Goal: Transaction & Acquisition: Download file/media

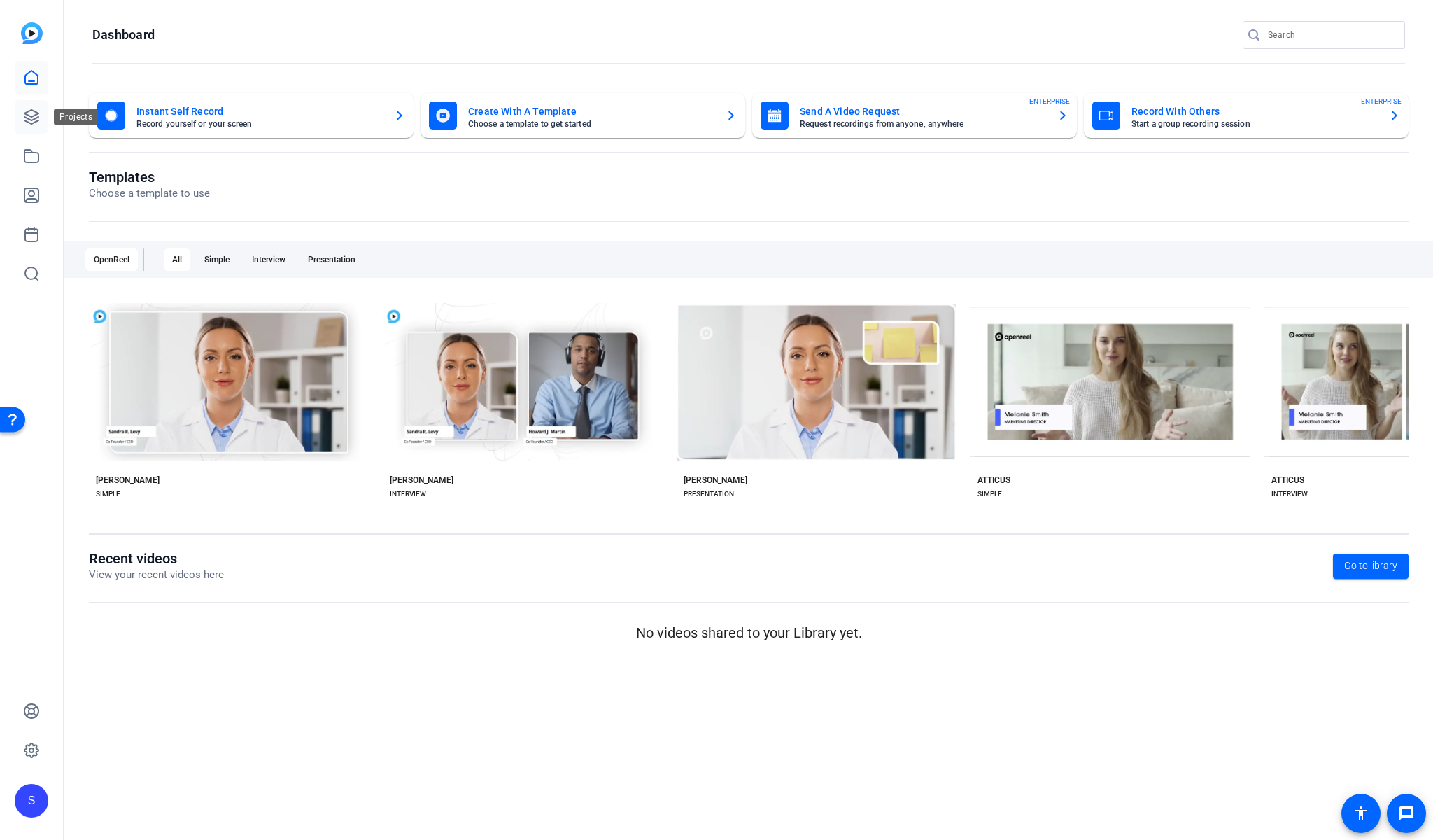
click at [34, 100] on link at bounding box center [31, 116] width 33 height 33
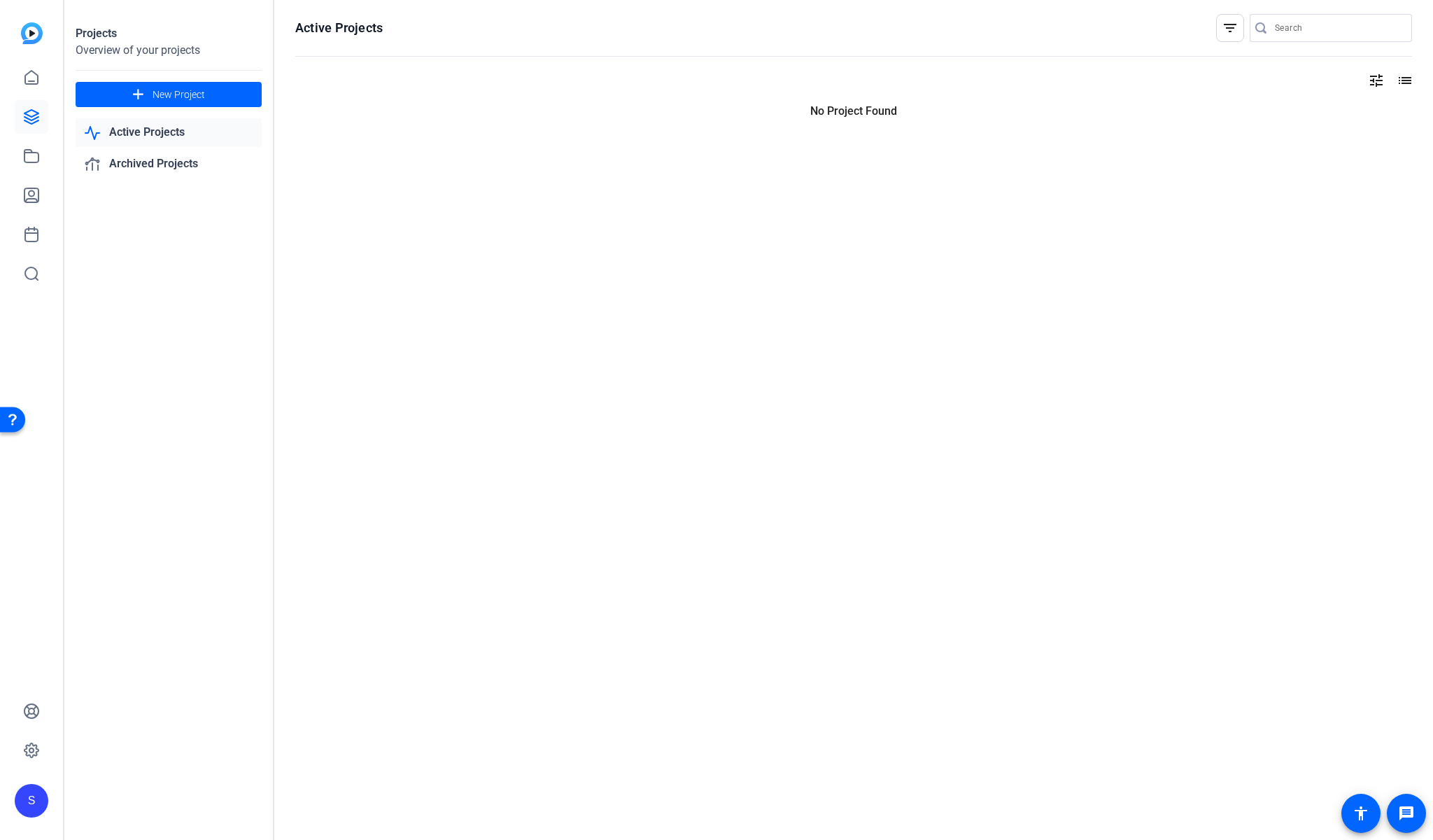
click at [36, 123] on icon at bounding box center [32, 117] width 17 height 17
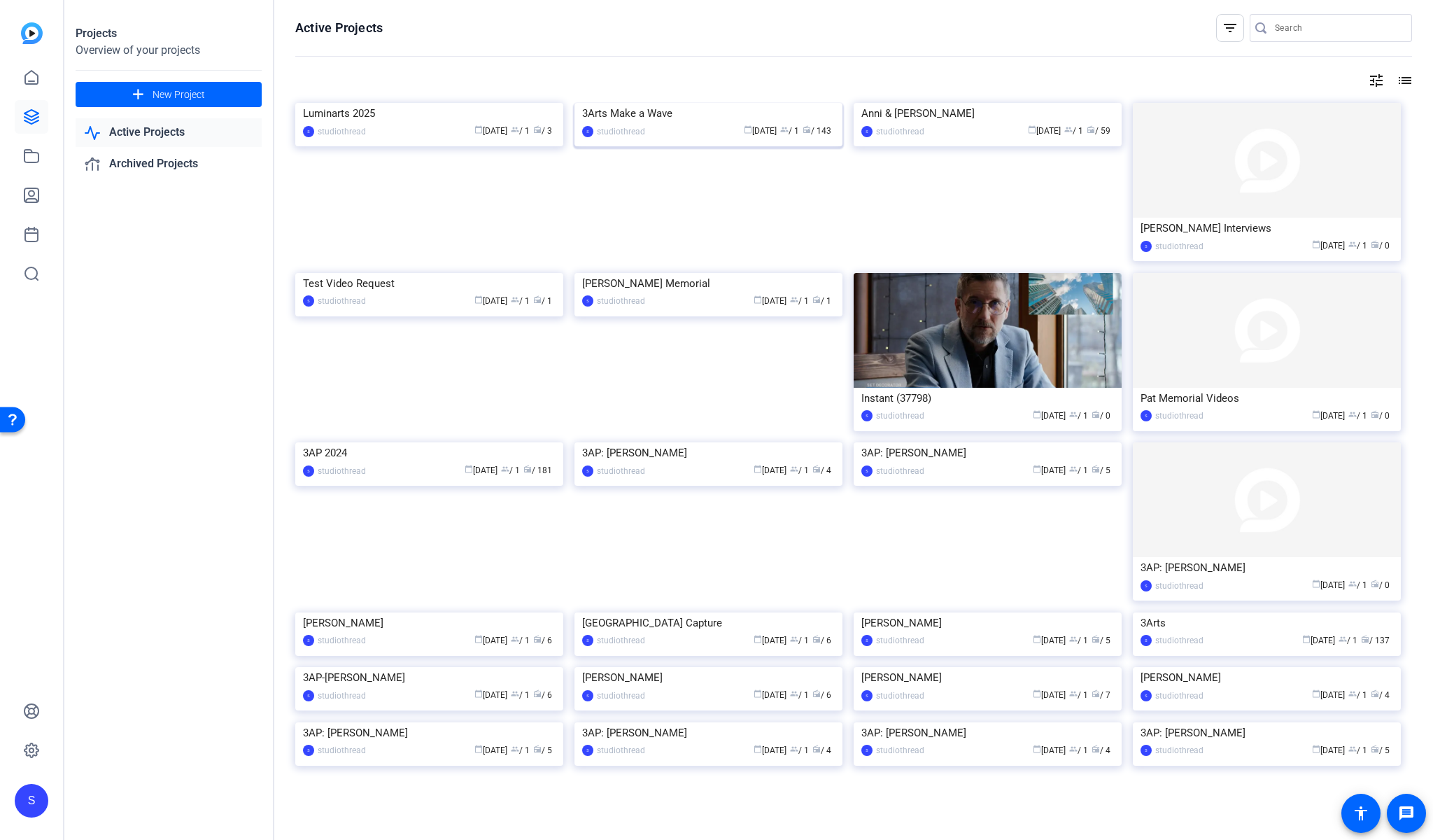
click at [734, 103] on img at bounding box center [709, 103] width 268 height 0
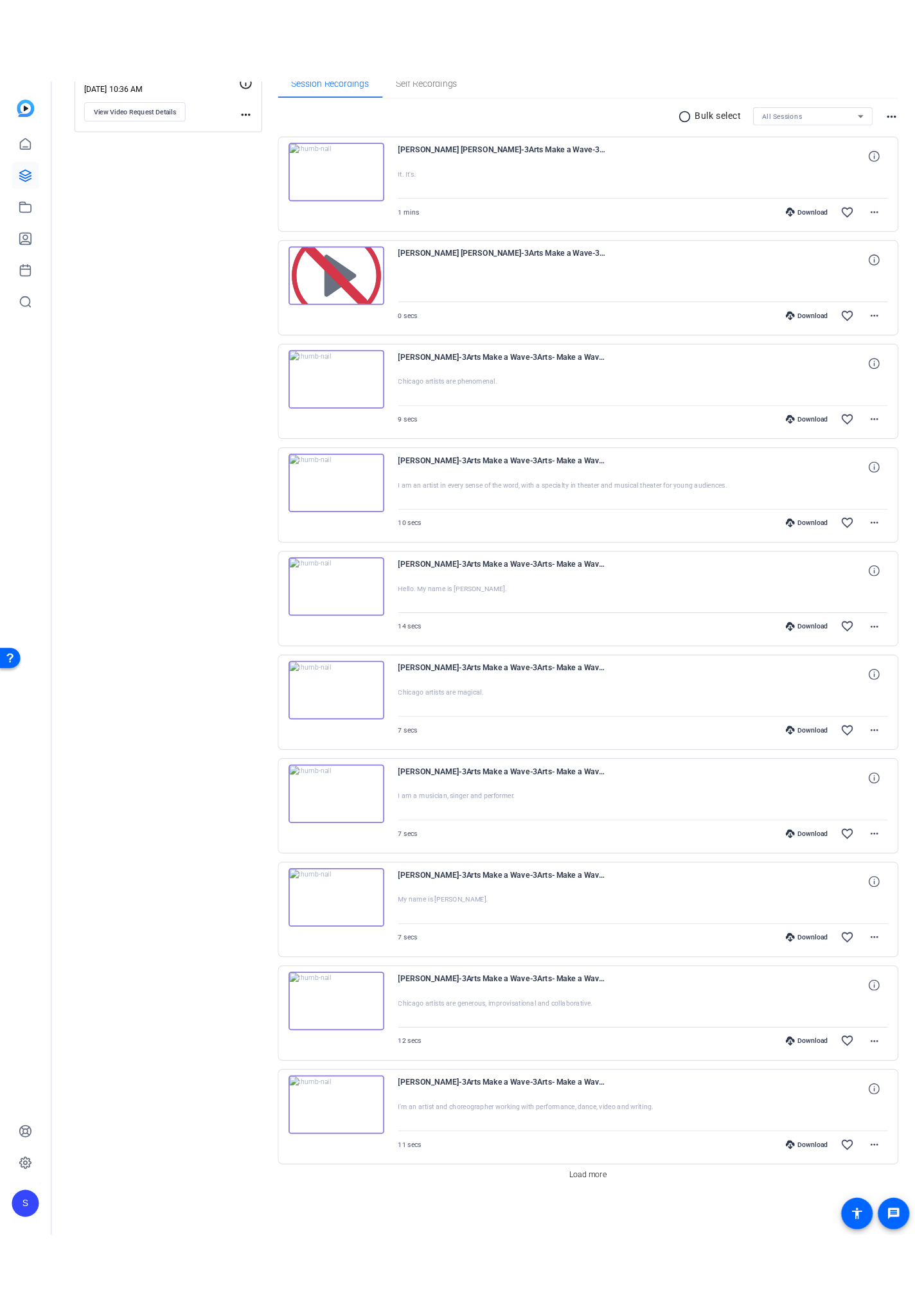
scroll to position [220, 0]
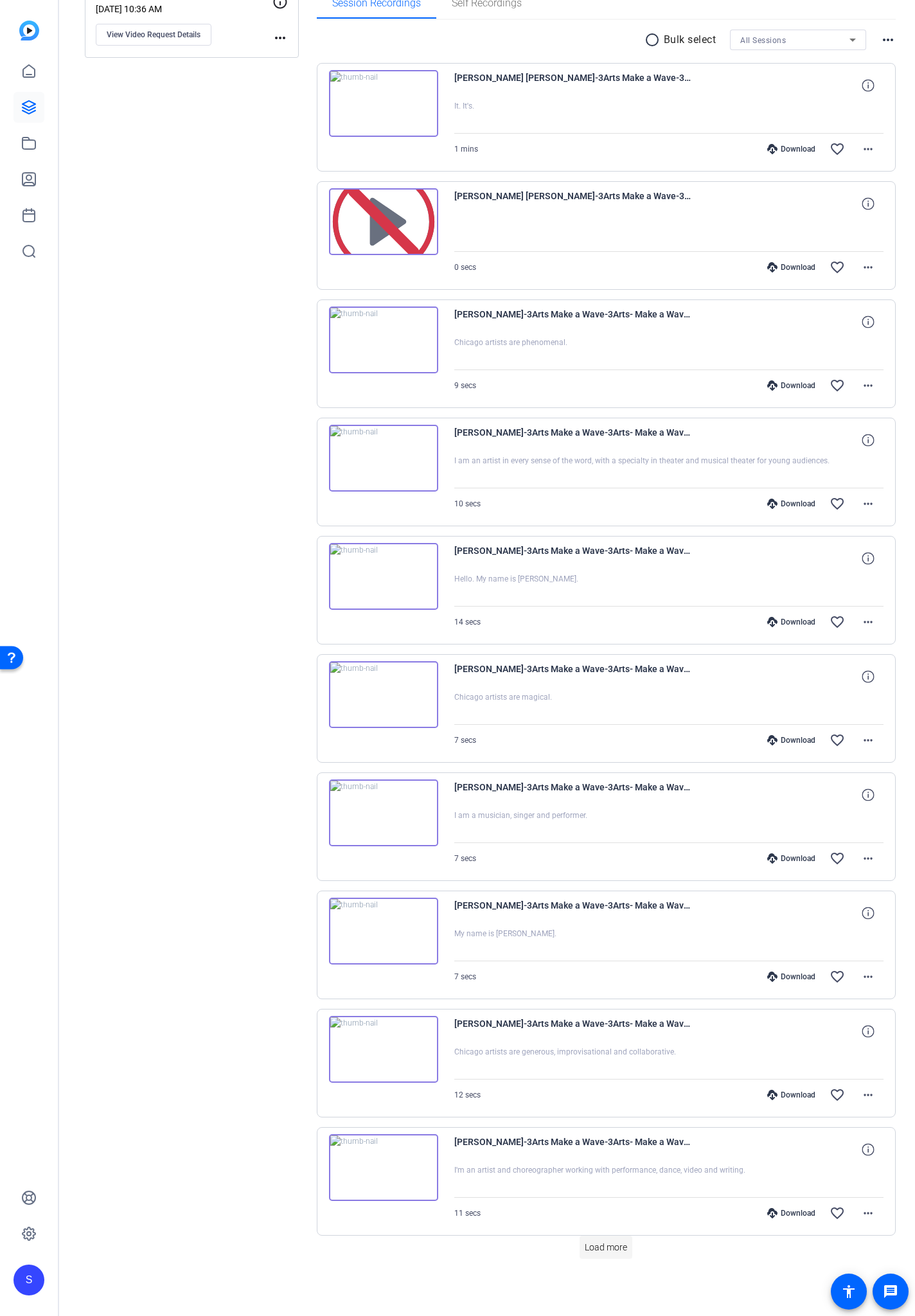
click at [620, 771] on span "Load more" at bounding box center [606, 1247] width 42 height 13
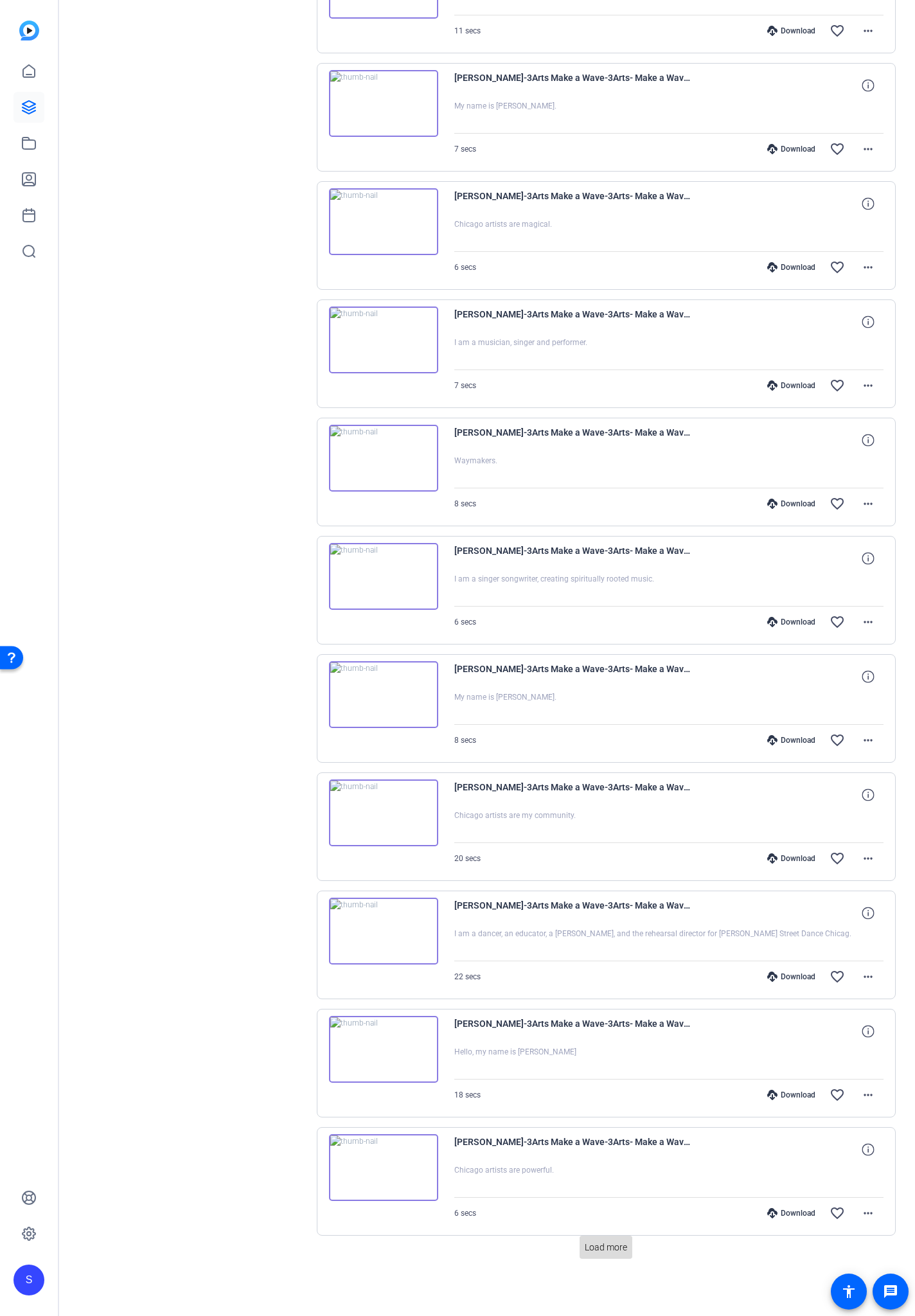
click at [604, 771] on span "Load more" at bounding box center [606, 1247] width 42 height 13
click at [587, 771] on span "Load more" at bounding box center [606, 1247] width 42 height 13
click at [589, 771] on span "Load more" at bounding box center [606, 1247] width 42 height 13
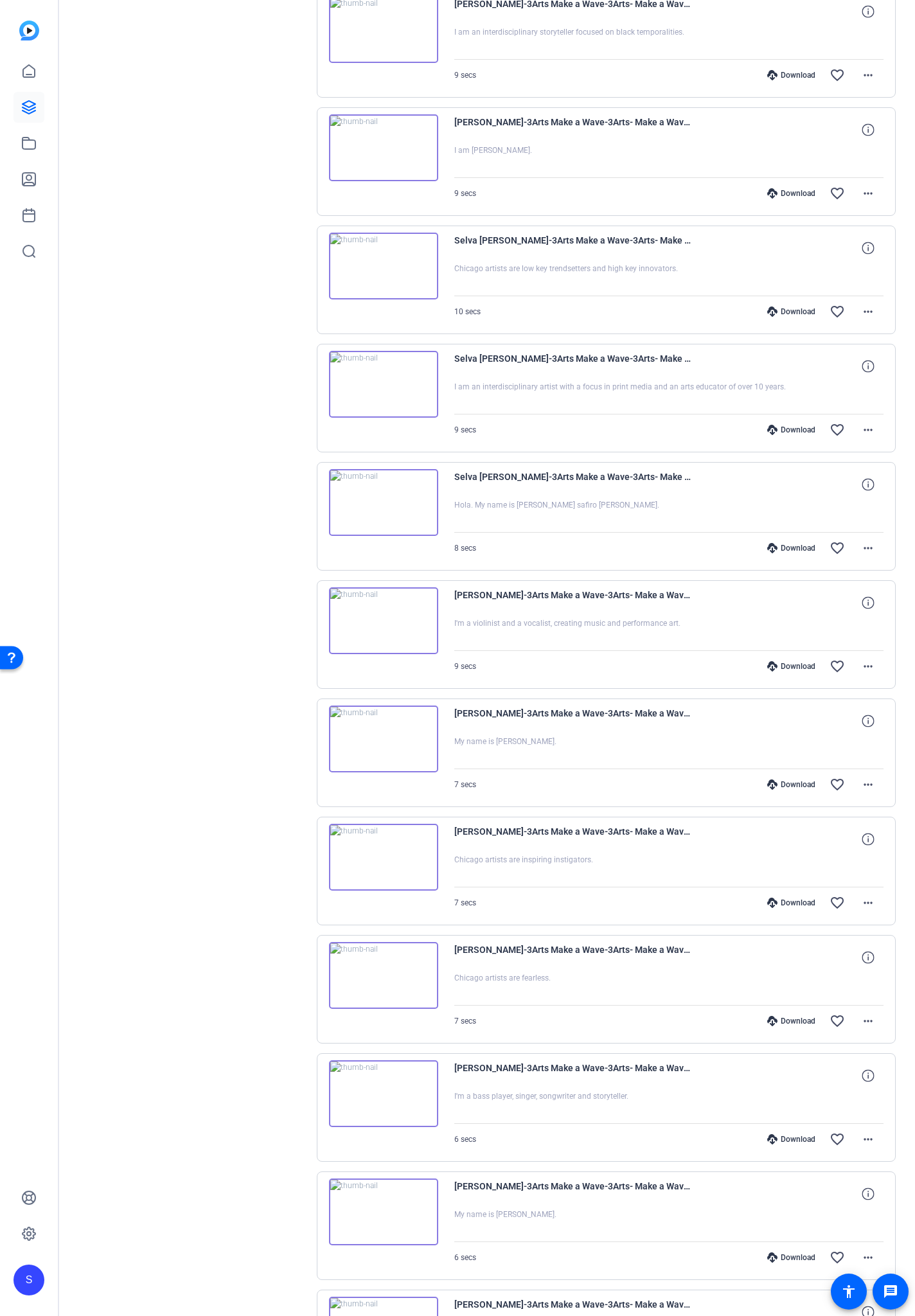
scroll to position [3767, 0]
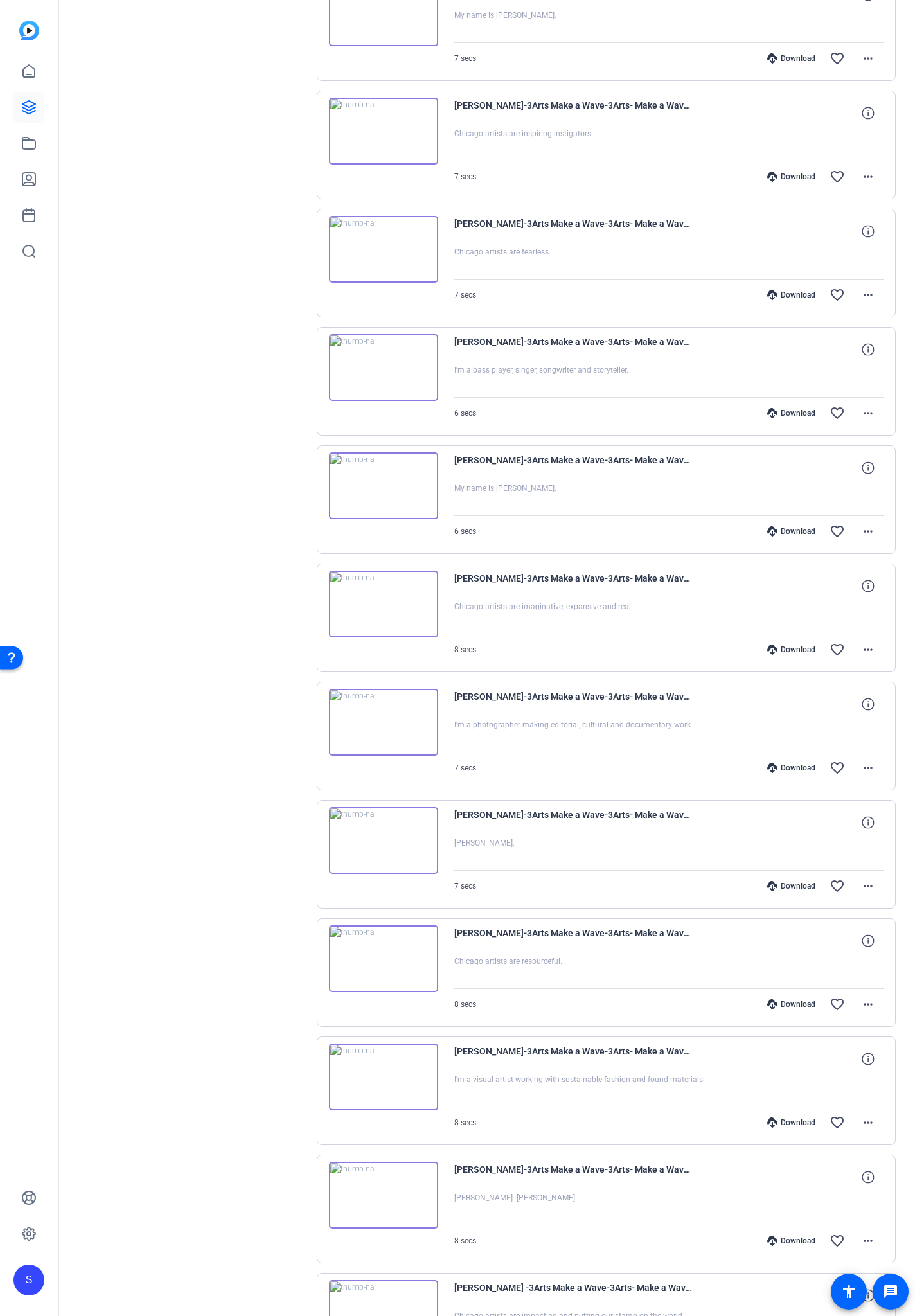
scroll to position [4949, 0]
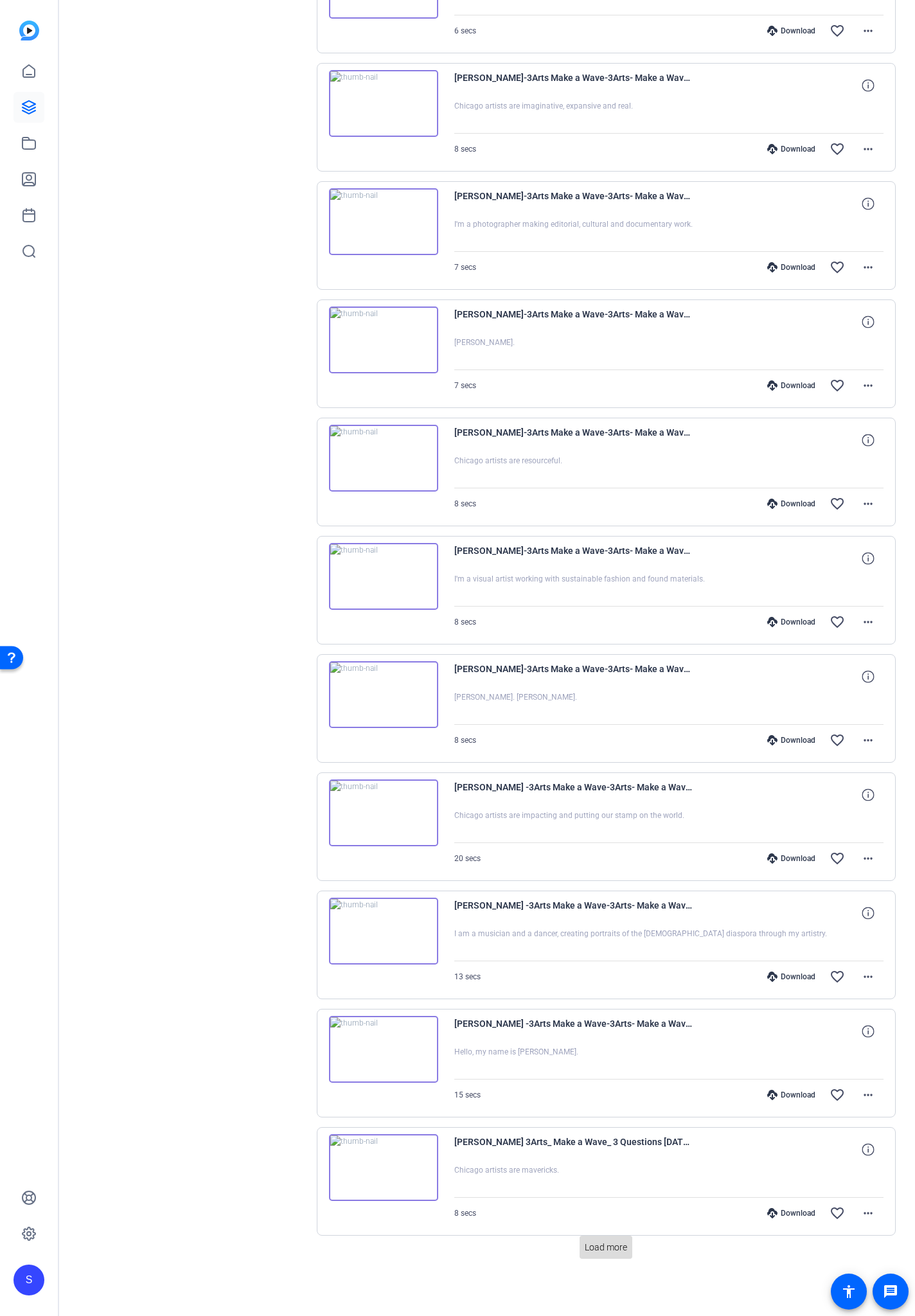
click at [585, 771] on span "Load more" at bounding box center [606, 1247] width 42 height 13
click at [601, 771] on span "Load more" at bounding box center [606, 1247] width 42 height 13
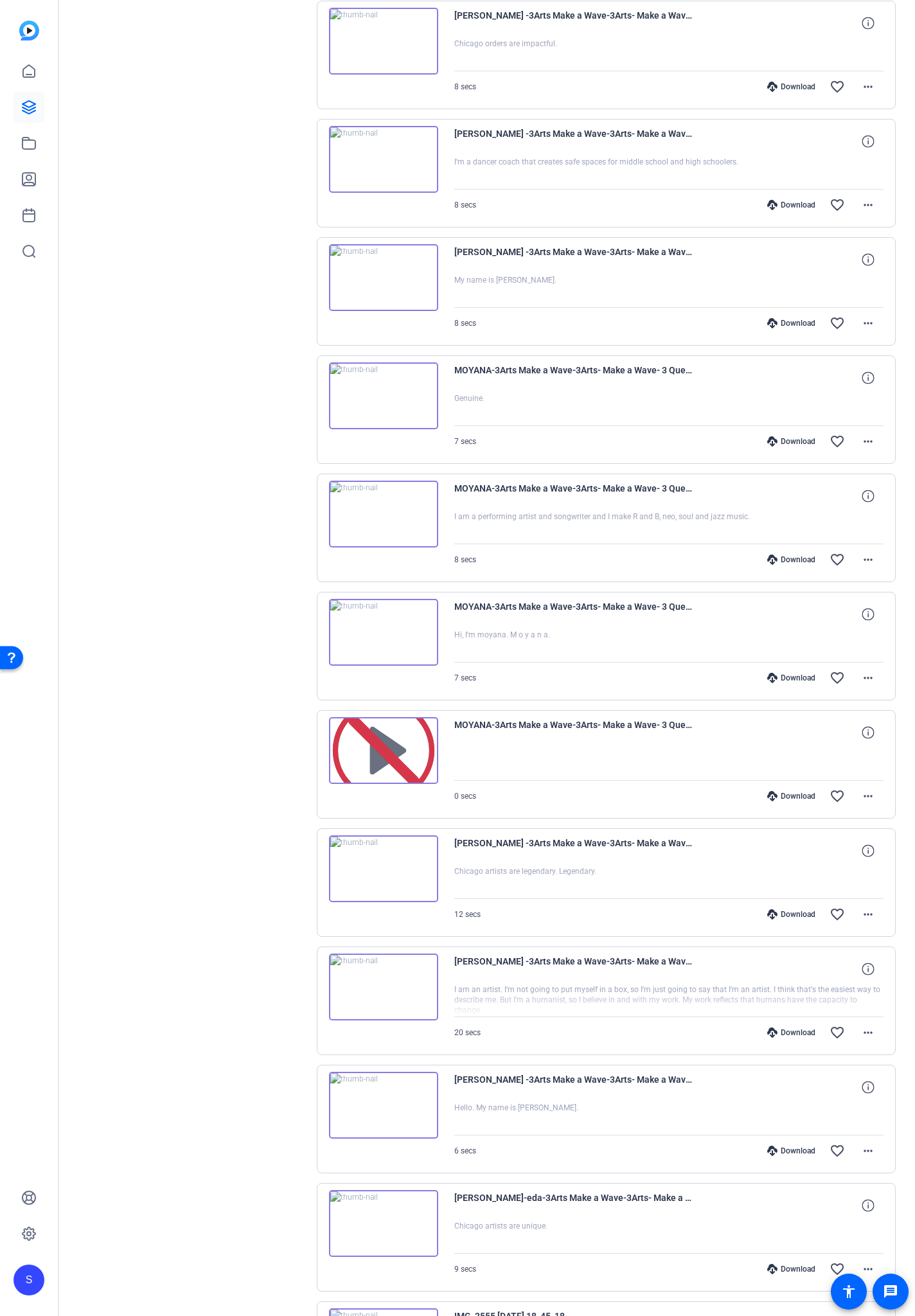
scroll to position [7314, 0]
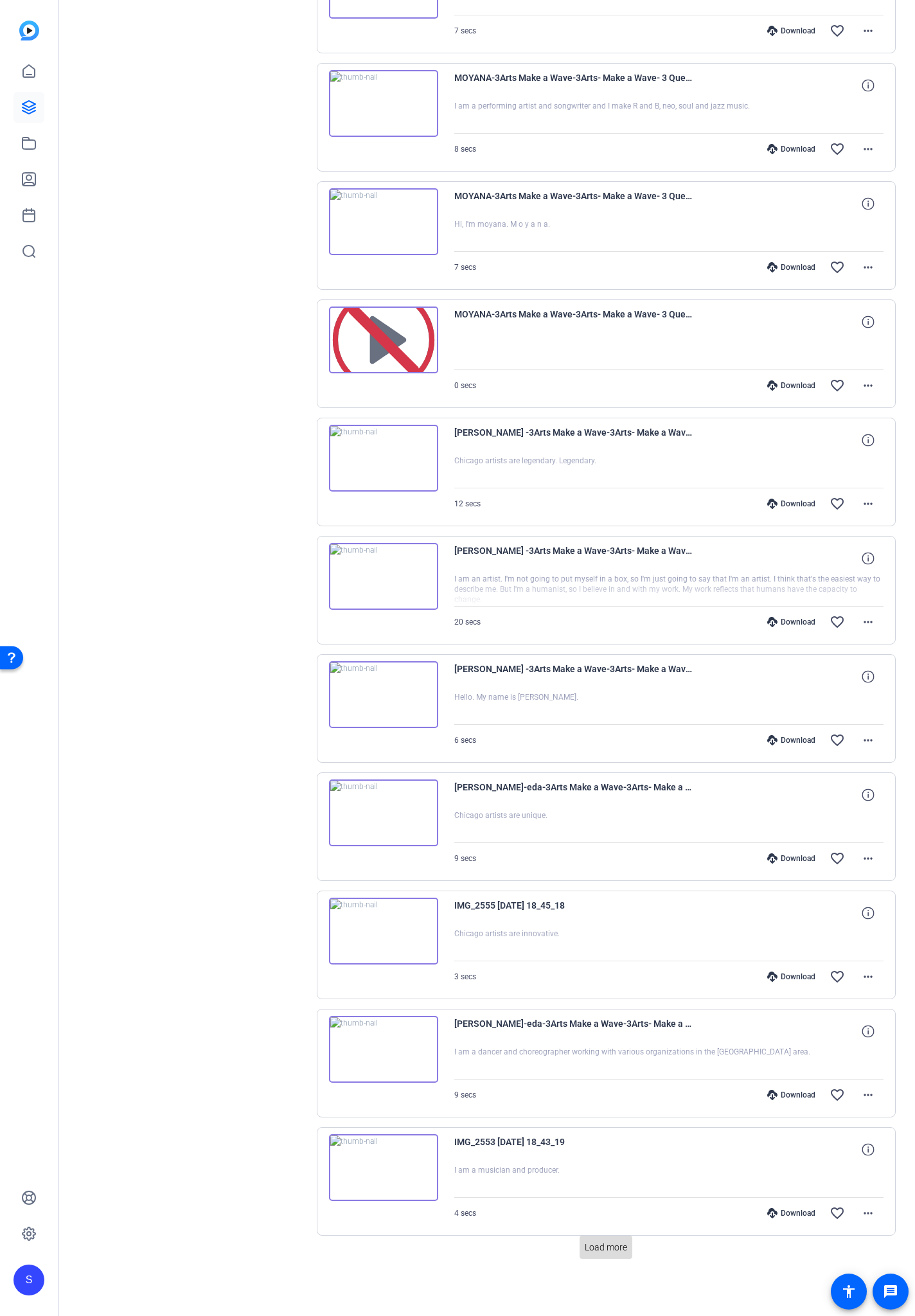
click at [599, 771] on span "Load more" at bounding box center [606, 1247] width 42 height 13
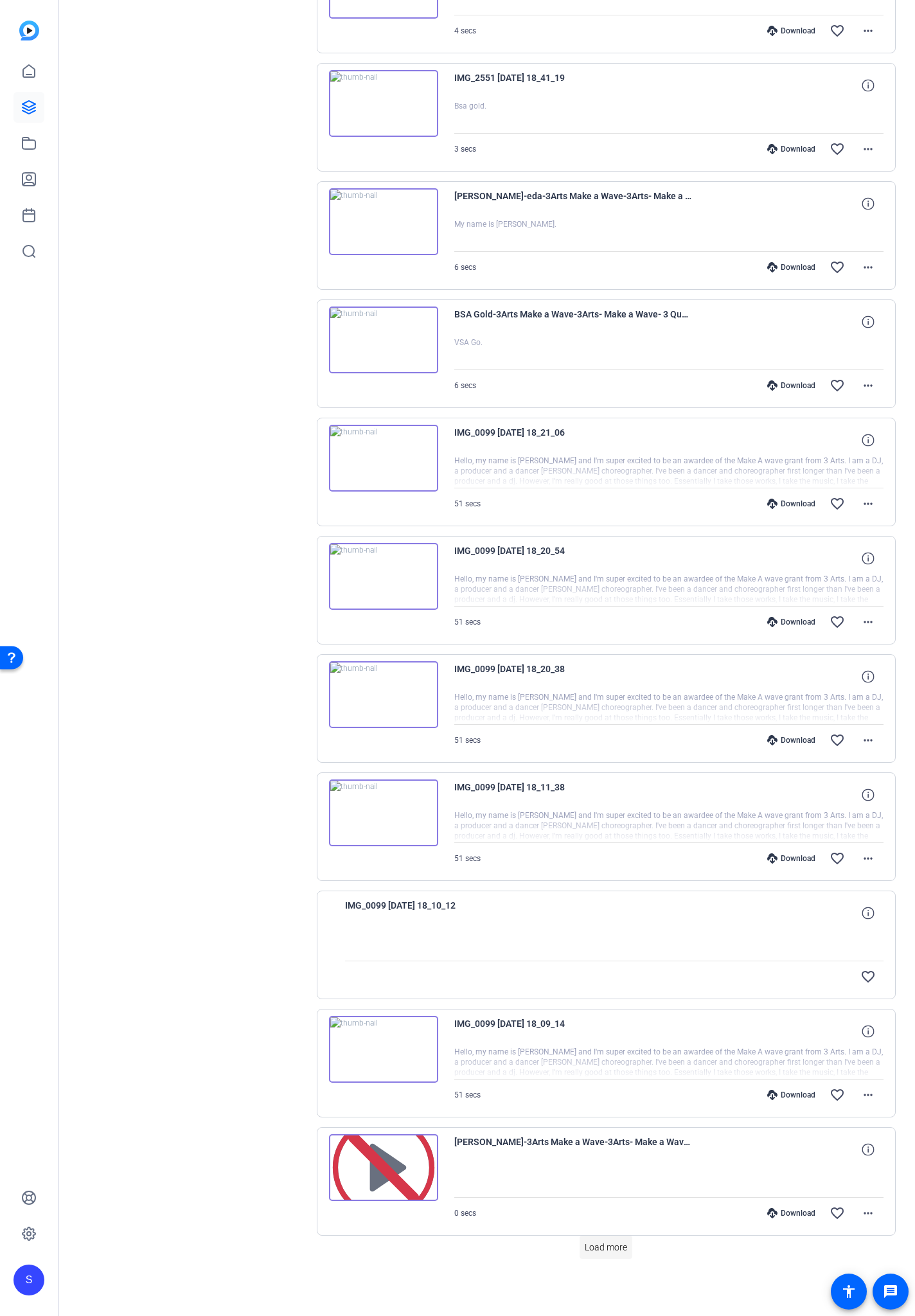
click at [601, 771] on span "Load more" at bounding box center [606, 1247] width 42 height 13
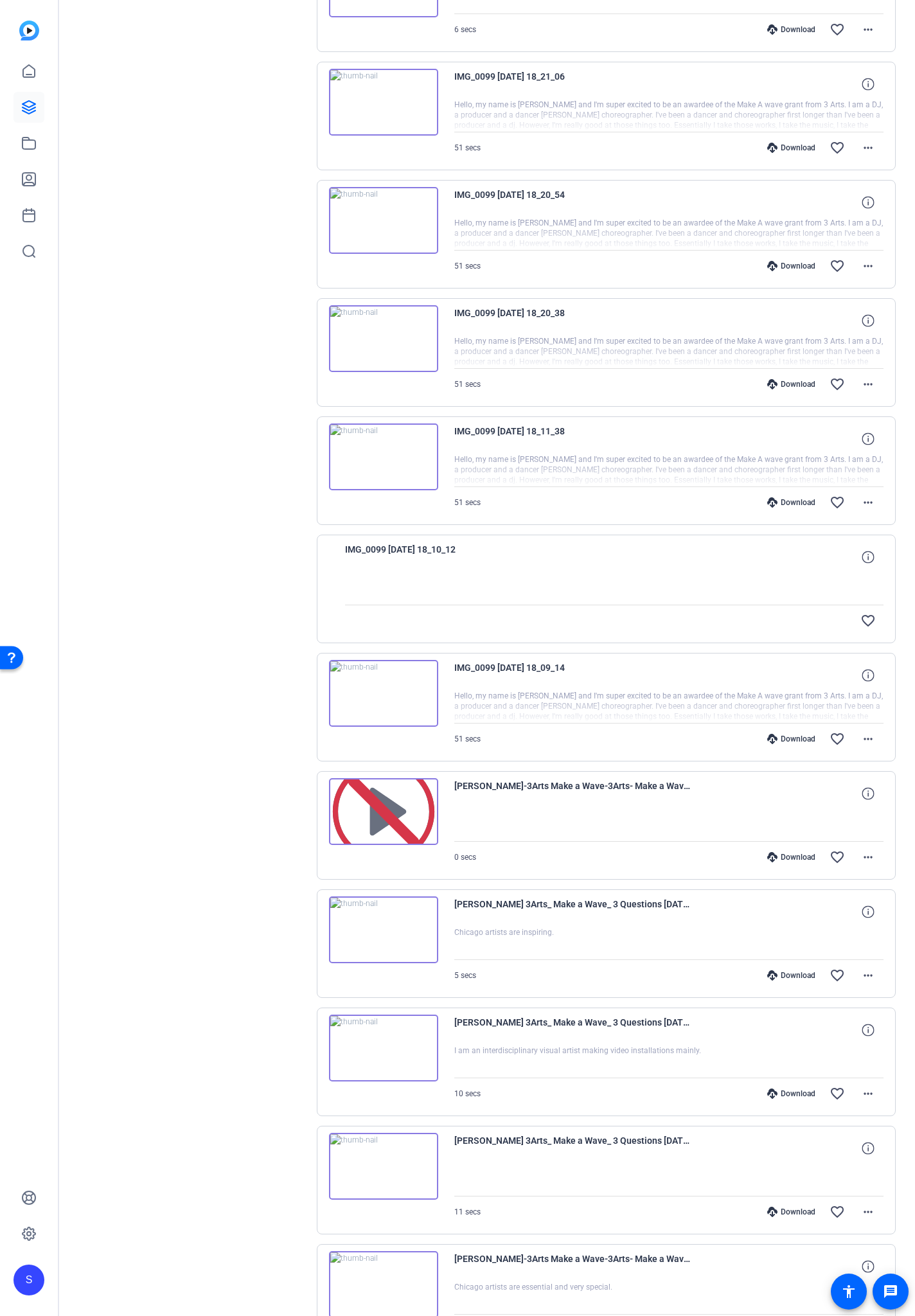
scroll to position [9679, 0]
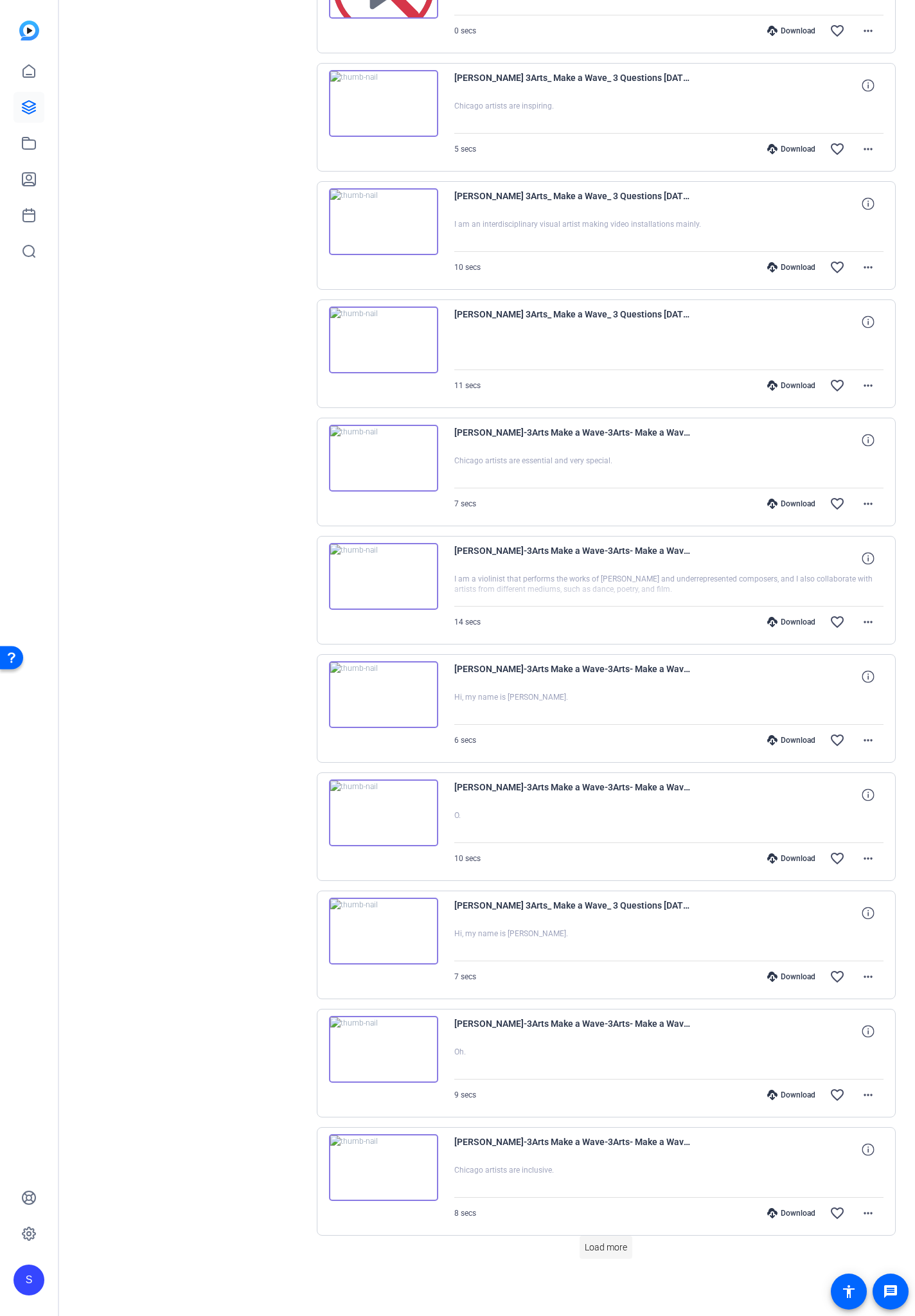
click at [600, 771] on span "Load more" at bounding box center [606, 1247] width 42 height 13
click at [601, 771] on span "Load more" at bounding box center [606, 1247] width 42 height 13
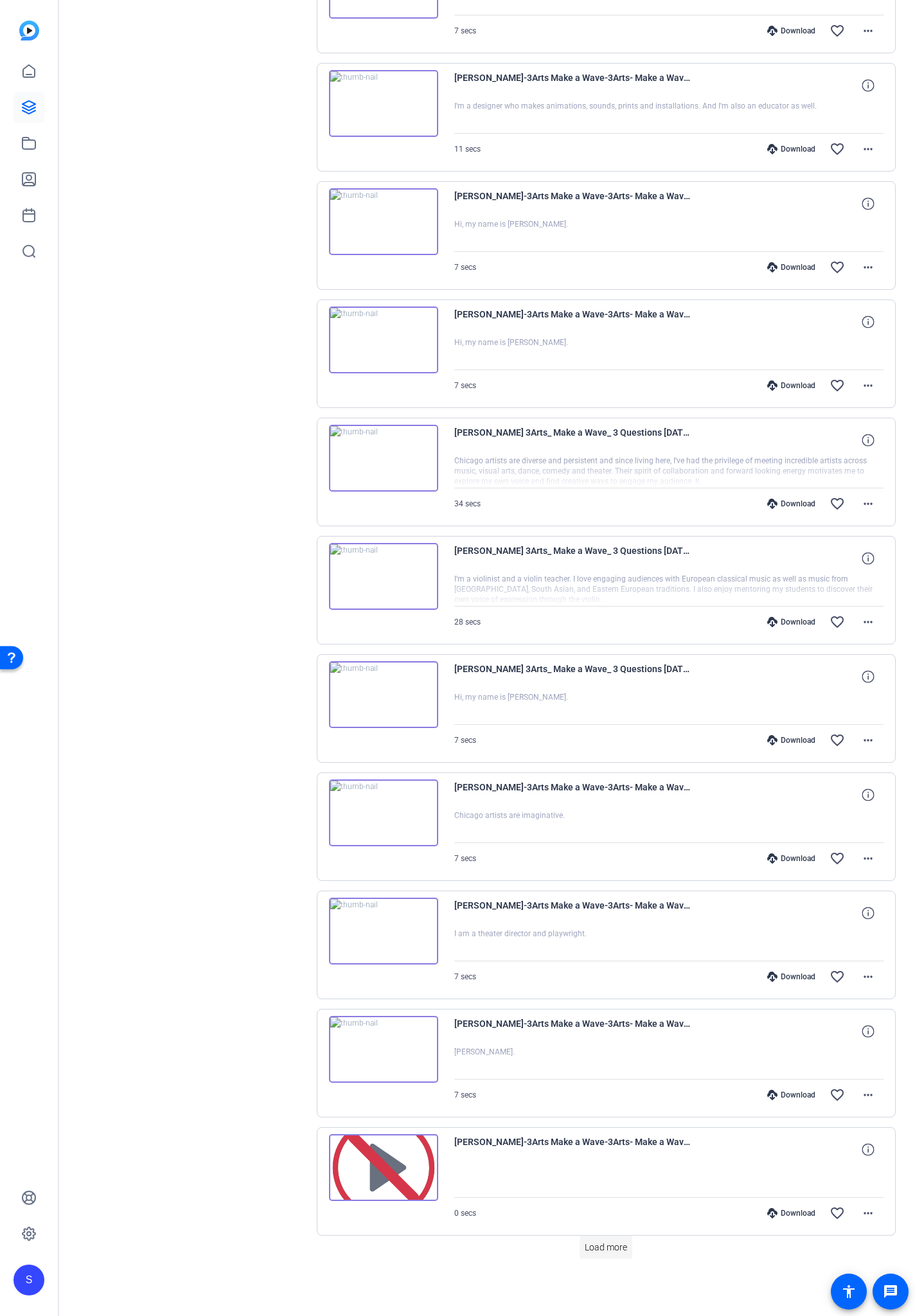
click at [607, 771] on span "Load more" at bounding box center [606, 1247] width 42 height 13
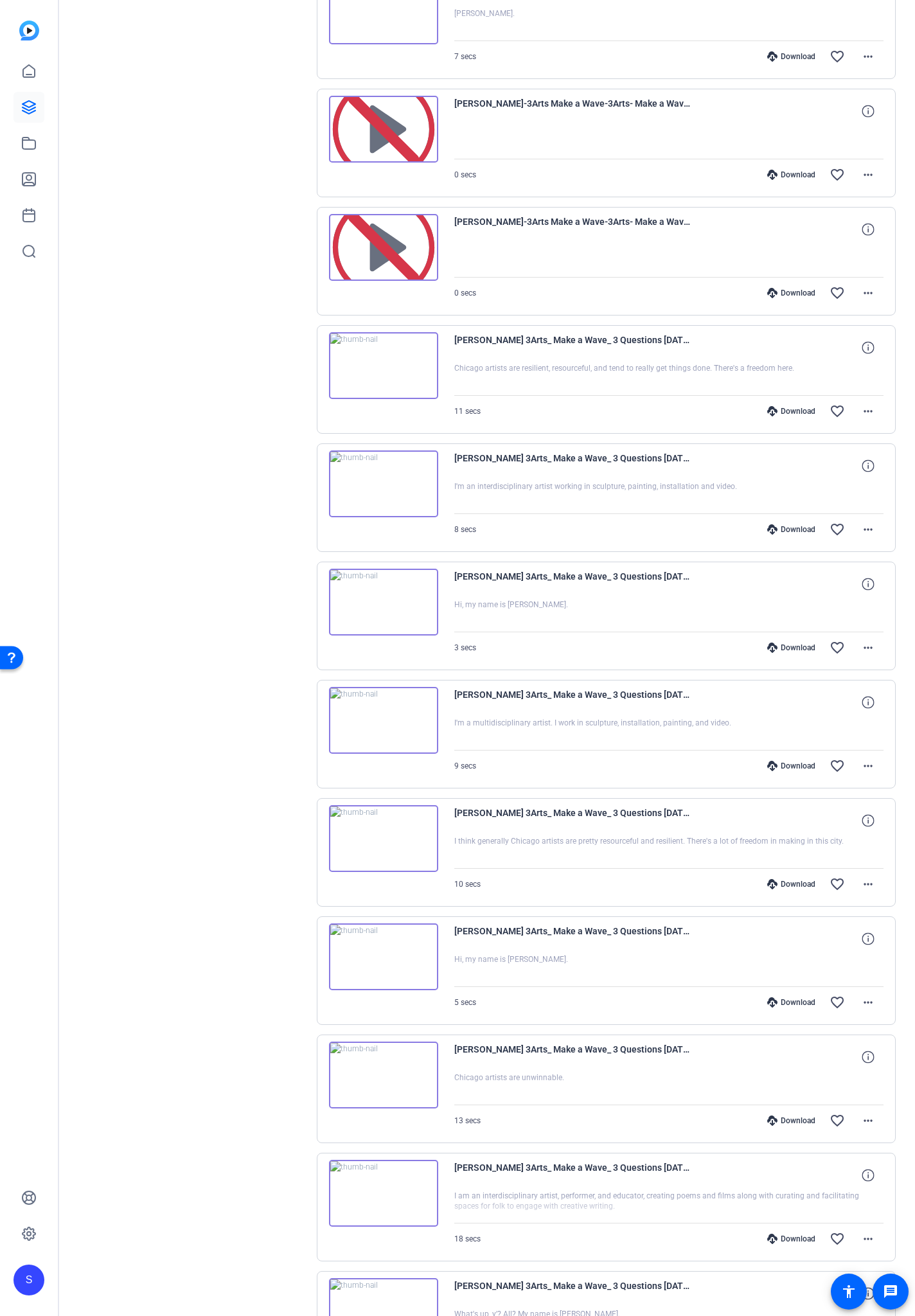
scroll to position [13226, 0]
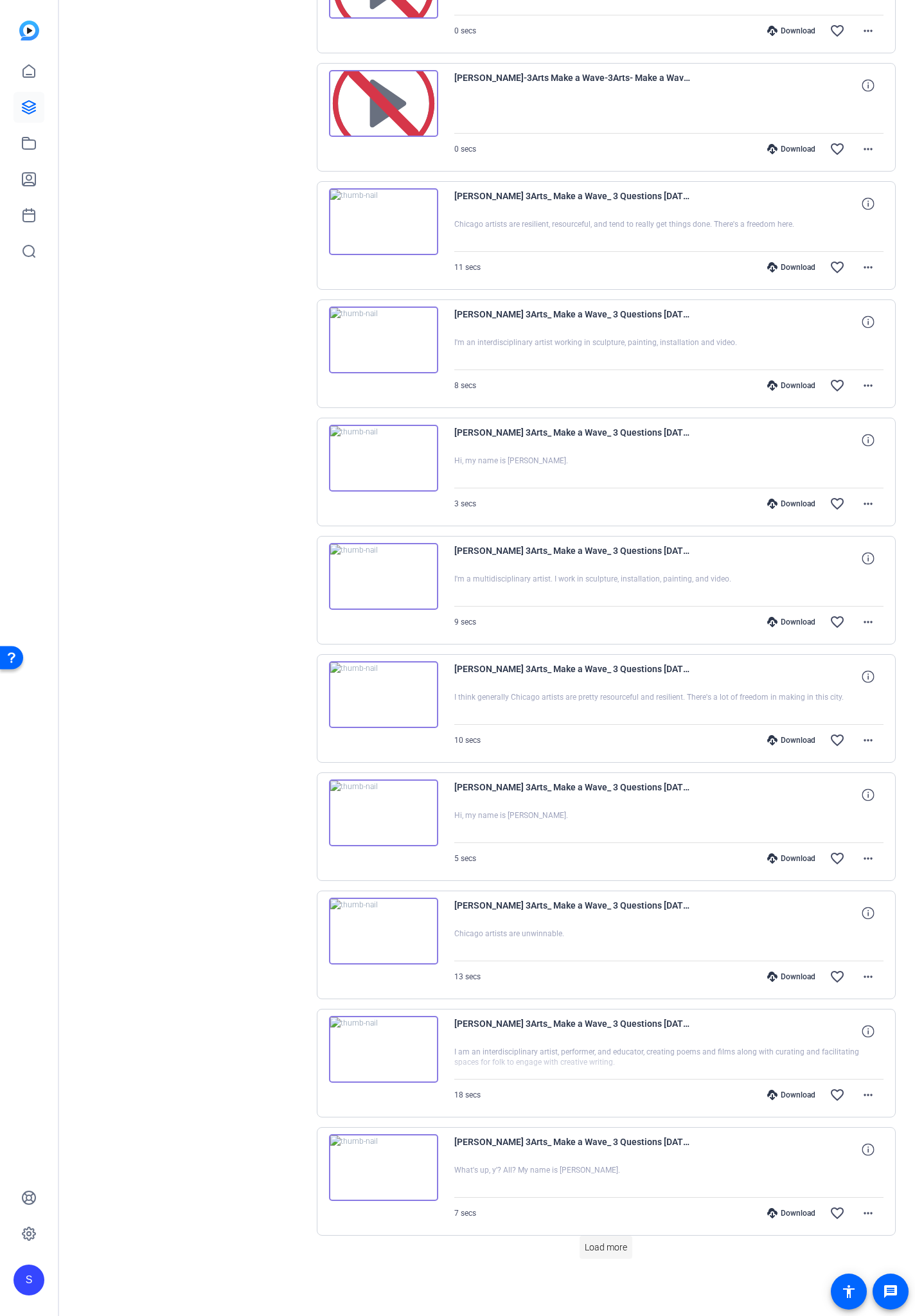
click at [601, 771] on span "Load more" at bounding box center [606, 1247] width 42 height 13
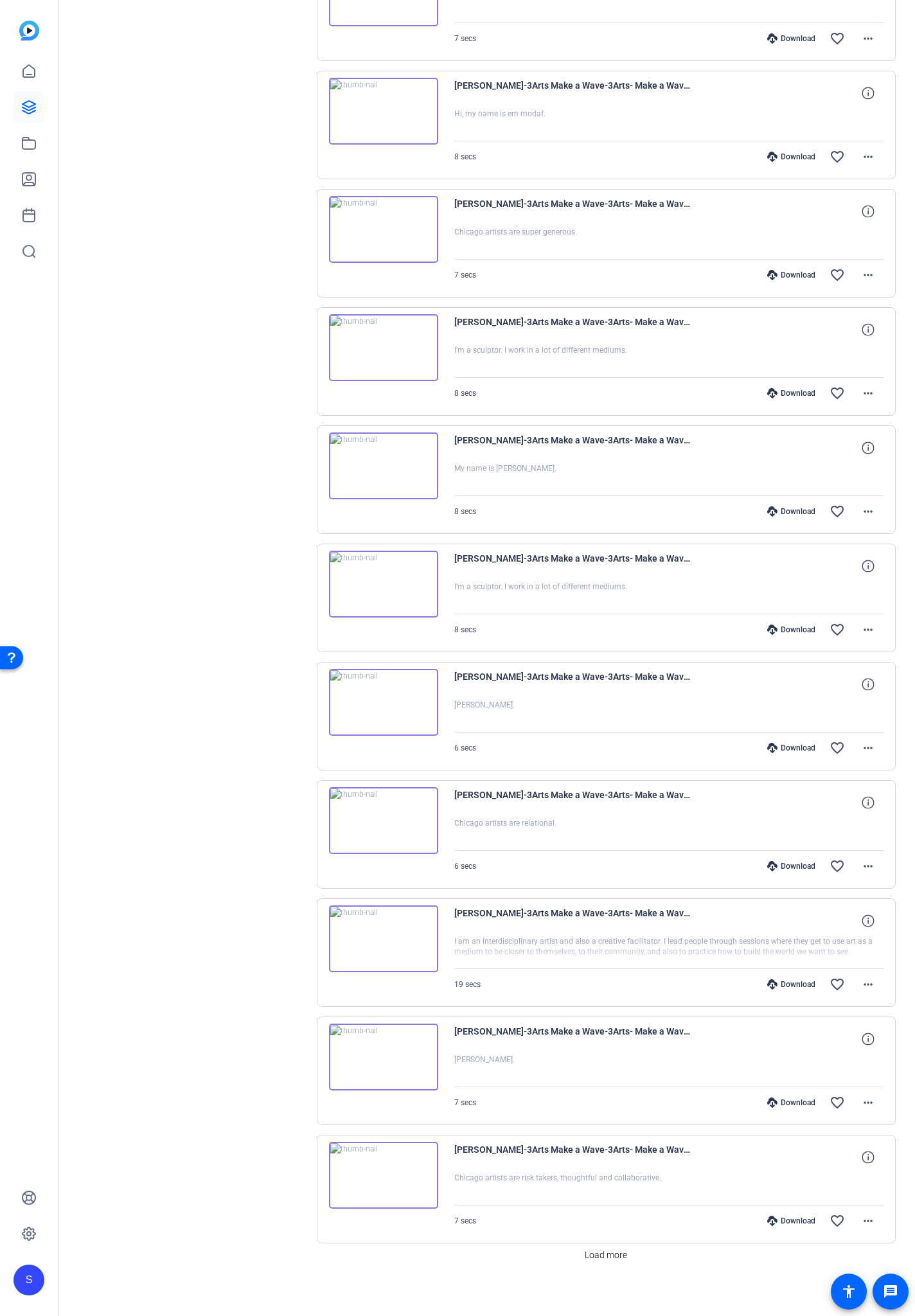
scroll to position [15591, 0]
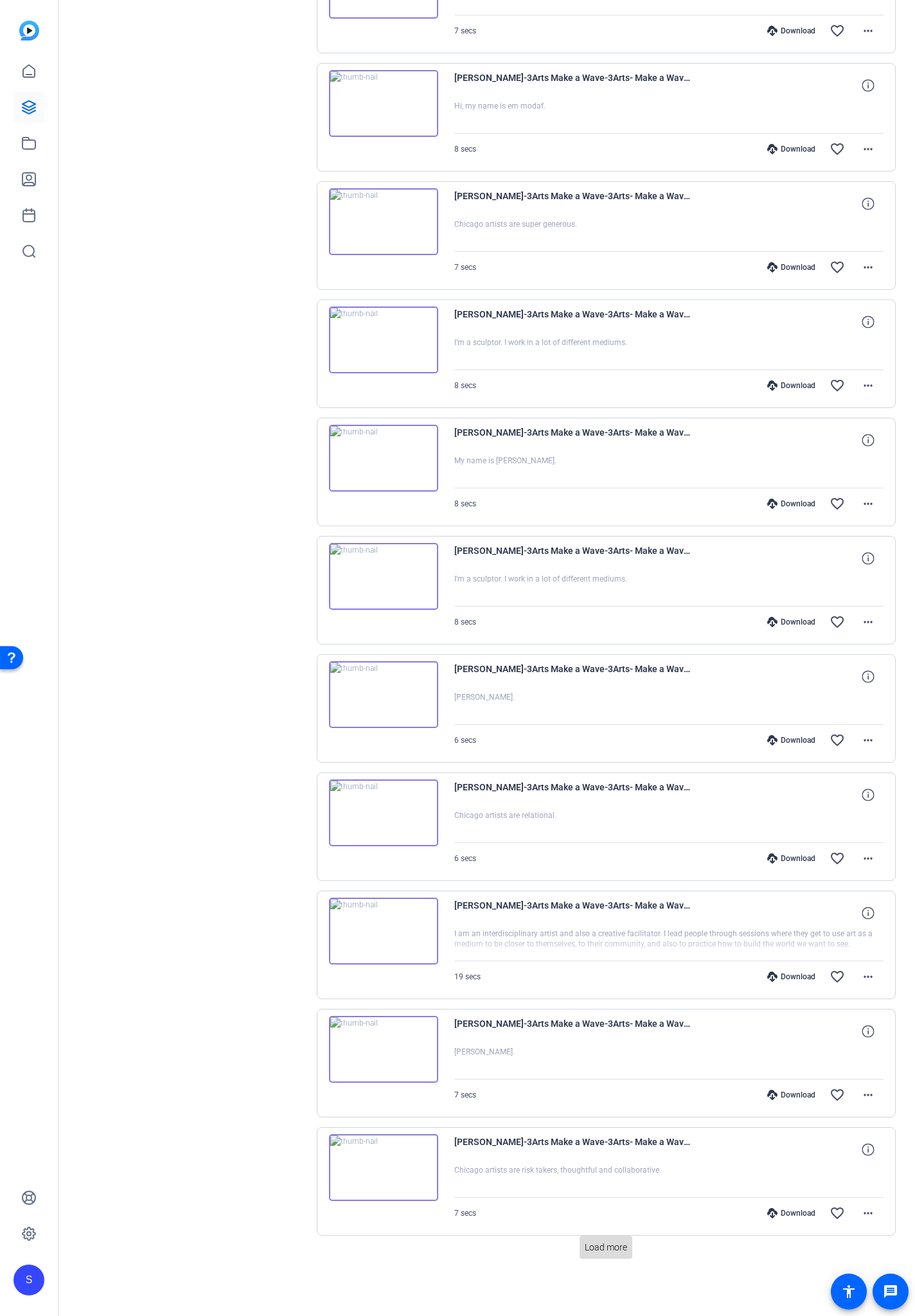
click at [606, 771] on span "Load more" at bounding box center [606, 1247] width 42 height 13
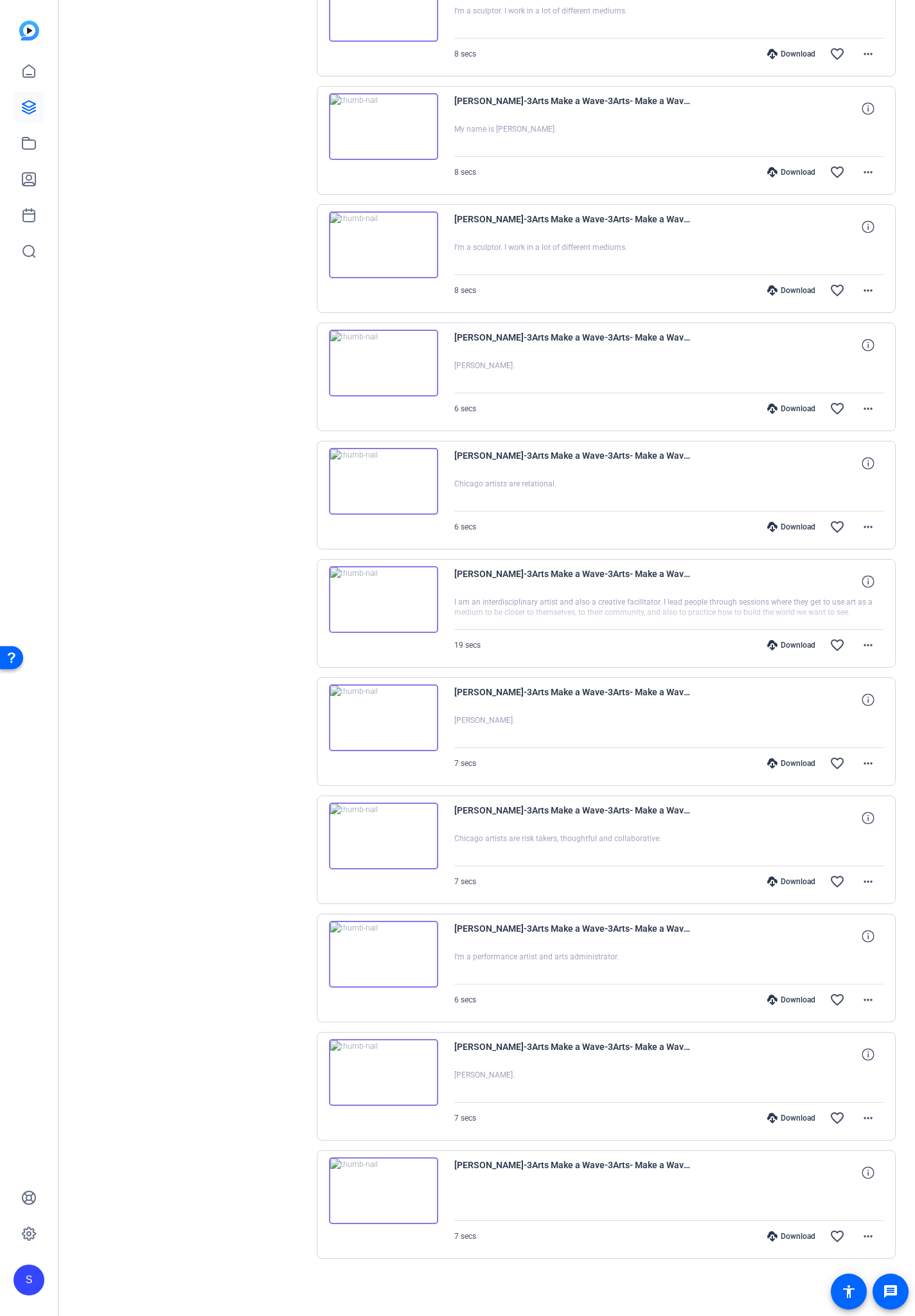
click at [590, 771] on div at bounding box center [669, 1204] width 430 height 32
click at [794, 761] on div "Download" at bounding box center [792, 763] width 61 height 10
click at [789, 640] on div "Download" at bounding box center [792, 645] width 61 height 10
click at [791, 528] on div "Download" at bounding box center [792, 527] width 61 height 10
click at [802, 408] on div "Download" at bounding box center [792, 409] width 61 height 10
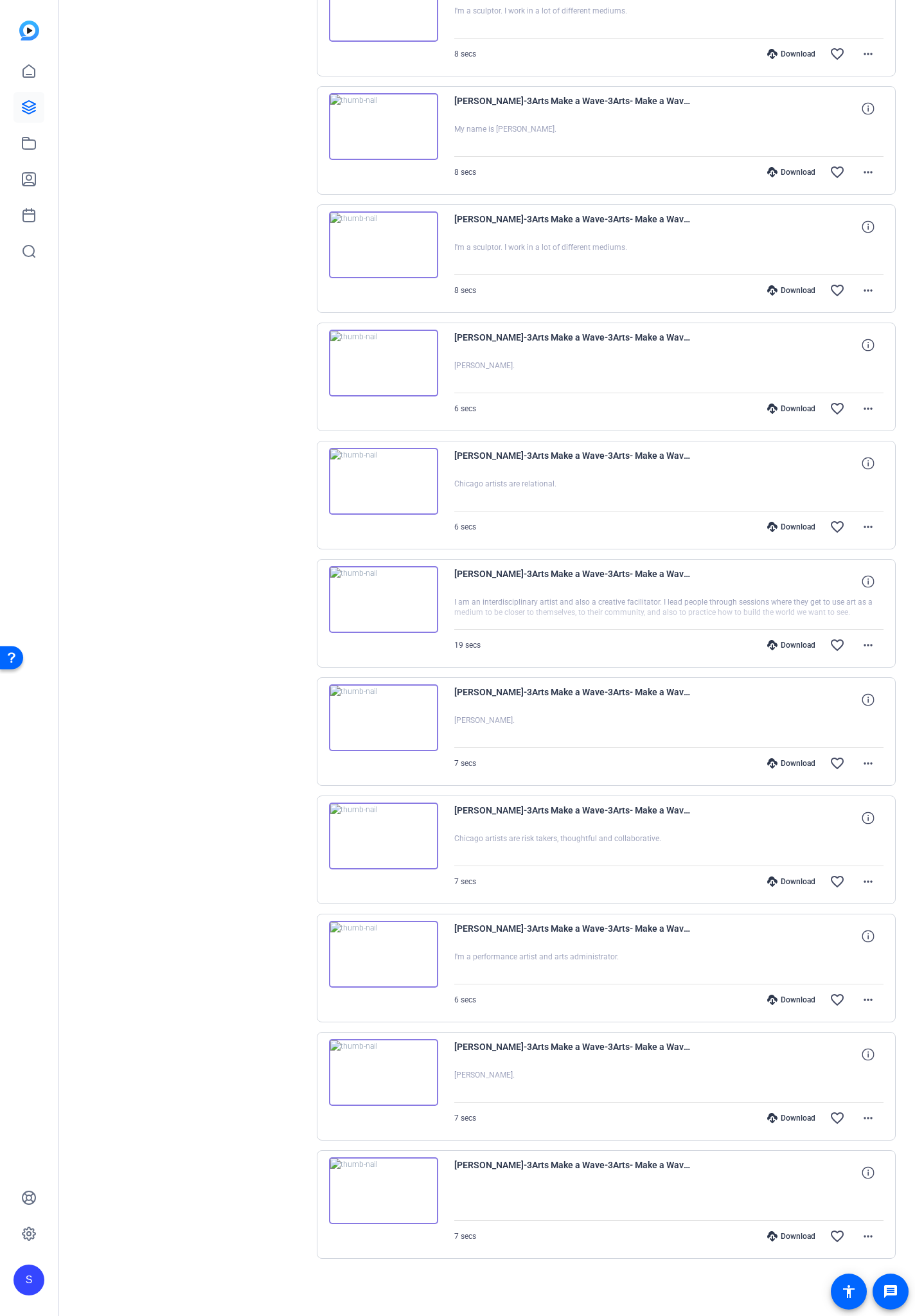
click at [789, 295] on div "Download" at bounding box center [792, 290] width 61 height 10
click at [794, 171] on div "Download" at bounding box center [792, 172] width 61 height 10
click at [789, 55] on div "Download" at bounding box center [792, 53] width 61 height 10
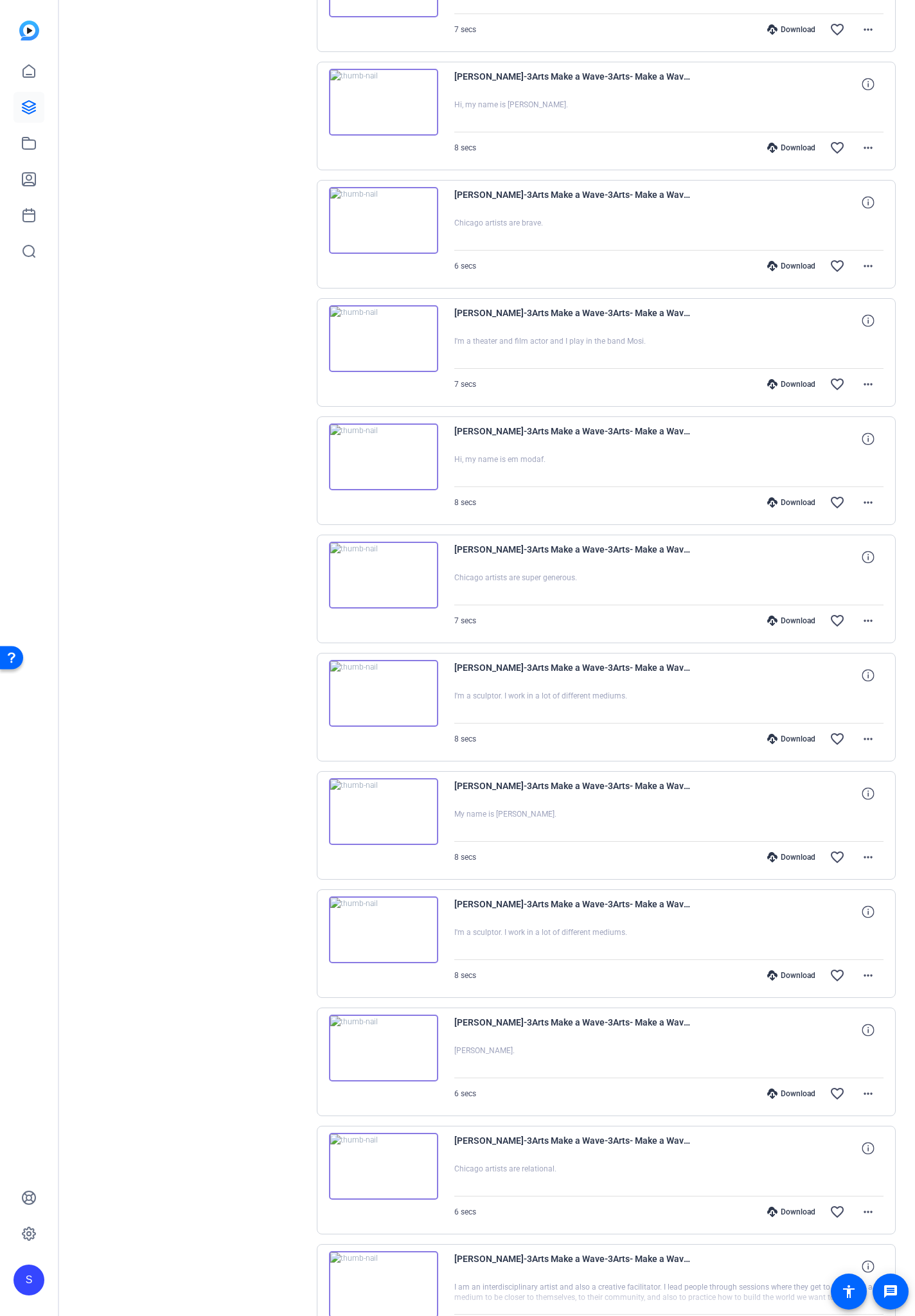
scroll to position [15126, 0]
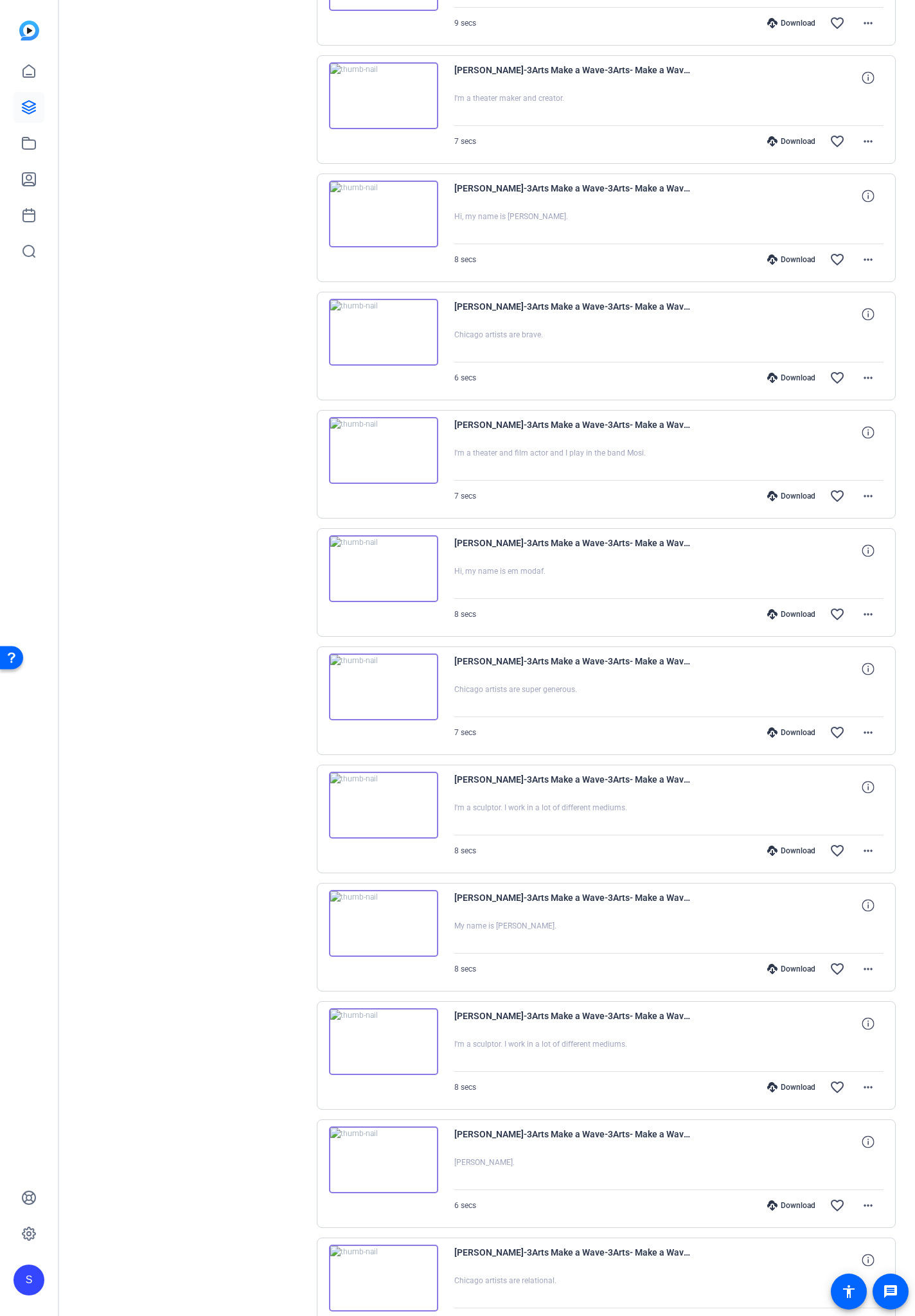
click at [790, 733] on div "Download" at bounding box center [792, 733] width 61 height 10
click at [787, 613] on div "Download" at bounding box center [792, 614] width 61 height 10
click at [794, 495] on div "Download" at bounding box center [792, 496] width 61 height 10
click at [793, 378] on div "Download" at bounding box center [792, 377] width 61 height 10
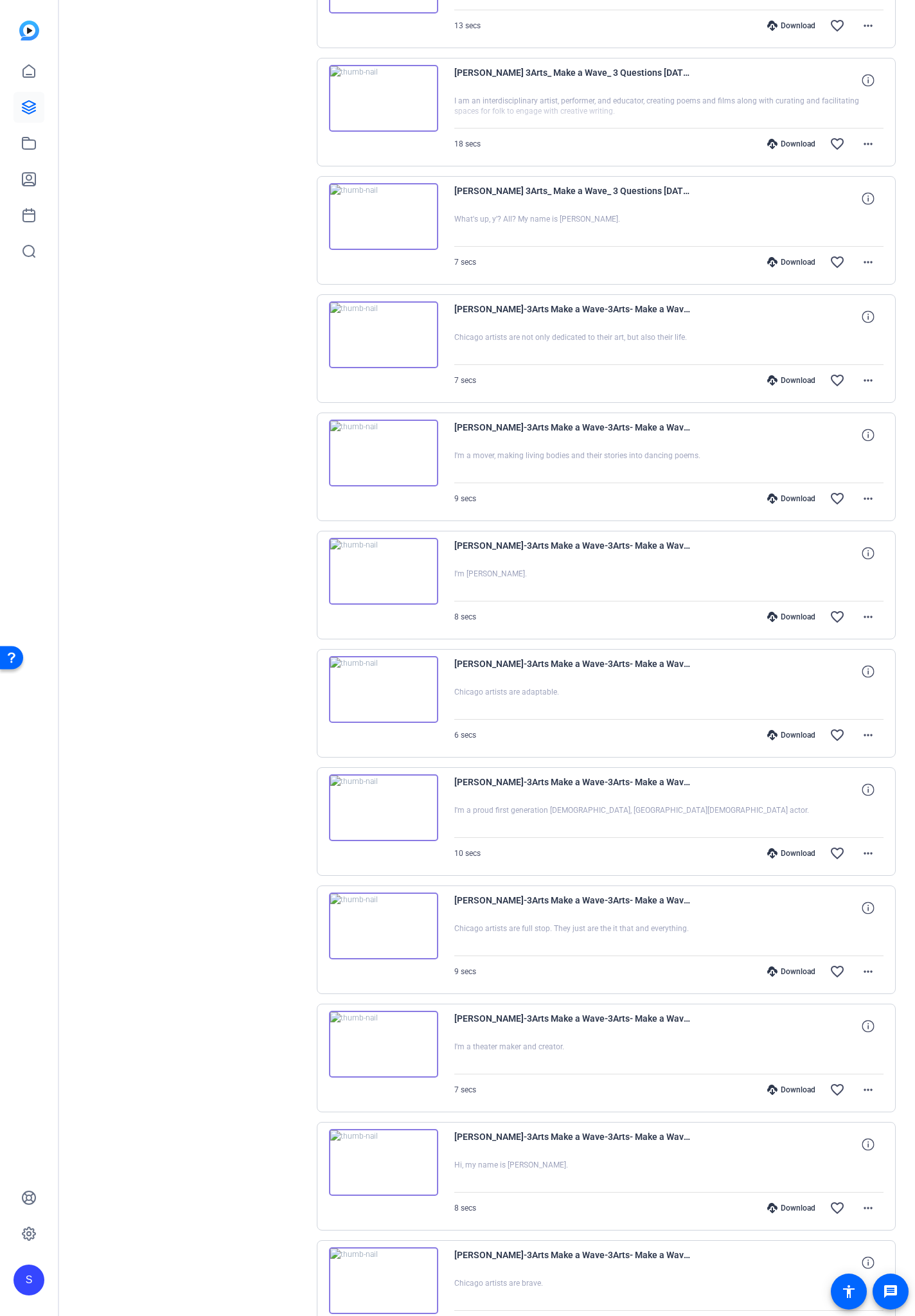
click at [774, 771] on div "Download favorite_border more_horiz" at bounding box center [733, 1208] width 301 height 31
click at [779, 771] on div "Download" at bounding box center [792, 1208] width 61 height 10
click at [783, 771] on div "Download" at bounding box center [792, 1090] width 61 height 10
click at [785, 771] on div "Download" at bounding box center [792, 971] width 61 height 10
click at [776, 771] on div "Download" at bounding box center [792, 853] width 61 height 10
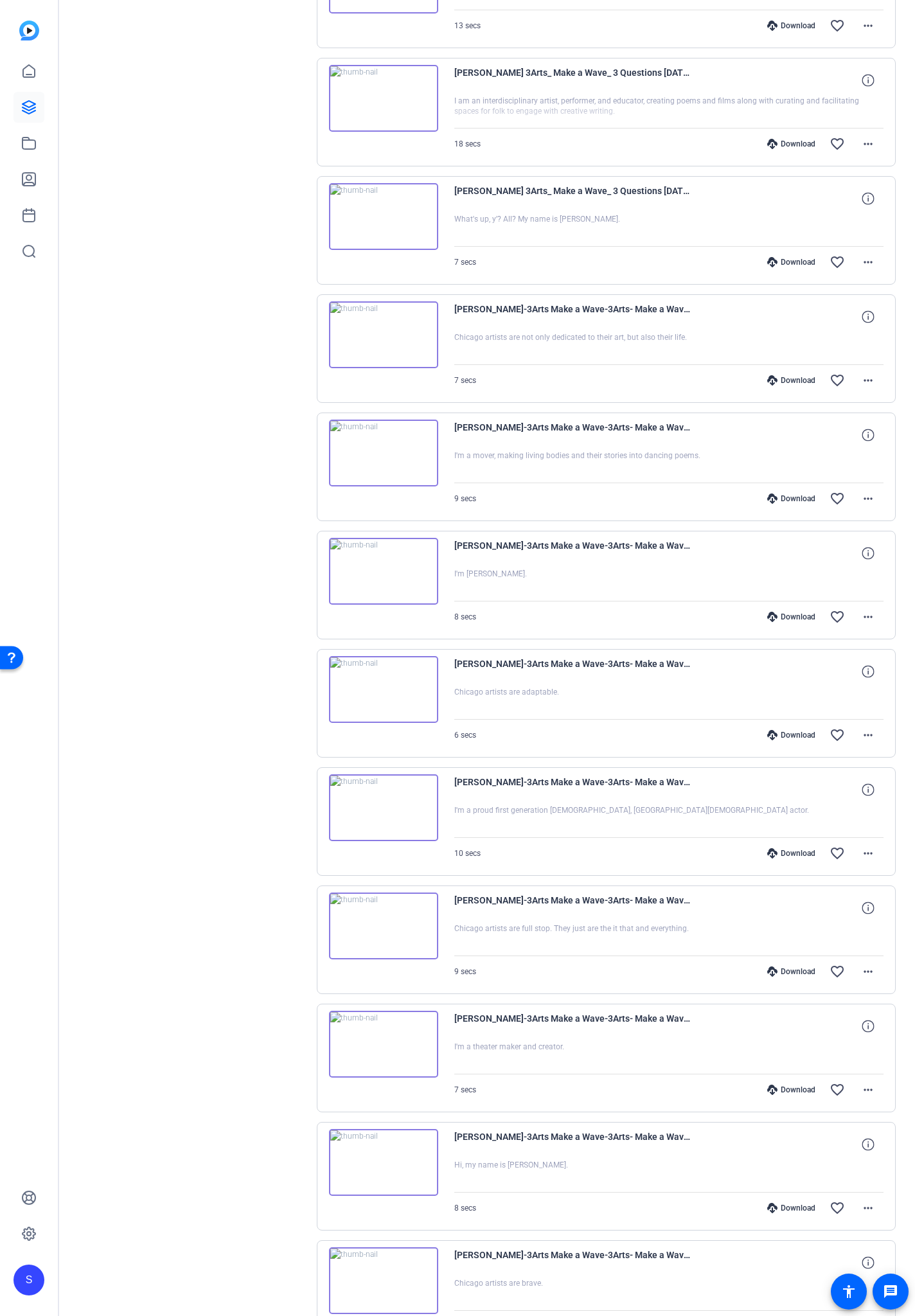
click at [793, 736] on div "Download" at bounding box center [792, 735] width 61 height 10
click at [794, 615] on div "Download" at bounding box center [792, 617] width 61 height 10
click at [793, 497] on div "Download" at bounding box center [792, 498] width 61 height 10
click at [794, 379] on div "Download" at bounding box center [792, 380] width 61 height 10
click at [787, 260] on div "Download" at bounding box center [792, 262] width 61 height 10
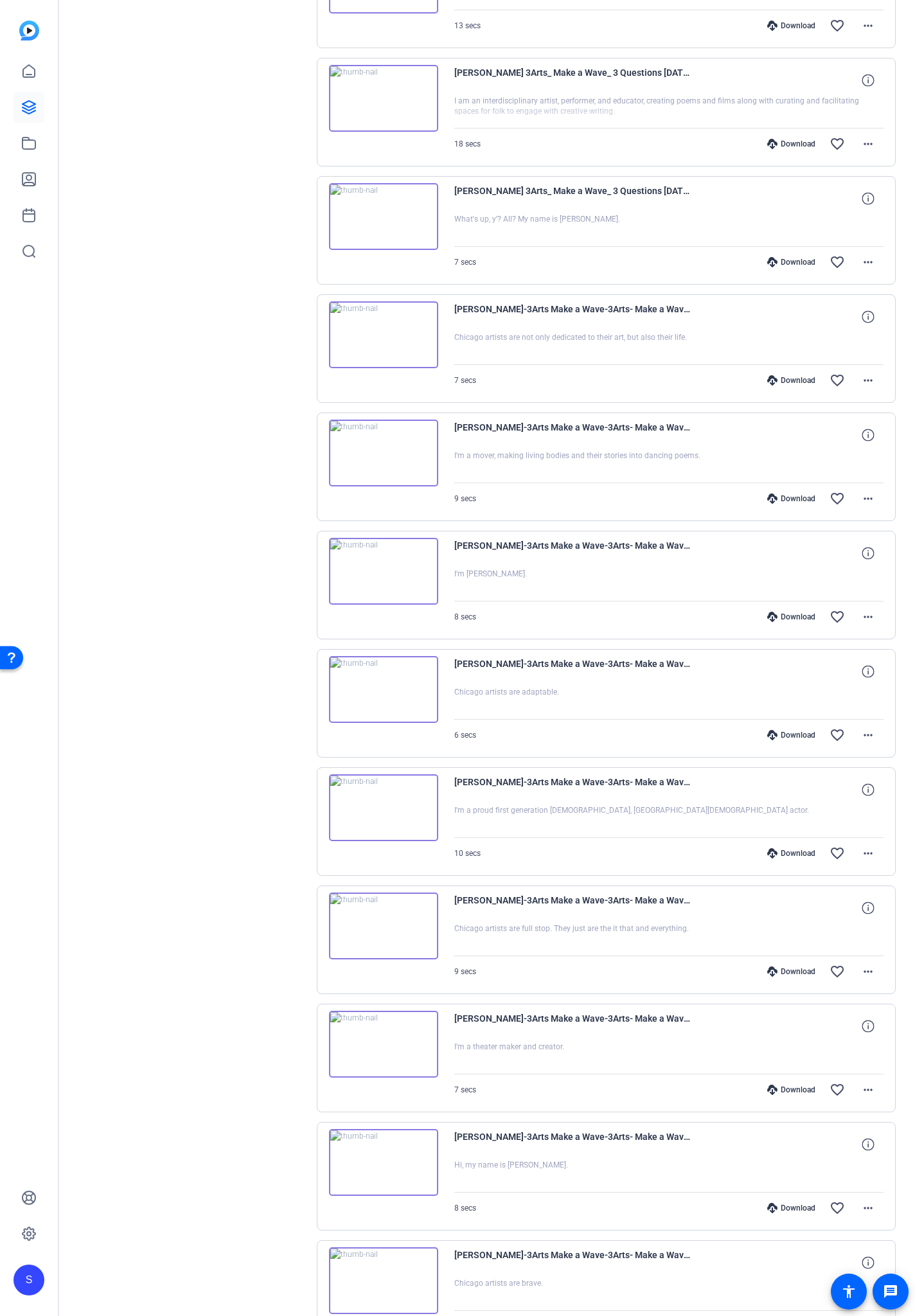
click at [585, 136] on div "Download favorite_border more_horiz" at bounding box center [733, 144] width 301 height 31
click at [790, 140] on div "Download" at bounding box center [792, 144] width 61 height 10
click at [606, 17] on div "Download favorite_border more_horiz" at bounding box center [733, 26] width 301 height 31
click at [791, 27] on div "Download" at bounding box center [792, 26] width 61 height 10
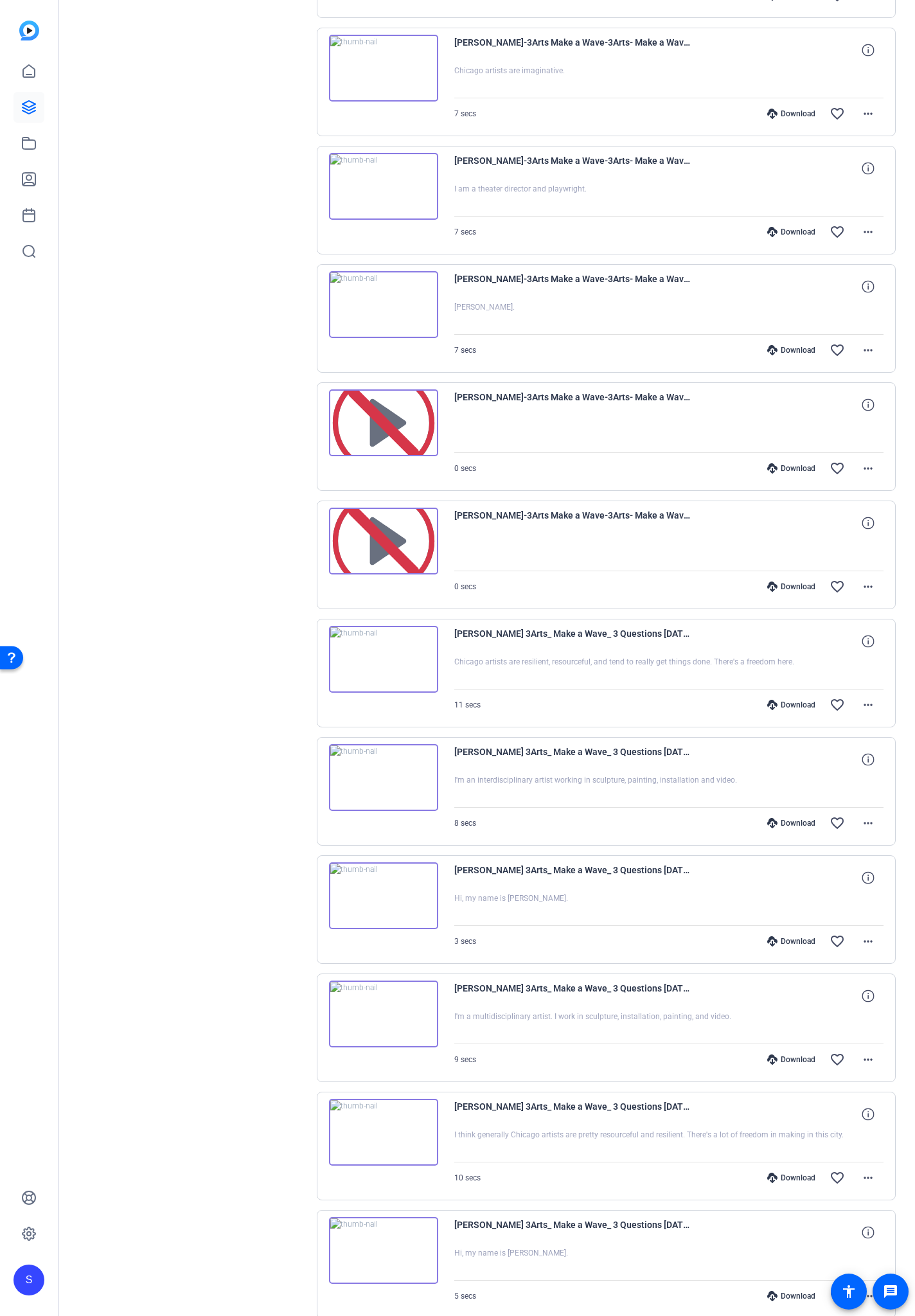
scroll to position [12791, 0]
click at [778, 771] on div "Download" at bounding box center [792, 1293] width 61 height 10
click at [780, 771] on div "Download" at bounding box center [792, 1175] width 61 height 10
click at [795, 771] on div "Download" at bounding box center [792, 1057] width 61 height 10
click at [788, 771] on div "Download favorite_border more_horiz" at bounding box center [733, 939] width 301 height 31
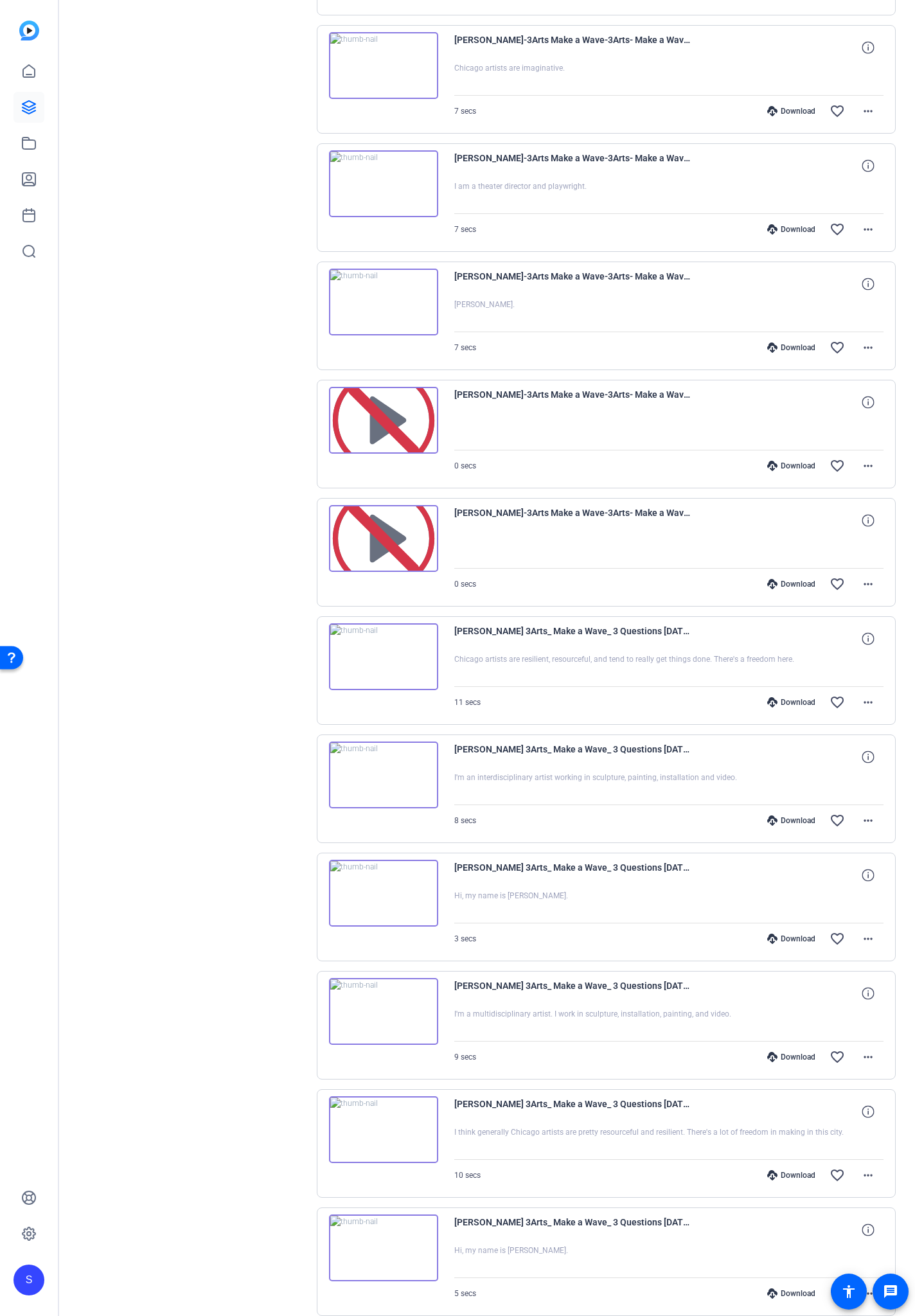
click at [789, 771] on div "Download" at bounding box center [792, 939] width 61 height 10
click at [789, 771] on div "Download" at bounding box center [792, 820] width 61 height 10
click at [788, 702] on div "Download" at bounding box center [792, 702] width 61 height 10
click at [792, 583] on div "Download" at bounding box center [792, 584] width 61 height 10
click at [780, 465] on div "Download" at bounding box center [792, 465] width 61 height 10
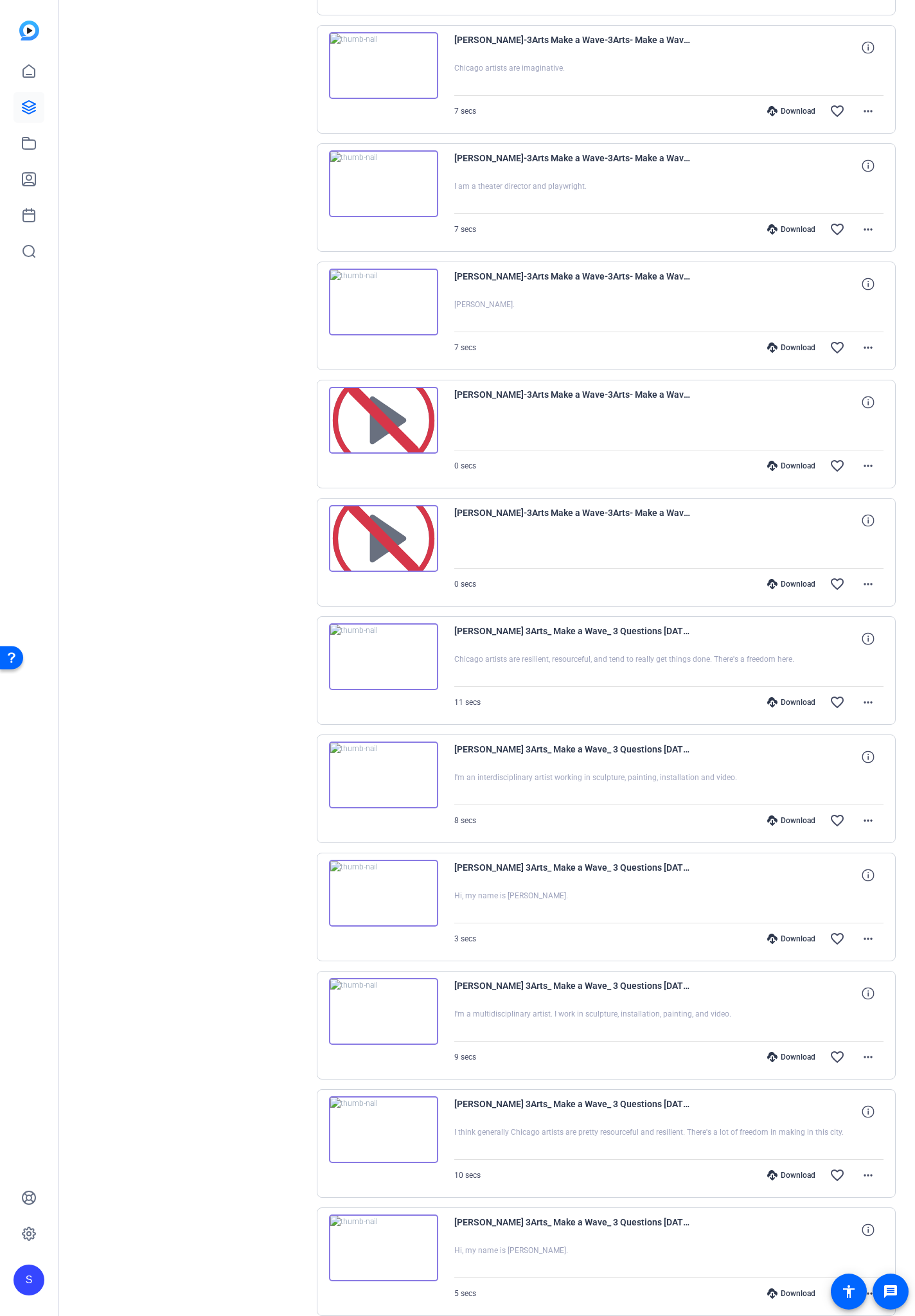
click at [789, 347] on div "Download" at bounding box center [792, 348] width 61 height 10
click at [788, 231] on div "Download" at bounding box center [792, 229] width 61 height 10
click at [798, 111] on div "Download" at bounding box center [792, 111] width 61 height 10
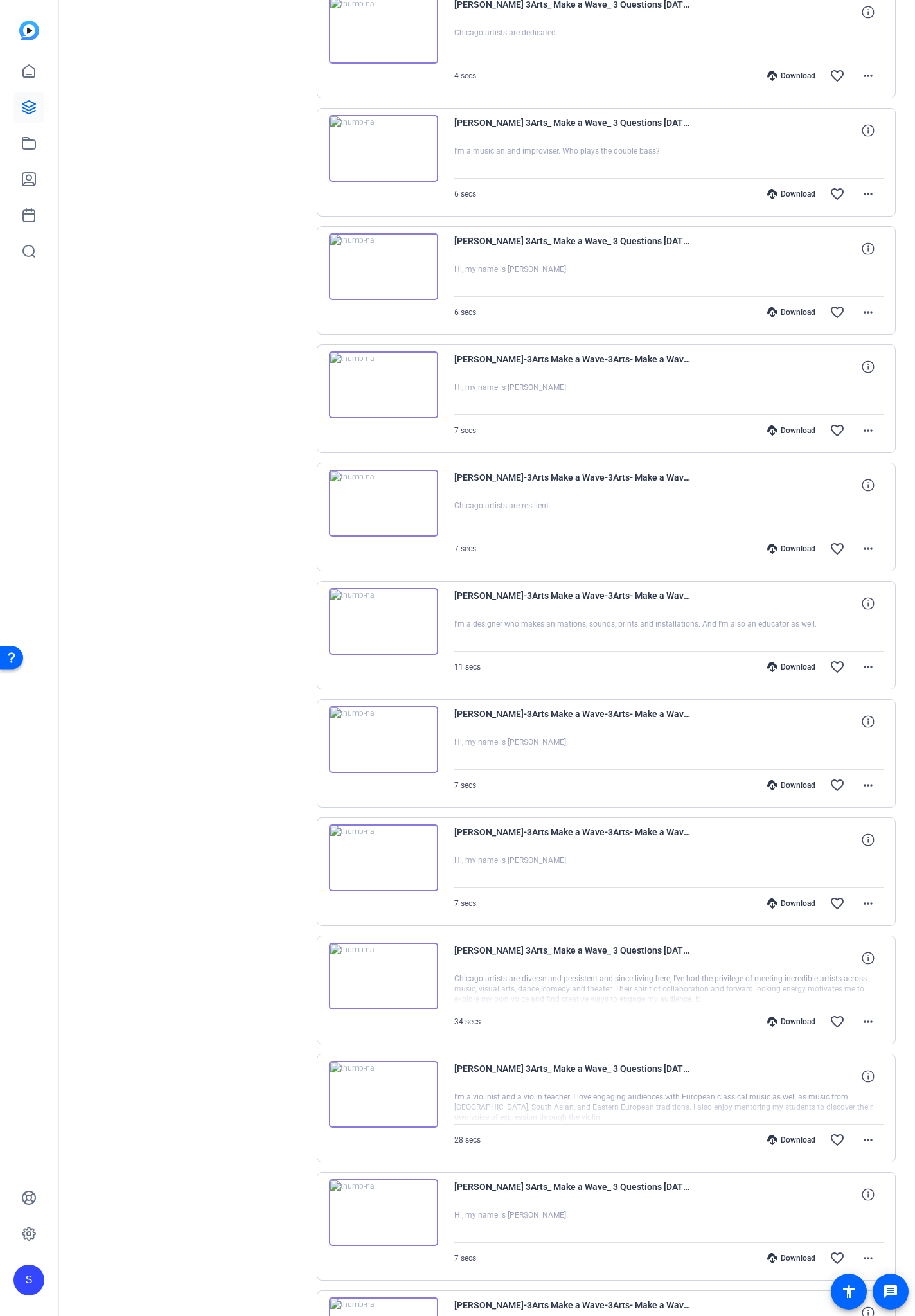
scroll to position [11490, 0]
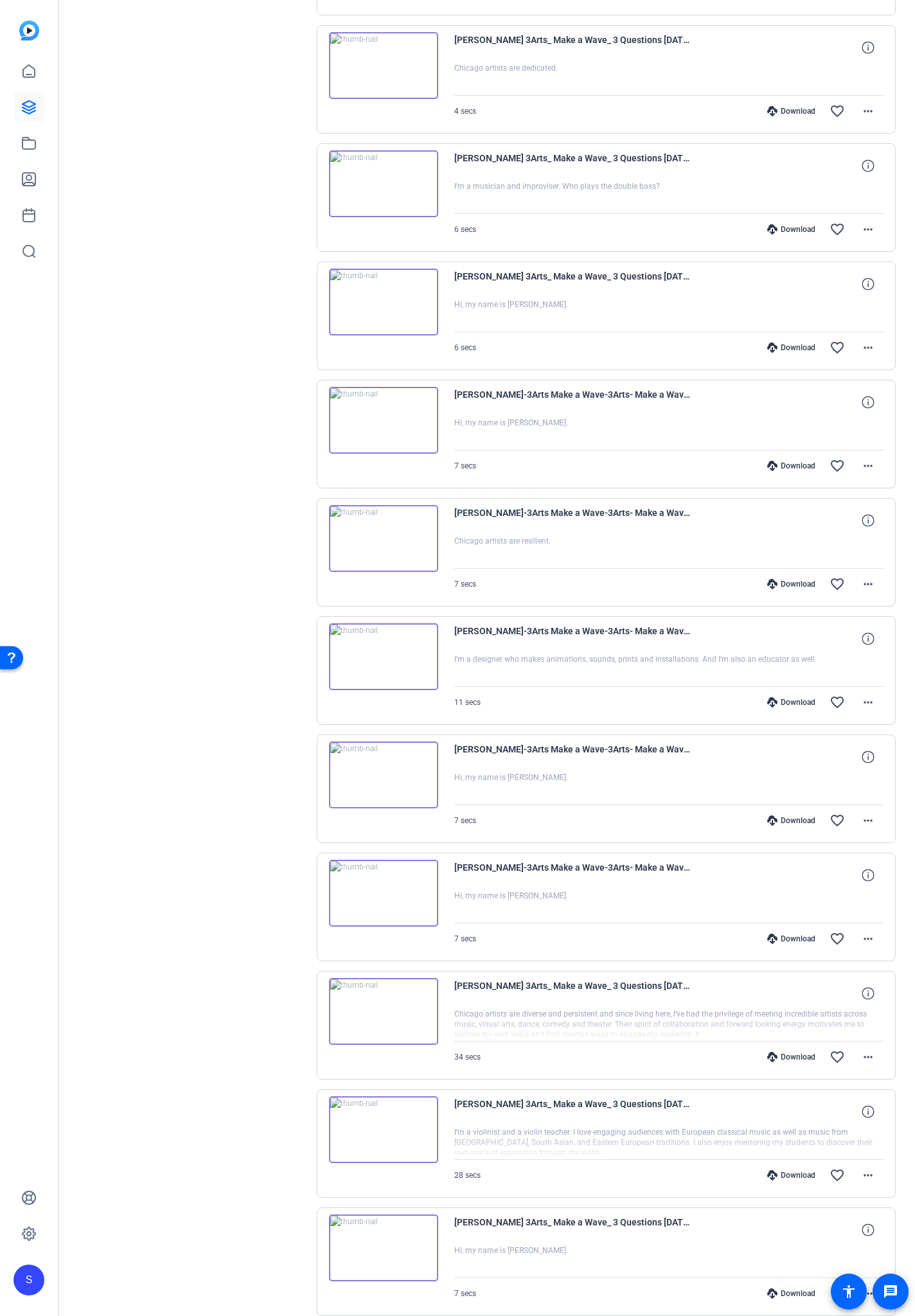
click at [787, 771] on div "Download" at bounding box center [792, 1293] width 61 height 10
click at [779, 771] on div "Download" at bounding box center [792, 1175] width 61 height 10
click at [780, 771] on div "Download" at bounding box center [792, 1057] width 61 height 10
click at [795, 771] on div "Download" at bounding box center [792, 939] width 61 height 10
click at [792, 771] on div "Download" at bounding box center [792, 820] width 61 height 10
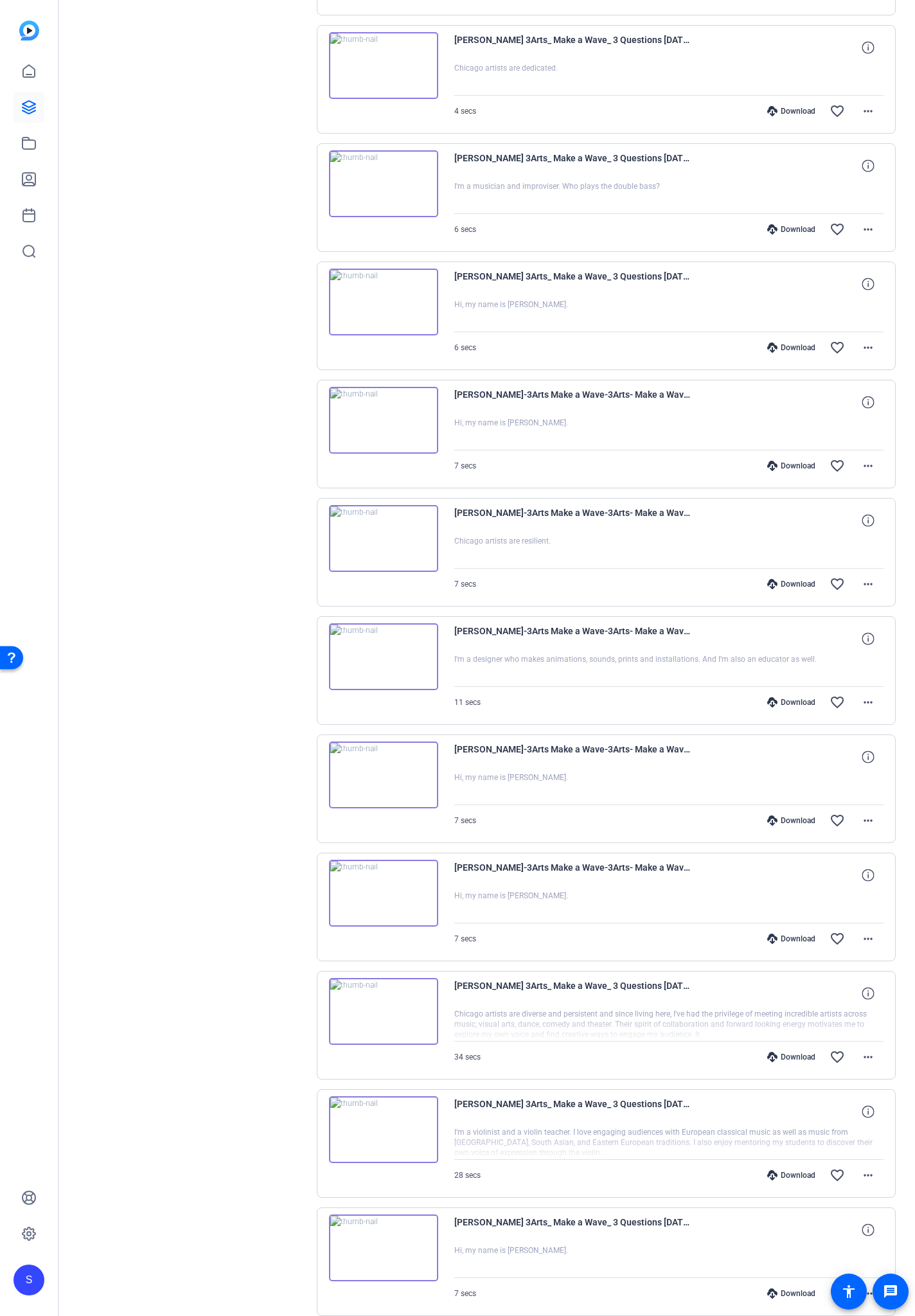
click at [795, 704] on div "Download" at bounding box center [792, 702] width 61 height 10
click at [789, 586] on div "Download" at bounding box center [792, 584] width 61 height 10
click at [787, 467] on div "Download" at bounding box center [792, 465] width 61 height 10
click at [801, 350] on div "Download" at bounding box center [792, 348] width 61 height 10
click at [795, 232] on div "Download" at bounding box center [792, 229] width 61 height 10
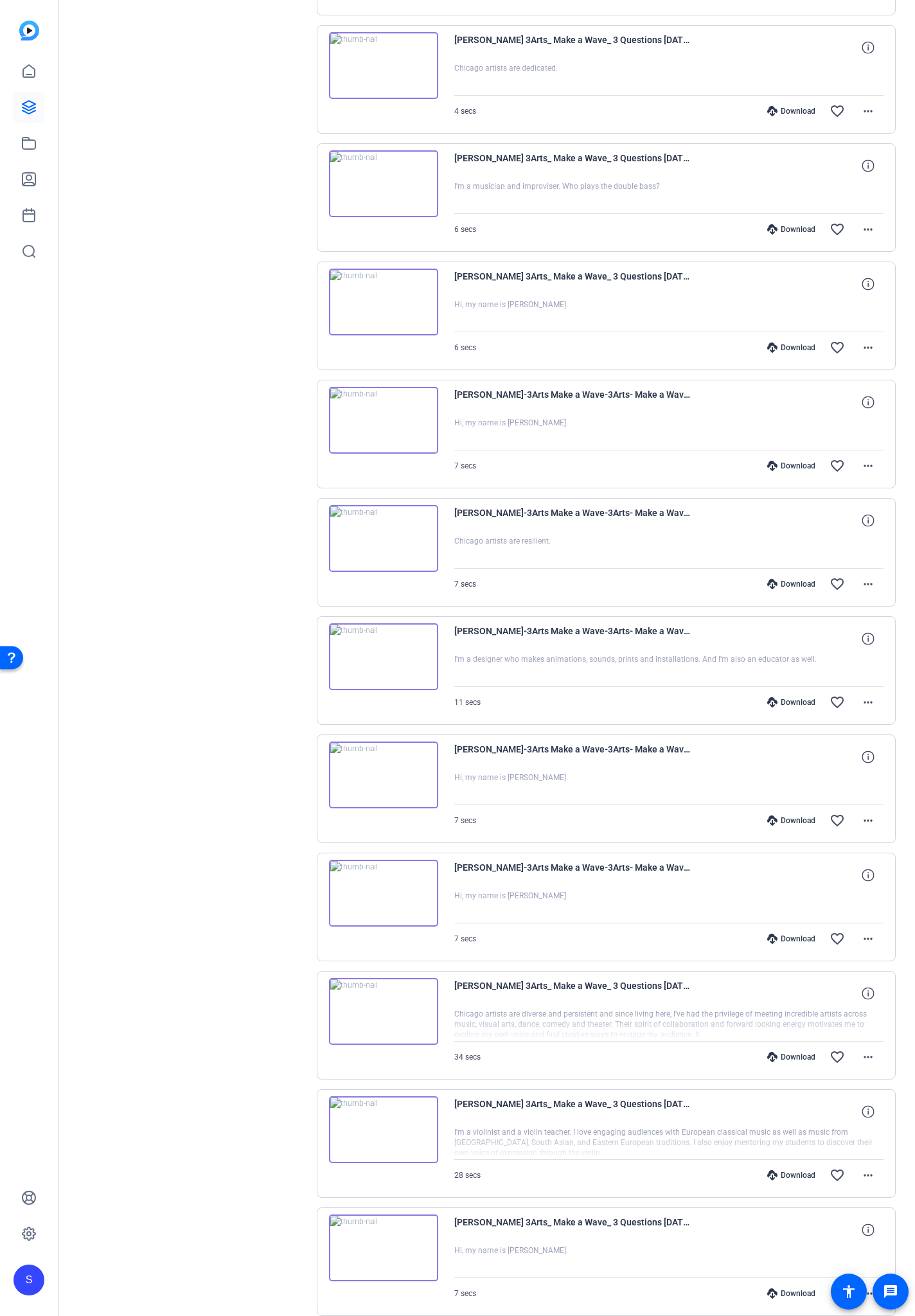
click at [787, 109] on div "Download" at bounding box center [792, 111] width 61 height 10
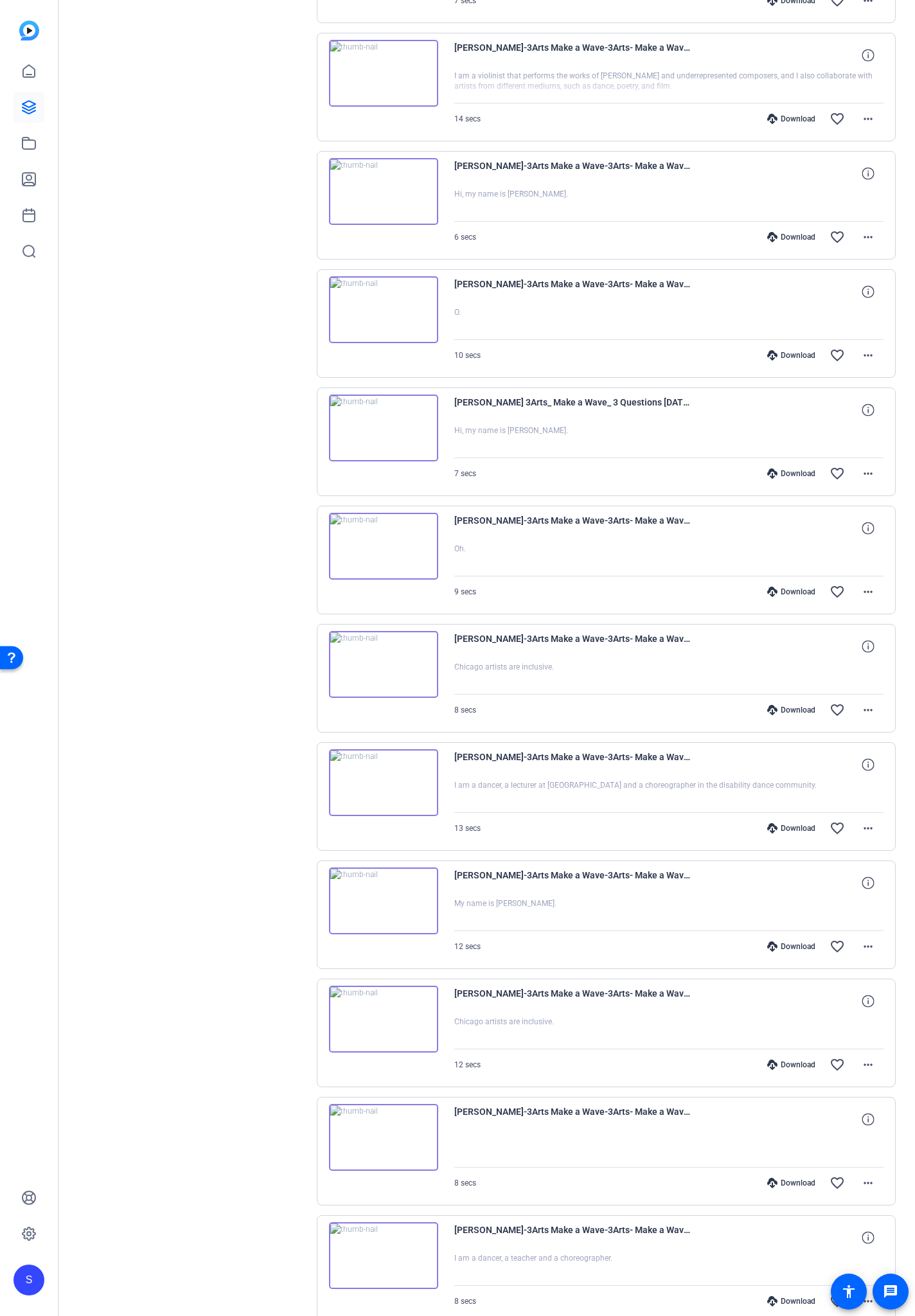
scroll to position [10182, 0]
click at [792, 771] on div "Download" at bounding box center [792, 1301] width 61 height 10
click at [780, 771] on div "Download" at bounding box center [792, 1183] width 61 height 10
click at [781, 771] on div "Download" at bounding box center [792, 1065] width 61 height 10
click at [794, 771] on div "Download" at bounding box center [792, 947] width 61 height 10
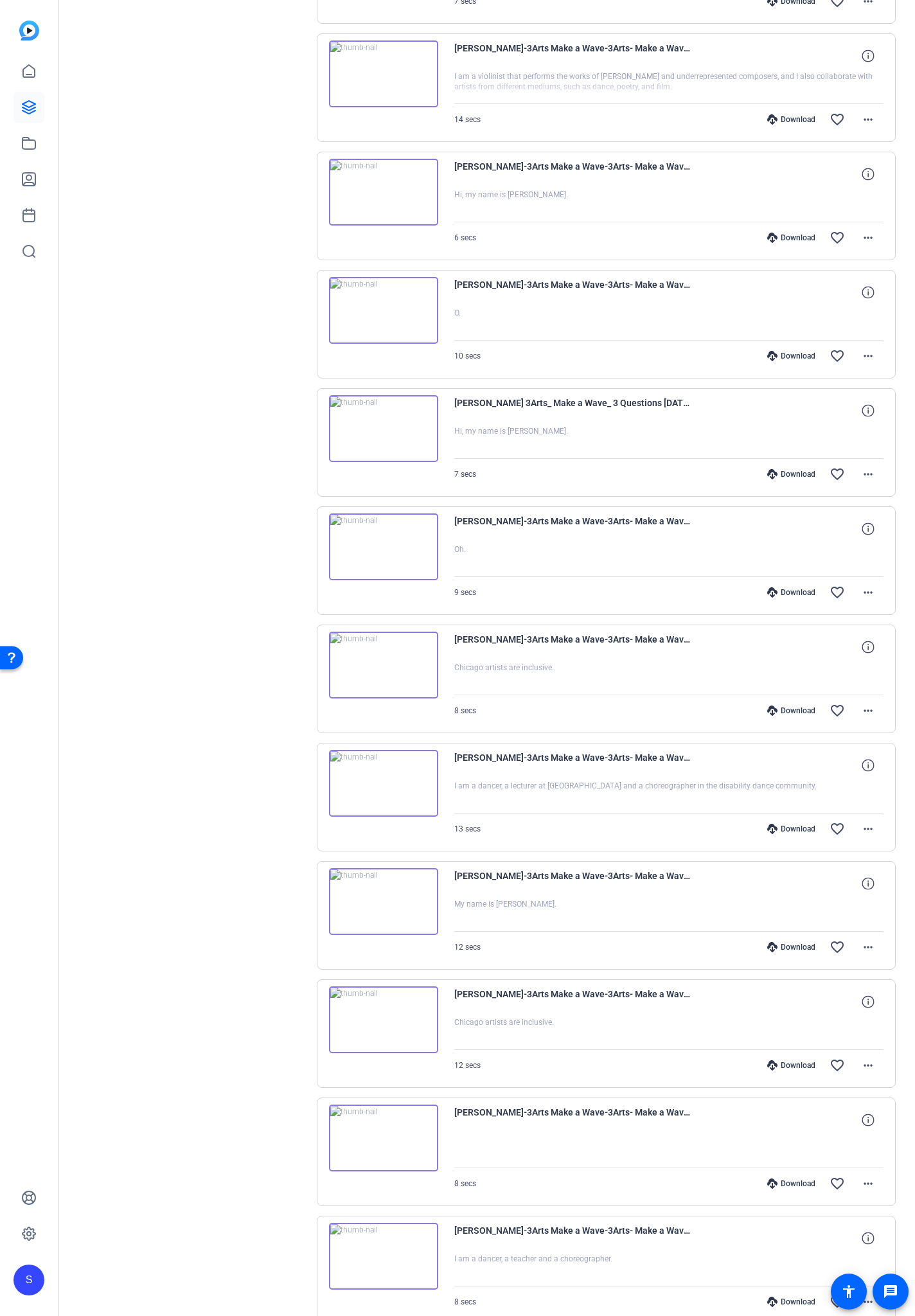
click at [796, 771] on div "Download" at bounding box center [792, 829] width 61 height 10
click at [796, 708] on div "Download" at bounding box center [792, 710] width 61 height 10
click at [802, 586] on div "Download favorite_border more_horiz" at bounding box center [733, 592] width 301 height 31
click at [802, 588] on div "Download" at bounding box center [792, 592] width 61 height 10
click at [793, 475] on div "Download" at bounding box center [792, 474] width 61 height 10
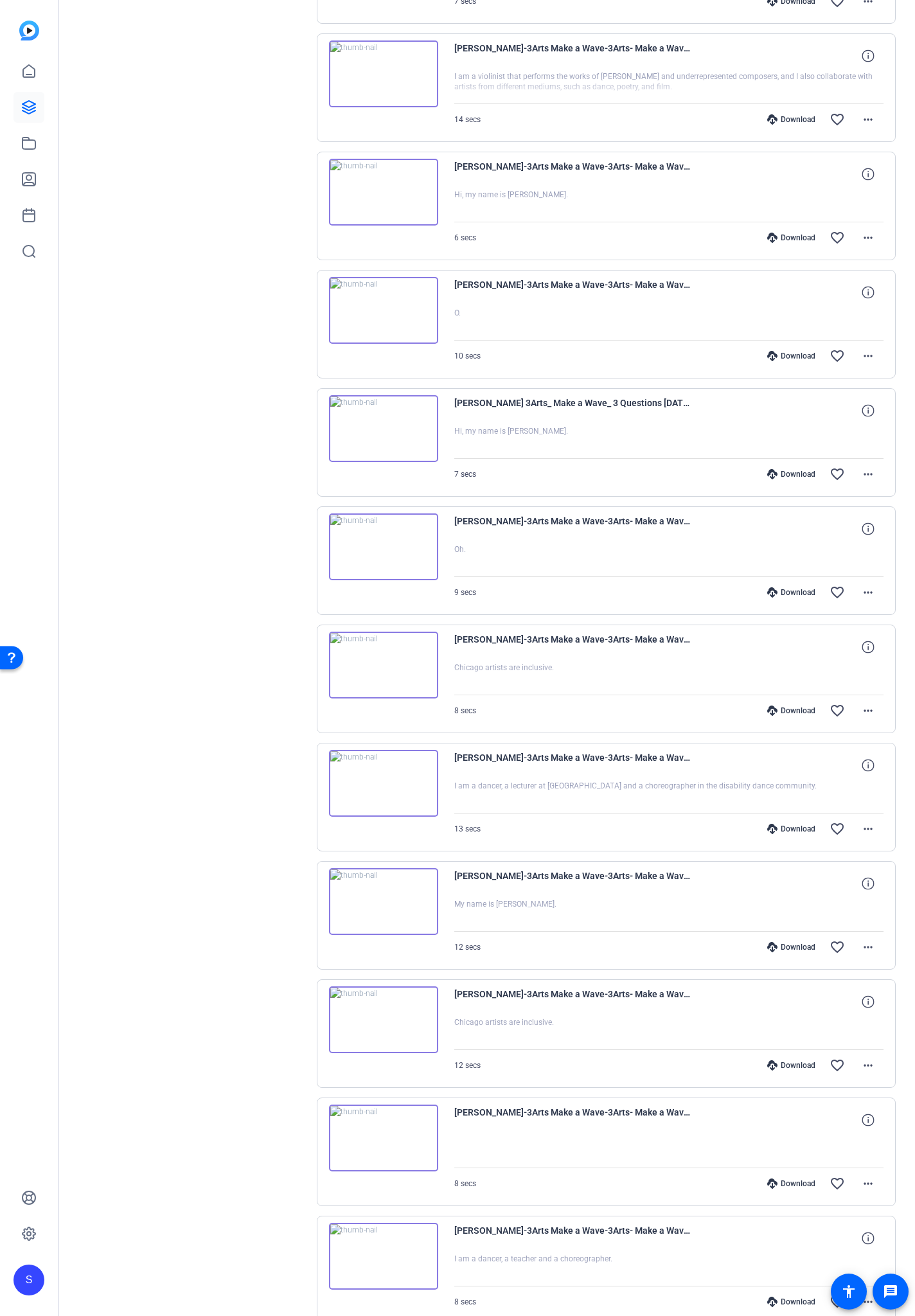
click at [783, 356] on div "Download" at bounding box center [792, 356] width 61 height 10
click at [781, 239] on div "Download" at bounding box center [792, 237] width 61 height 10
click at [780, 118] on div "Download" at bounding box center [792, 119] width 61 height 10
click at [791, 4] on div "Download" at bounding box center [792, 1] width 61 height 10
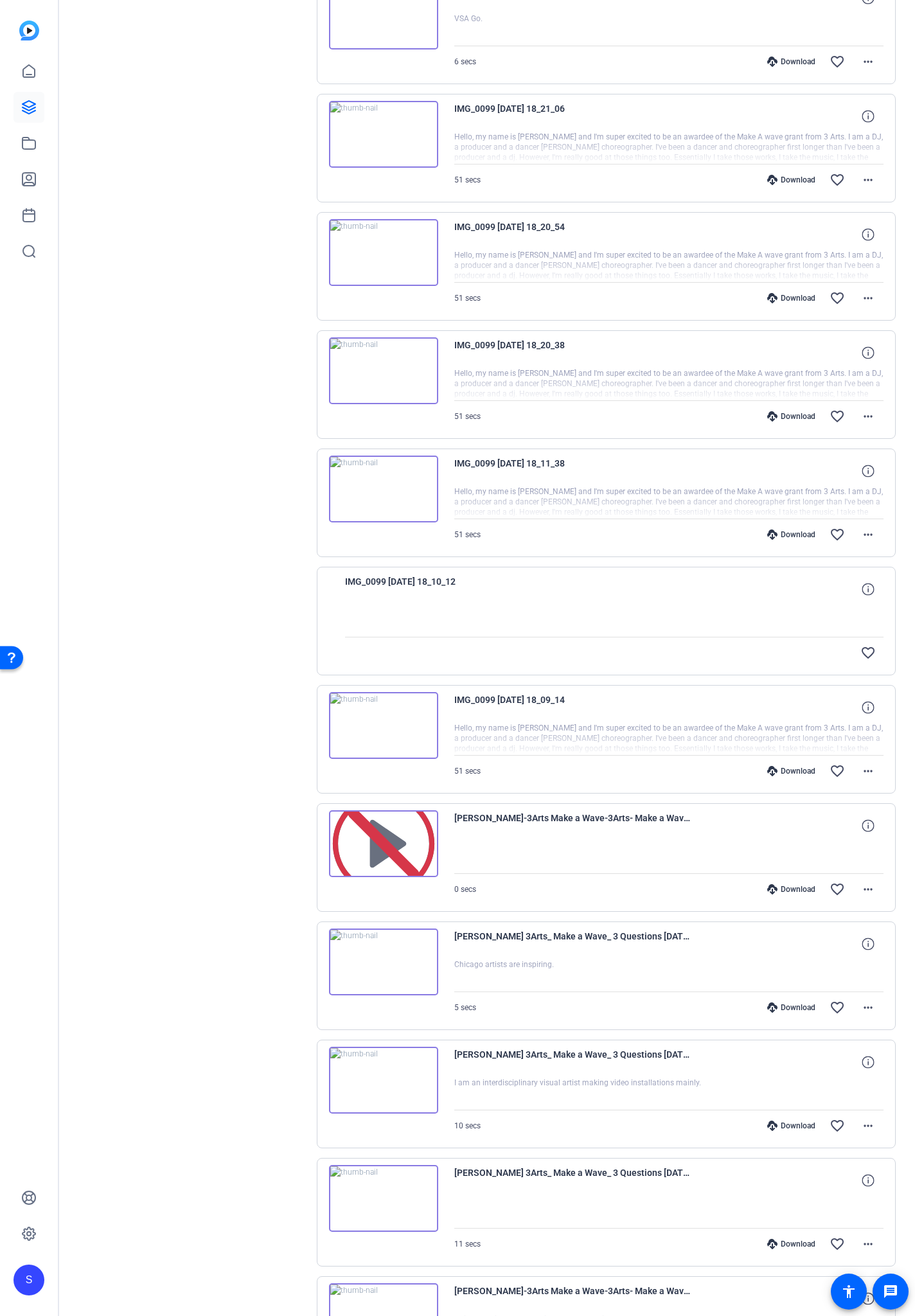
scroll to position [8819, 0]
click at [780, 771] on div "Download" at bounding box center [792, 1246] width 61 height 10
click at [784, 771] on div "Download" at bounding box center [792, 1127] width 61 height 10
click at [787, 771] on div "Download" at bounding box center [792, 1009] width 61 height 10
click at [785, 769] on div "Download" at bounding box center [792, 773] width 61 height 10
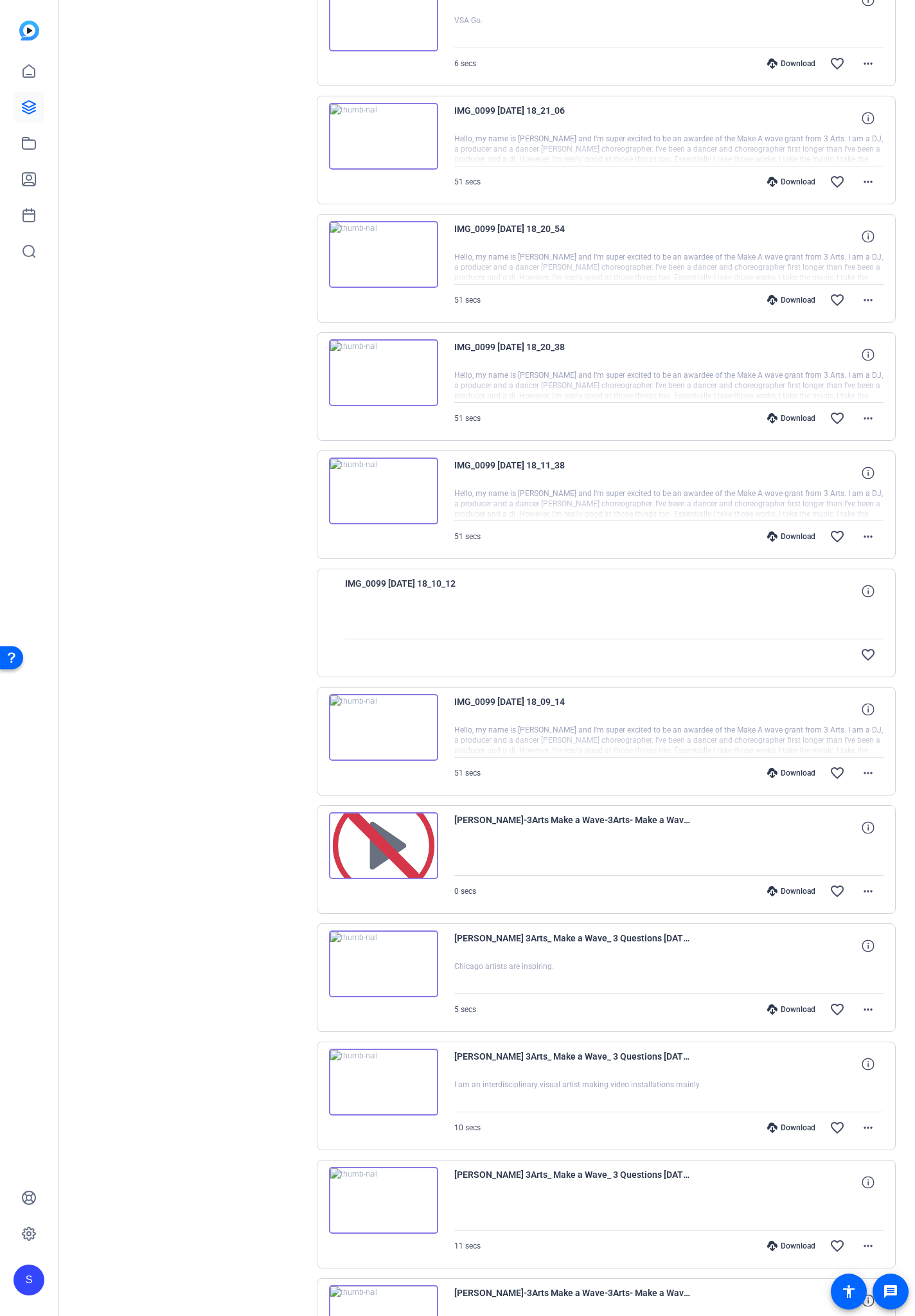
click at [785, 536] on div "Download" at bounding box center [792, 536] width 61 height 10
click at [791, 416] on div "Download" at bounding box center [792, 418] width 61 height 10
click at [798, 300] on div "Download" at bounding box center [792, 300] width 61 height 10
click at [790, 183] on div "Download" at bounding box center [792, 182] width 61 height 10
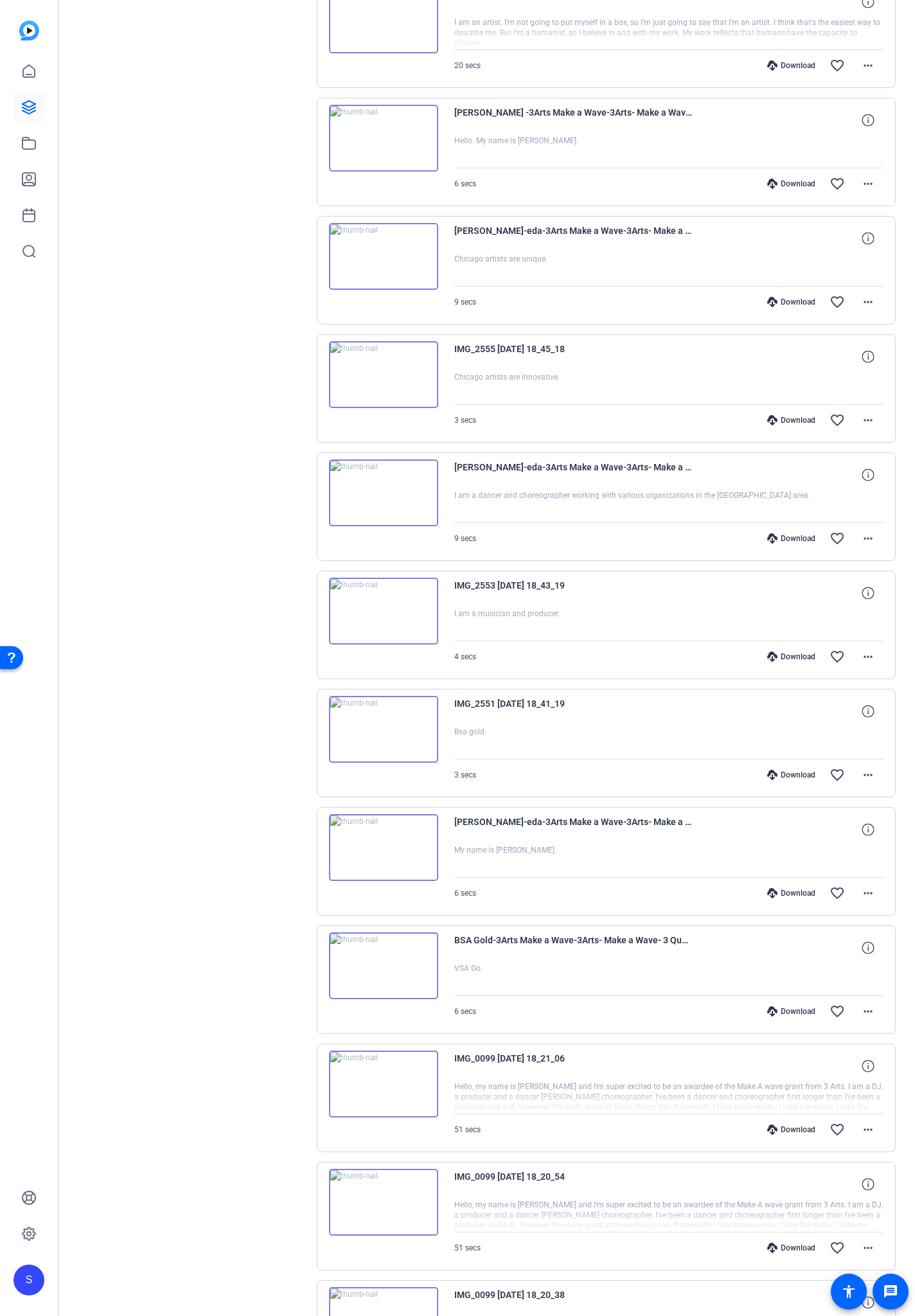
scroll to position [7866, 0]
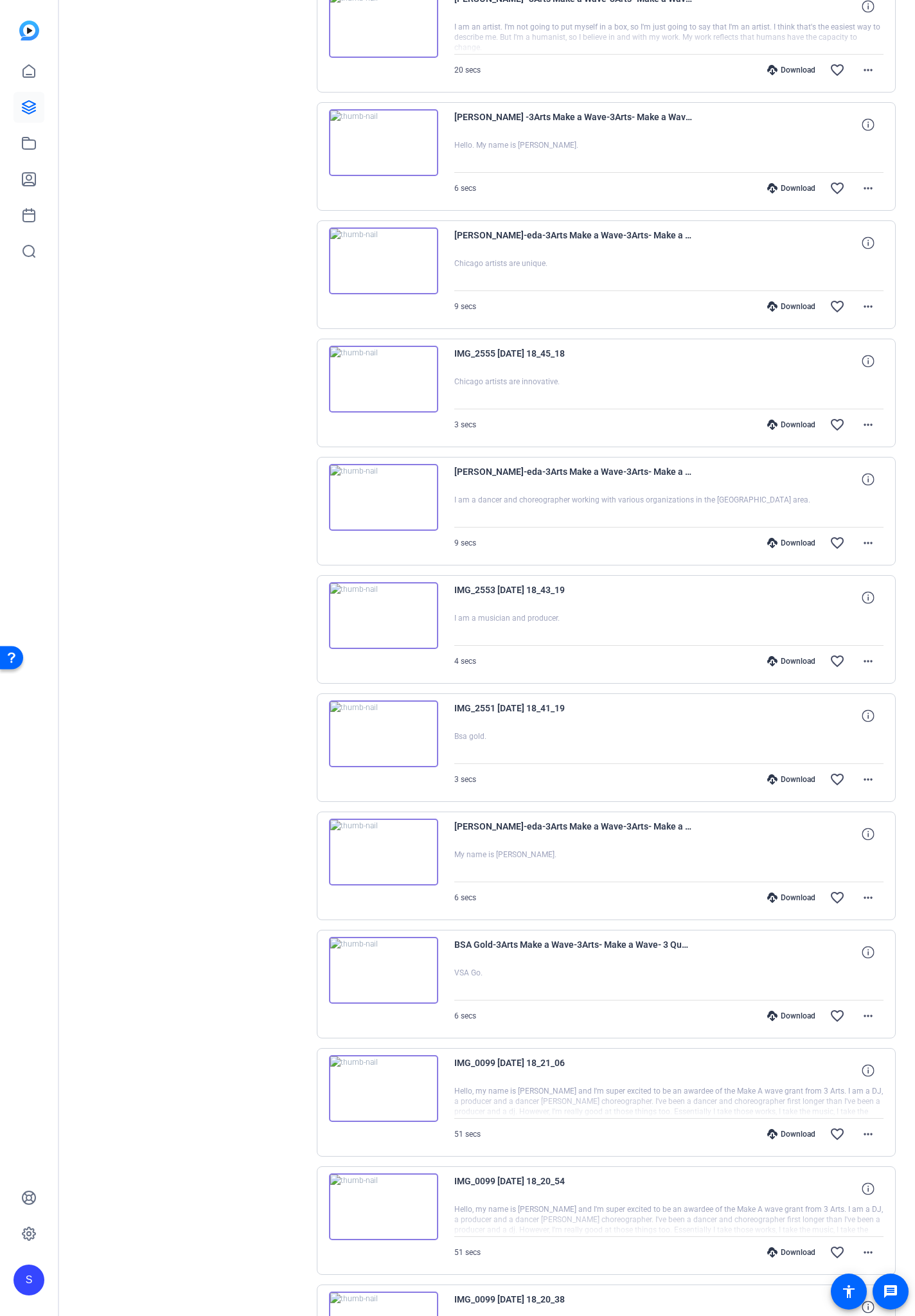
click at [778, 771] on div "Download" at bounding box center [792, 1016] width 61 height 10
click at [780, 771] on div "Download" at bounding box center [792, 898] width 61 height 10
click at [789, 771] on div "Download" at bounding box center [792, 779] width 61 height 10
click at [788, 658] on div "Download" at bounding box center [792, 661] width 61 height 10
click at [794, 545] on div "Download" at bounding box center [792, 542] width 61 height 10
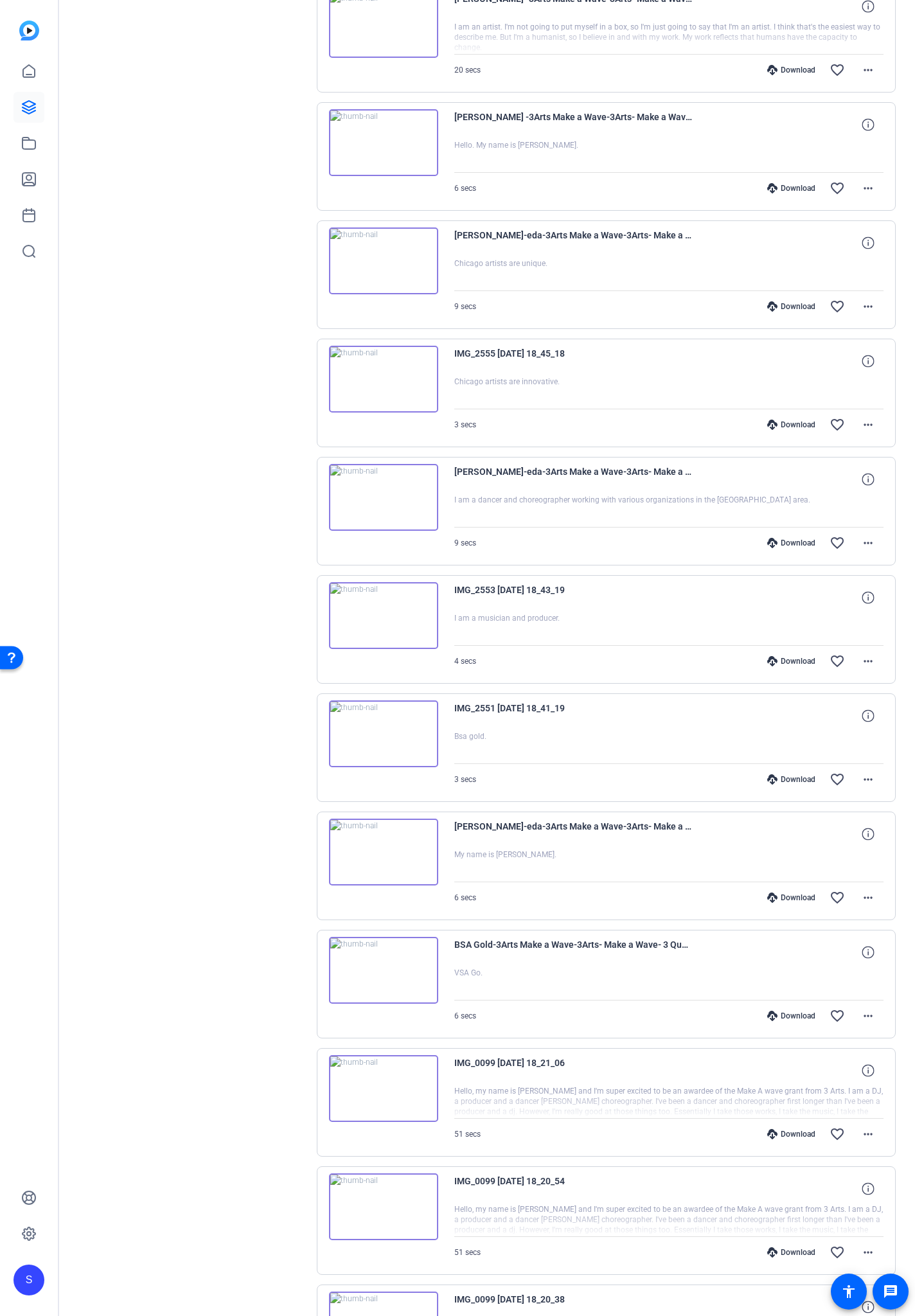
click at [787, 423] on div "Download" at bounding box center [792, 425] width 61 height 10
click at [792, 310] on div "Download" at bounding box center [792, 306] width 61 height 10
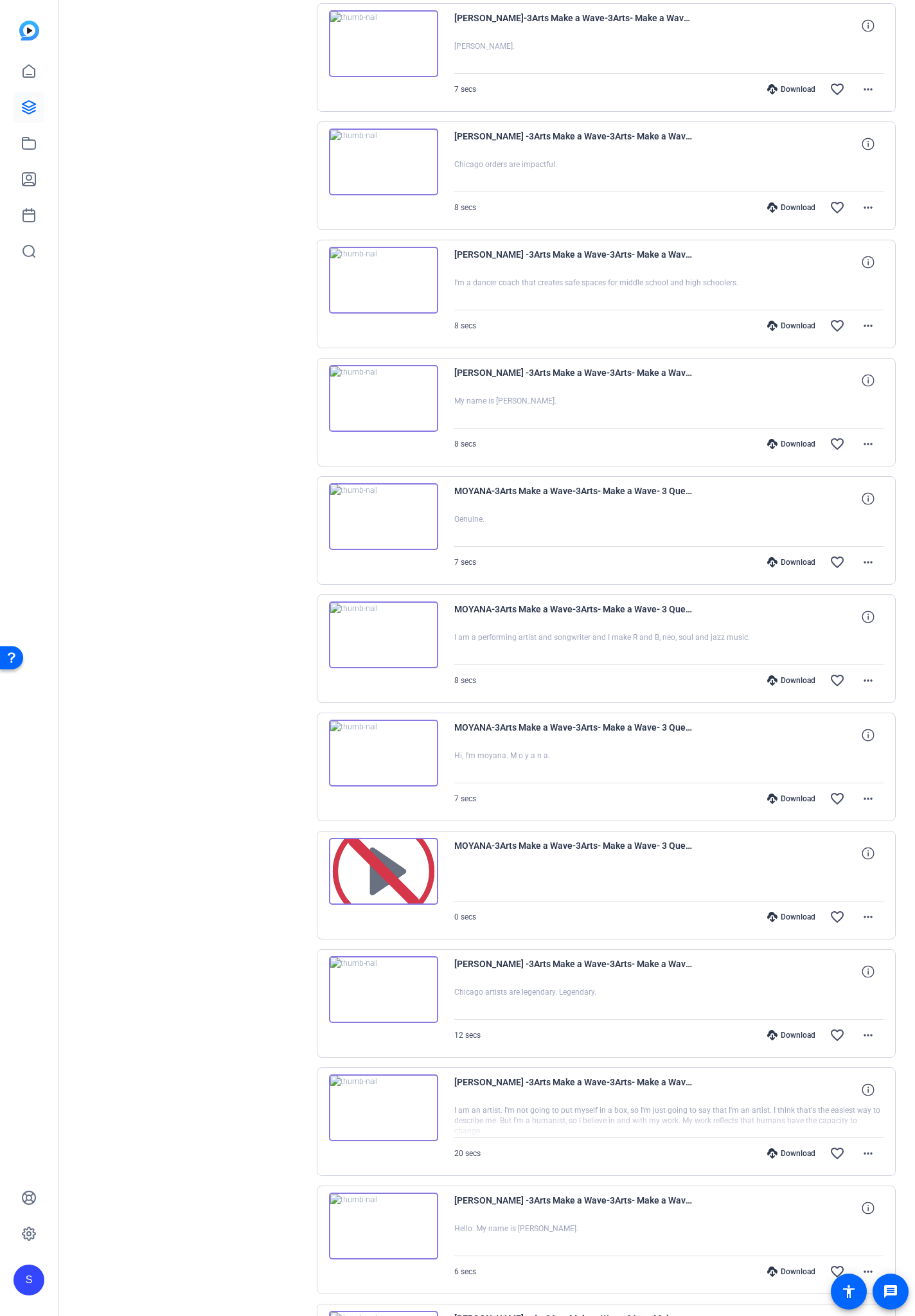
scroll to position [6788, 0]
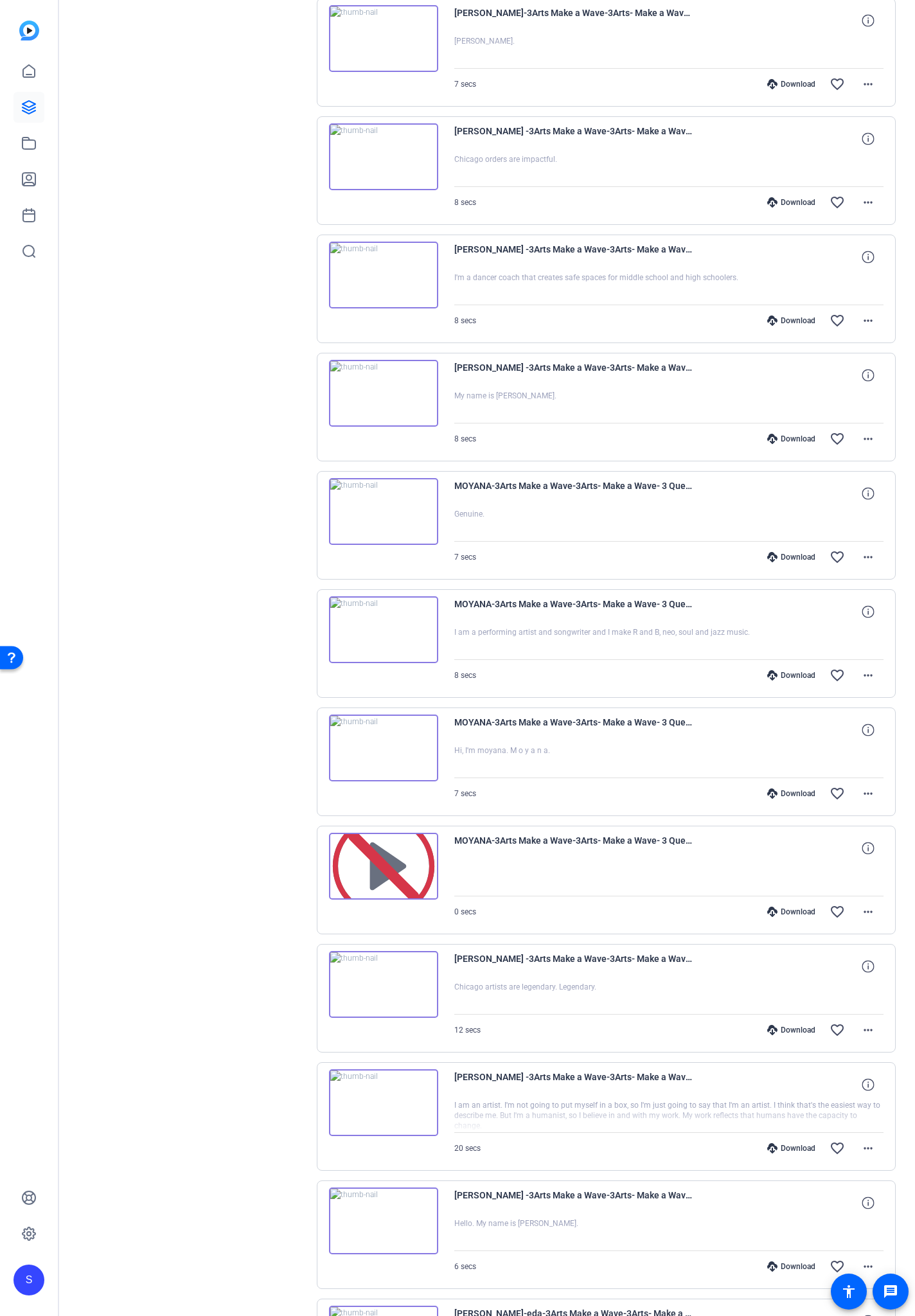
click at [784, 771] on div "Download" at bounding box center [792, 1266] width 61 height 10
click at [782, 771] on div "Download" at bounding box center [792, 1148] width 61 height 10
click at [789, 771] on div "Download" at bounding box center [792, 1029] width 61 height 10
click at [797, 771] on div "Download" at bounding box center [792, 794] width 61 height 10
click at [803, 672] on div "Download" at bounding box center [792, 675] width 61 height 10
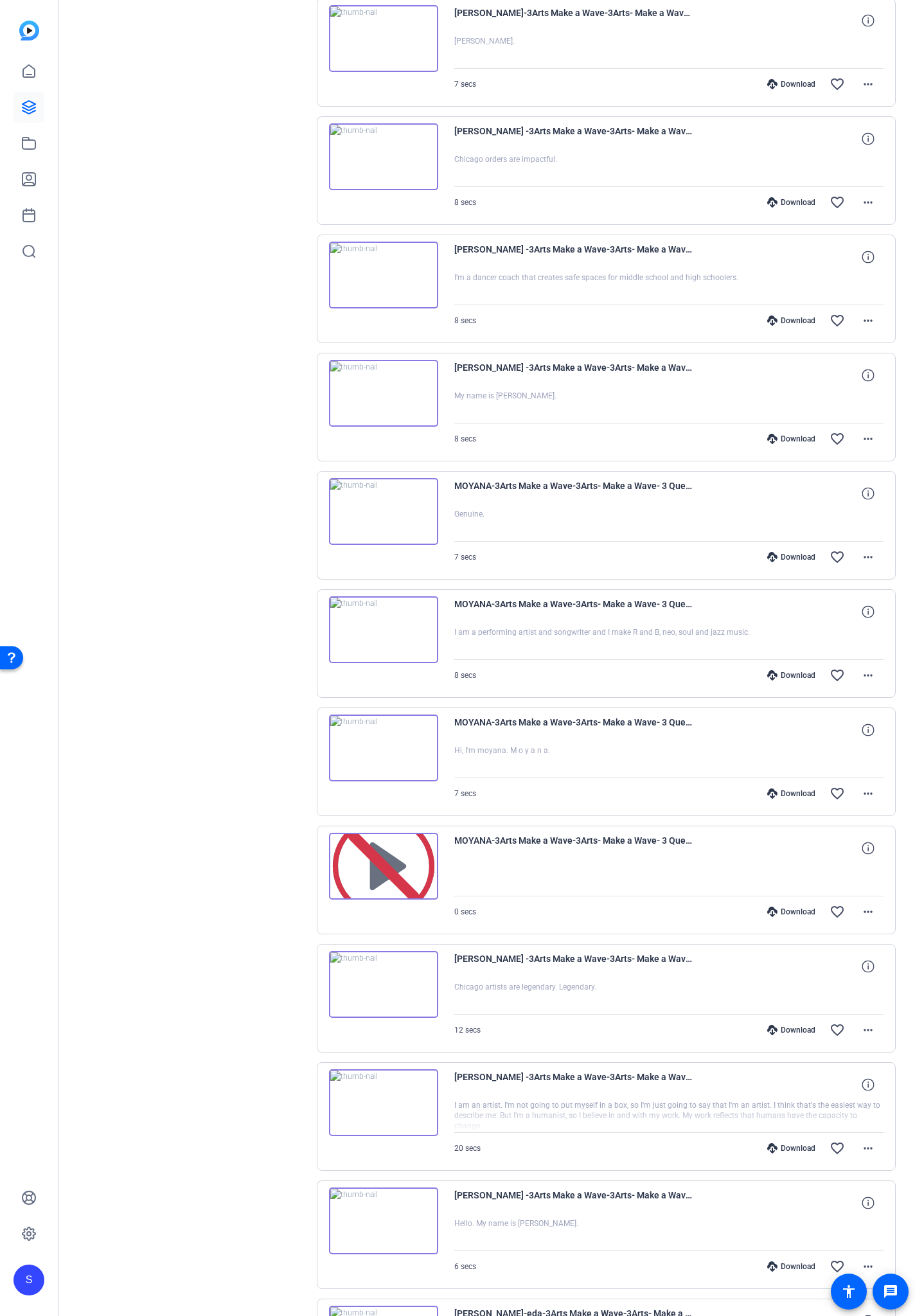
click at [790, 558] on div "Download" at bounding box center [792, 557] width 61 height 10
click at [794, 440] on div "Download" at bounding box center [792, 438] width 61 height 10
click at [795, 322] on div "Download" at bounding box center [792, 321] width 61 height 10
click at [789, 199] on div "Download" at bounding box center [792, 202] width 61 height 10
click at [784, 84] on div "Download" at bounding box center [792, 84] width 61 height 10
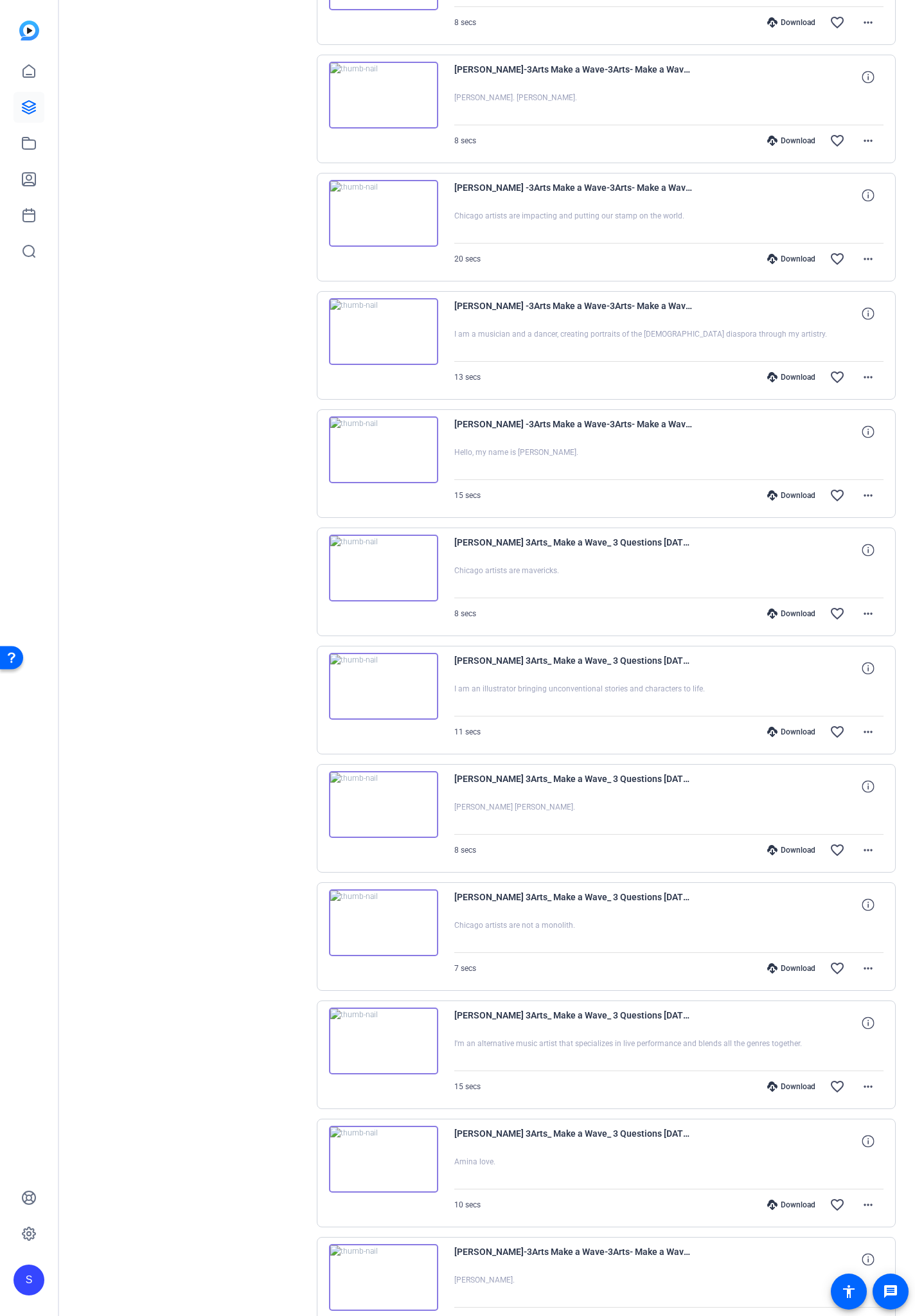
scroll to position [5485, 0]
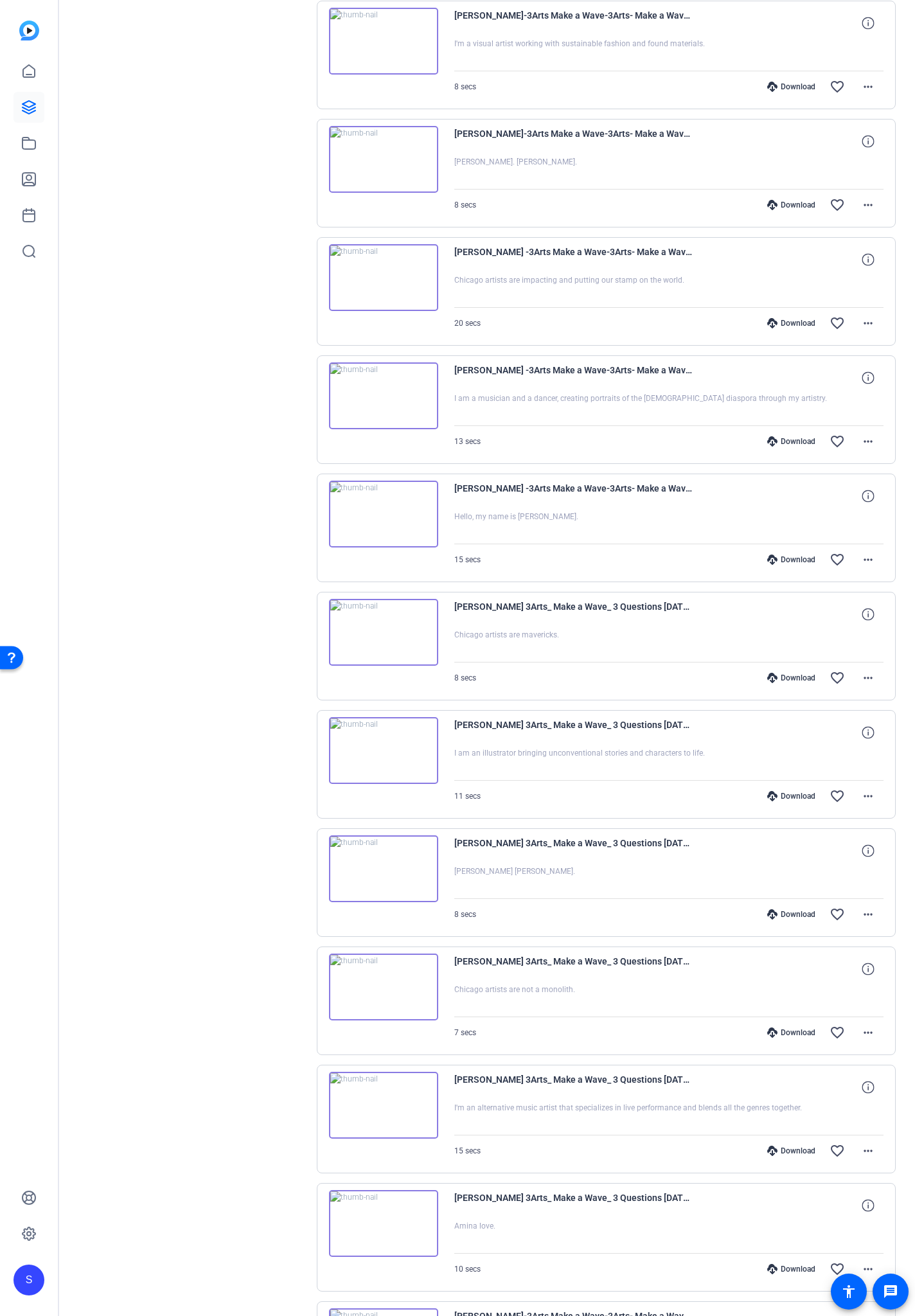
click at [790, 771] on div "Download" at bounding box center [792, 1269] width 61 height 10
click at [784, 771] on div "Download" at bounding box center [792, 1151] width 61 height 10
click at [802, 771] on div "Download" at bounding box center [792, 1032] width 61 height 10
click at [789, 771] on div "Download" at bounding box center [792, 914] width 61 height 10
click at [789, 771] on div "Download" at bounding box center [792, 796] width 61 height 10
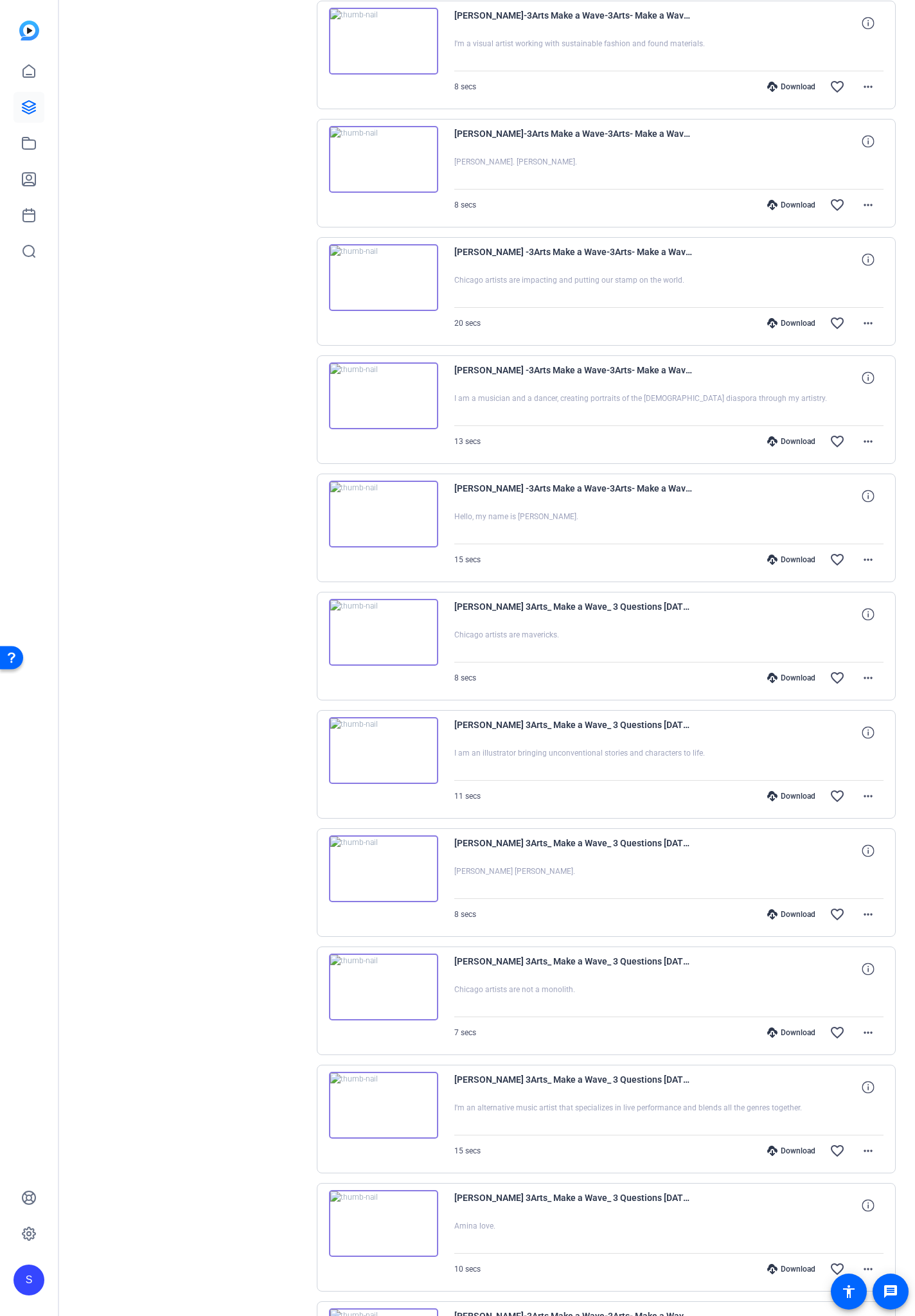
click at [789, 680] on div "Download" at bounding box center [792, 678] width 61 height 10
click at [786, 559] on div "Download" at bounding box center [792, 559] width 61 height 10
click at [785, 441] on div "Download" at bounding box center [792, 441] width 61 height 10
click at [791, 325] on div "Download" at bounding box center [792, 323] width 61 height 10
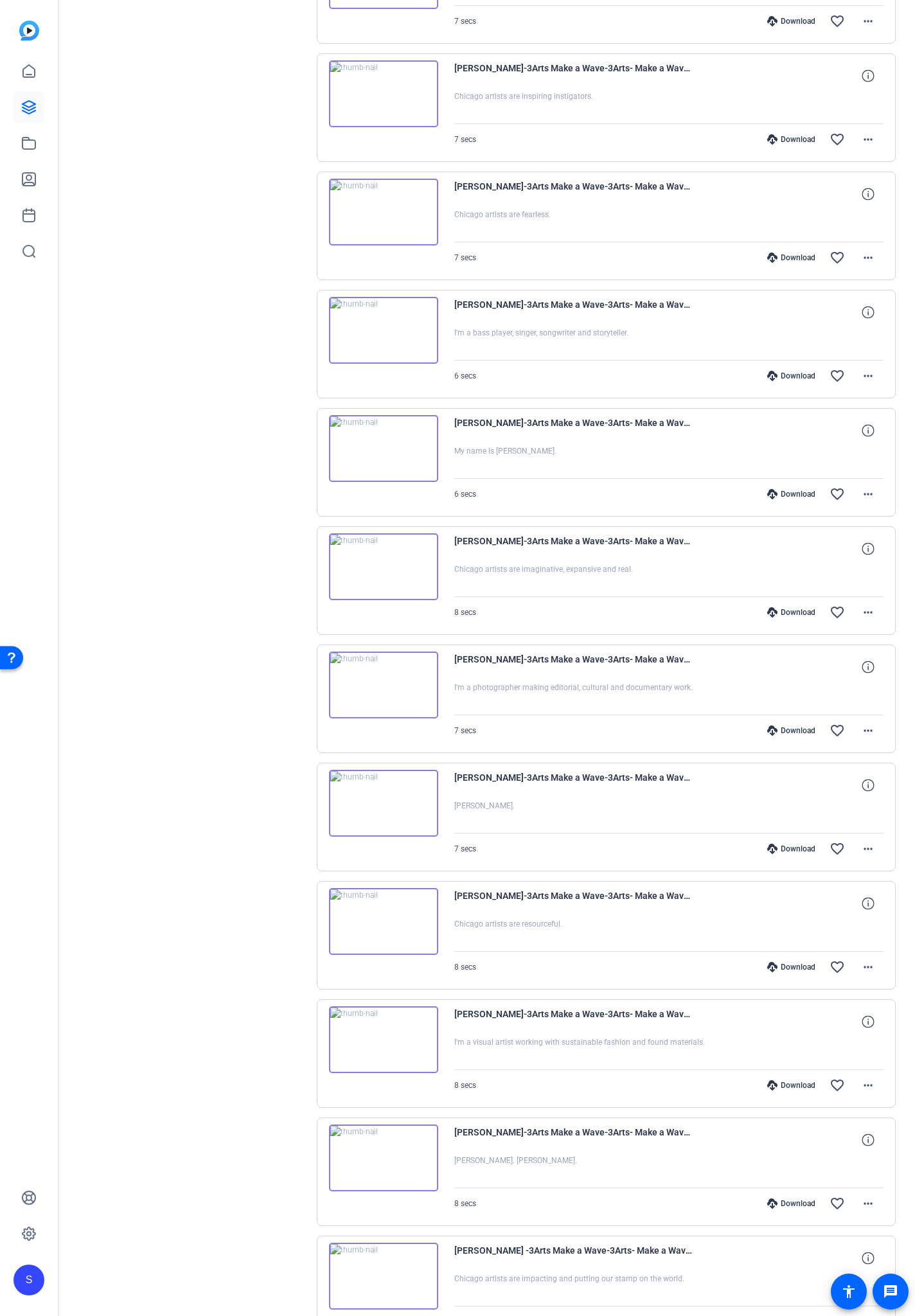
scroll to position [4411, 0]
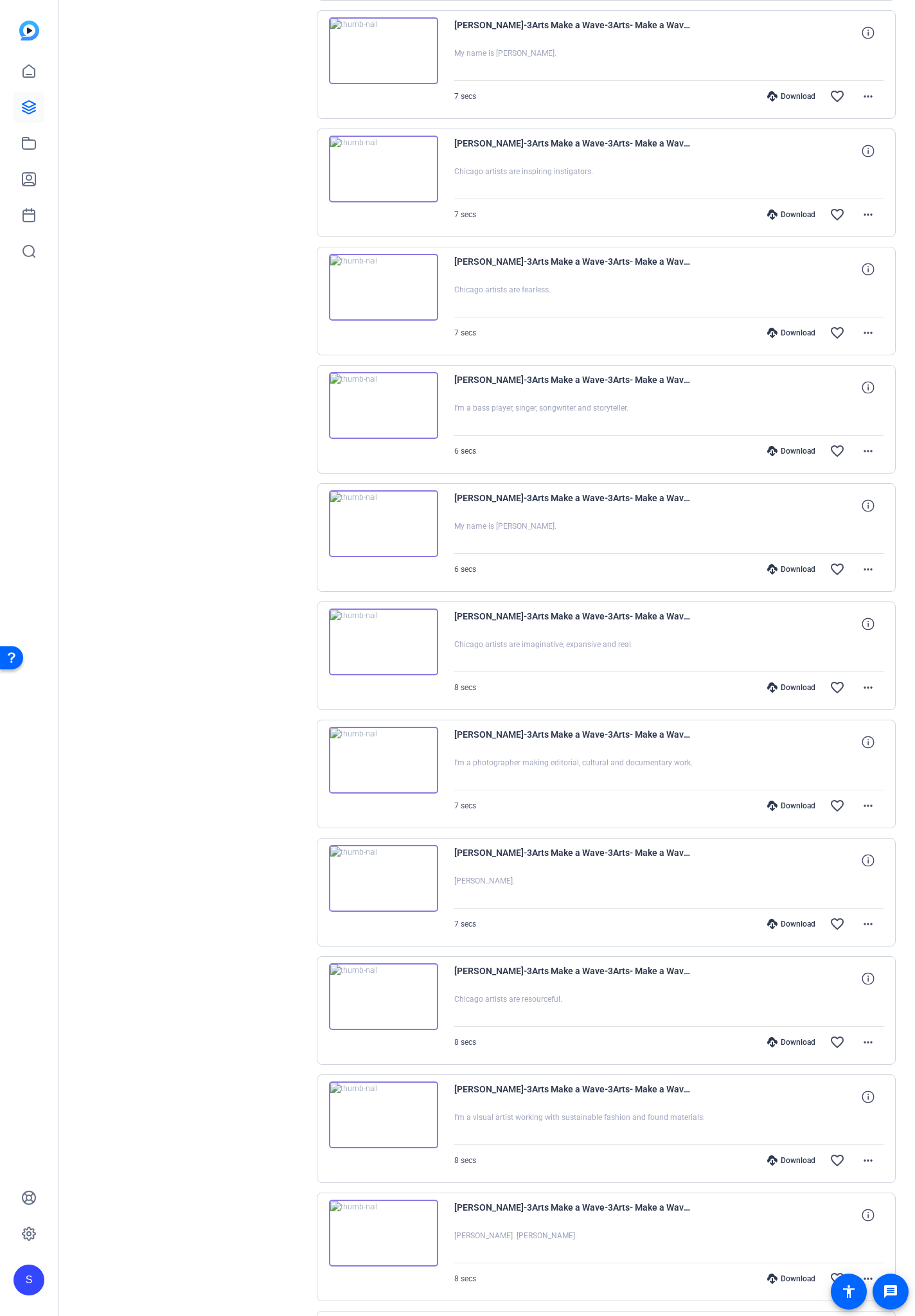
click at [789, 771] on div "Download" at bounding box center [792, 1279] width 61 height 10
click at [792, 771] on div "Download" at bounding box center [792, 1161] width 61 height 10
click at [790, 771] on div "Download" at bounding box center [792, 1042] width 61 height 10
click at [789, 771] on div "Download" at bounding box center [792, 924] width 61 height 10
click at [784, 771] on div "Download" at bounding box center [792, 805] width 61 height 10
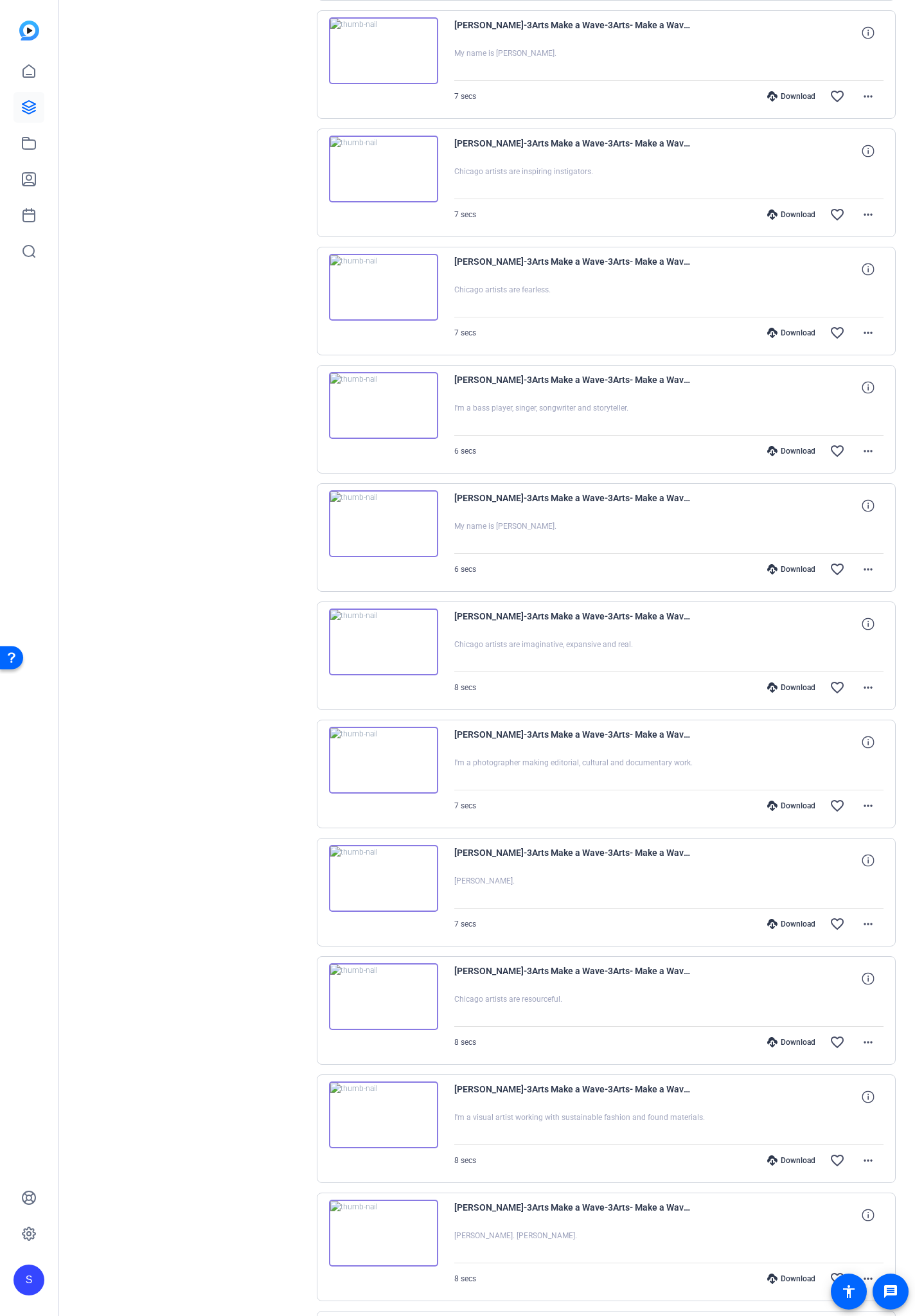
click at [787, 688] on div "Download" at bounding box center [792, 687] width 61 height 10
click at [797, 570] on div "Download" at bounding box center [792, 569] width 61 height 10
click at [798, 453] on div "Download" at bounding box center [792, 451] width 61 height 10
click at [798, 336] on div "Download" at bounding box center [792, 332] width 61 height 10
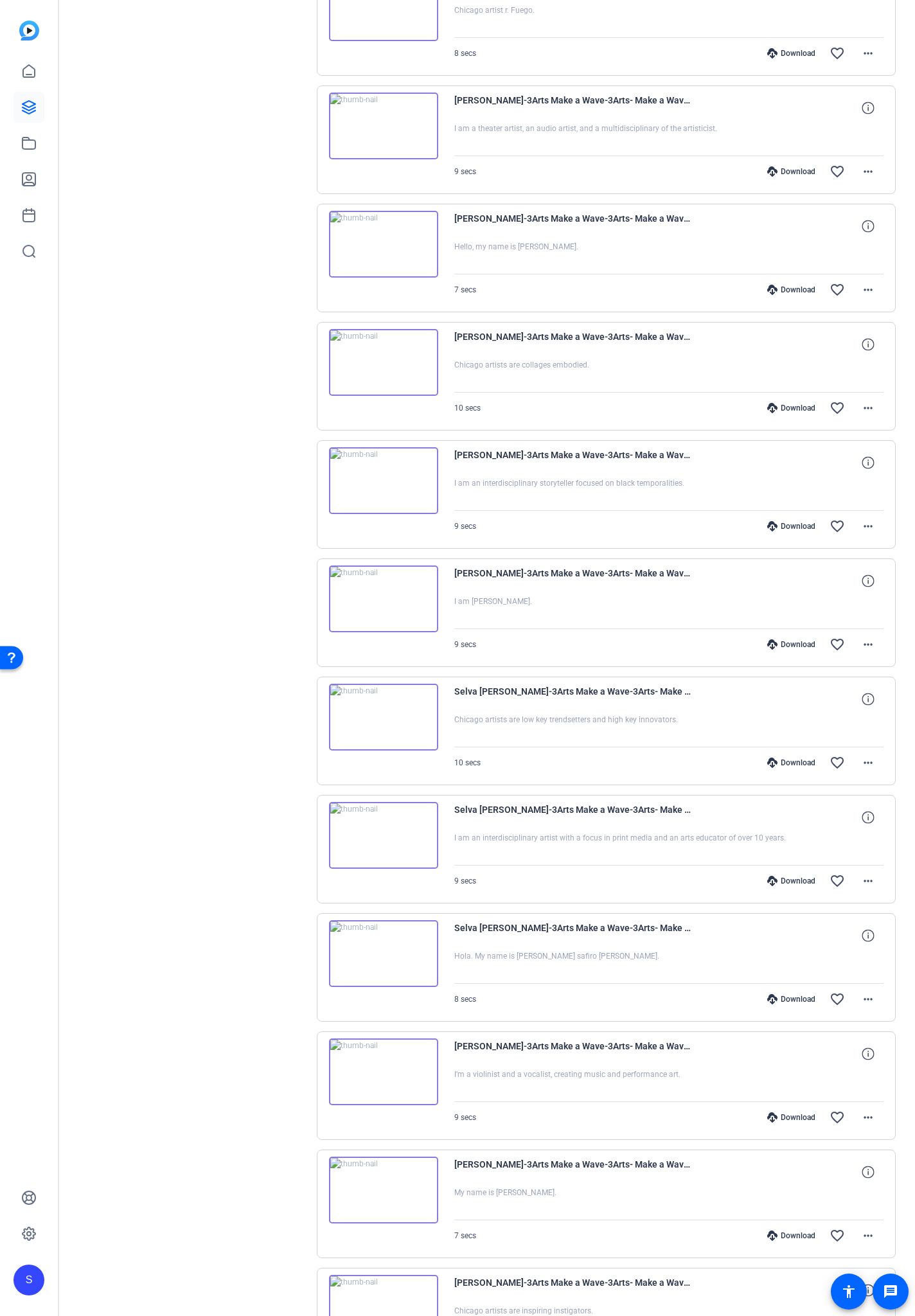
scroll to position [3486, 0]
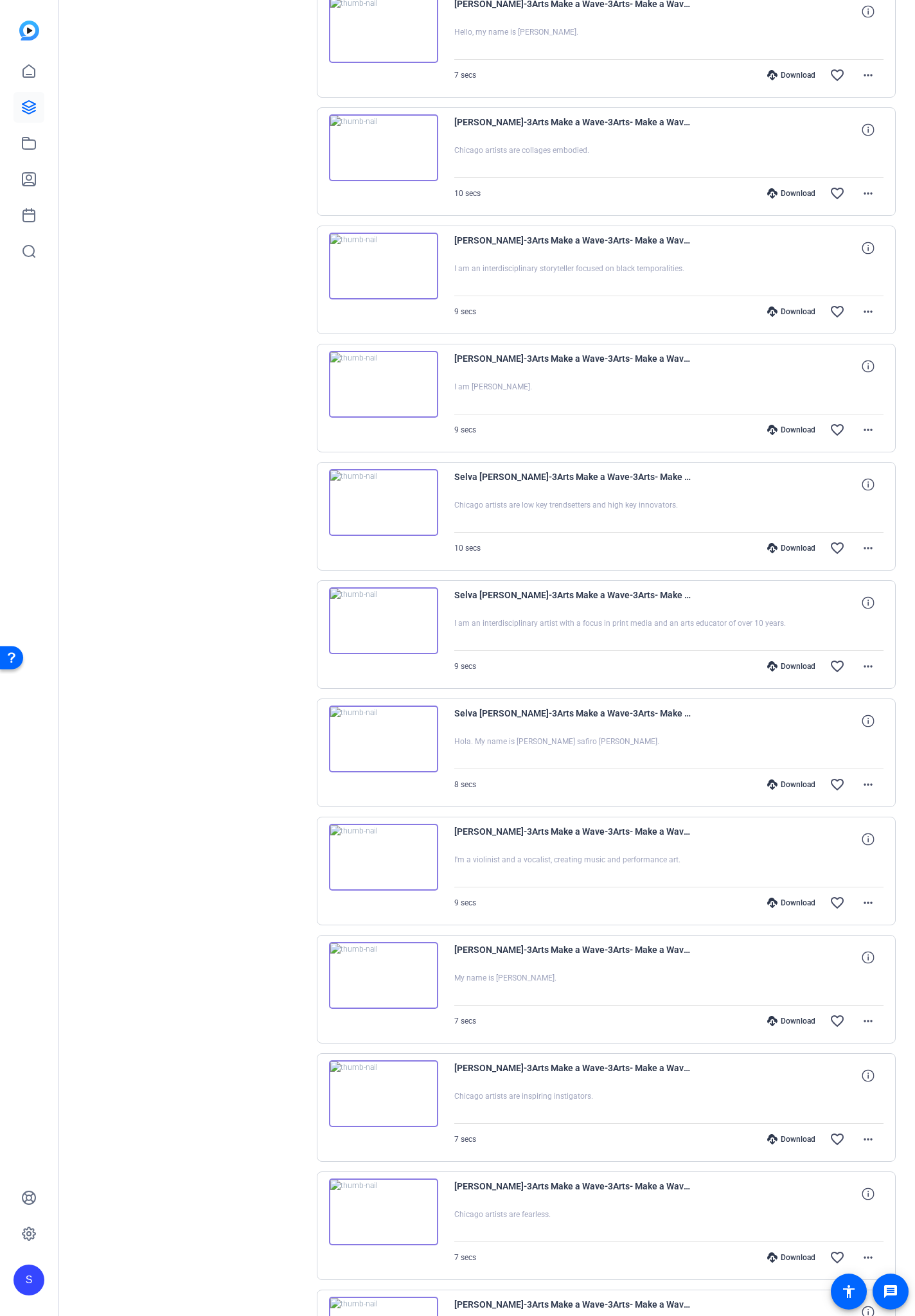
click at [794, 771] on div "Download" at bounding box center [792, 1139] width 61 height 10
click at [792, 771] on div "Download" at bounding box center [792, 1021] width 61 height 10
click at [778, 771] on div "Download" at bounding box center [792, 903] width 61 height 10
click at [791, 771] on div "Download" at bounding box center [792, 785] width 61 height 10
click at [787, 667] on div "Download" at bounding box center [792, 666] width 61 height 10
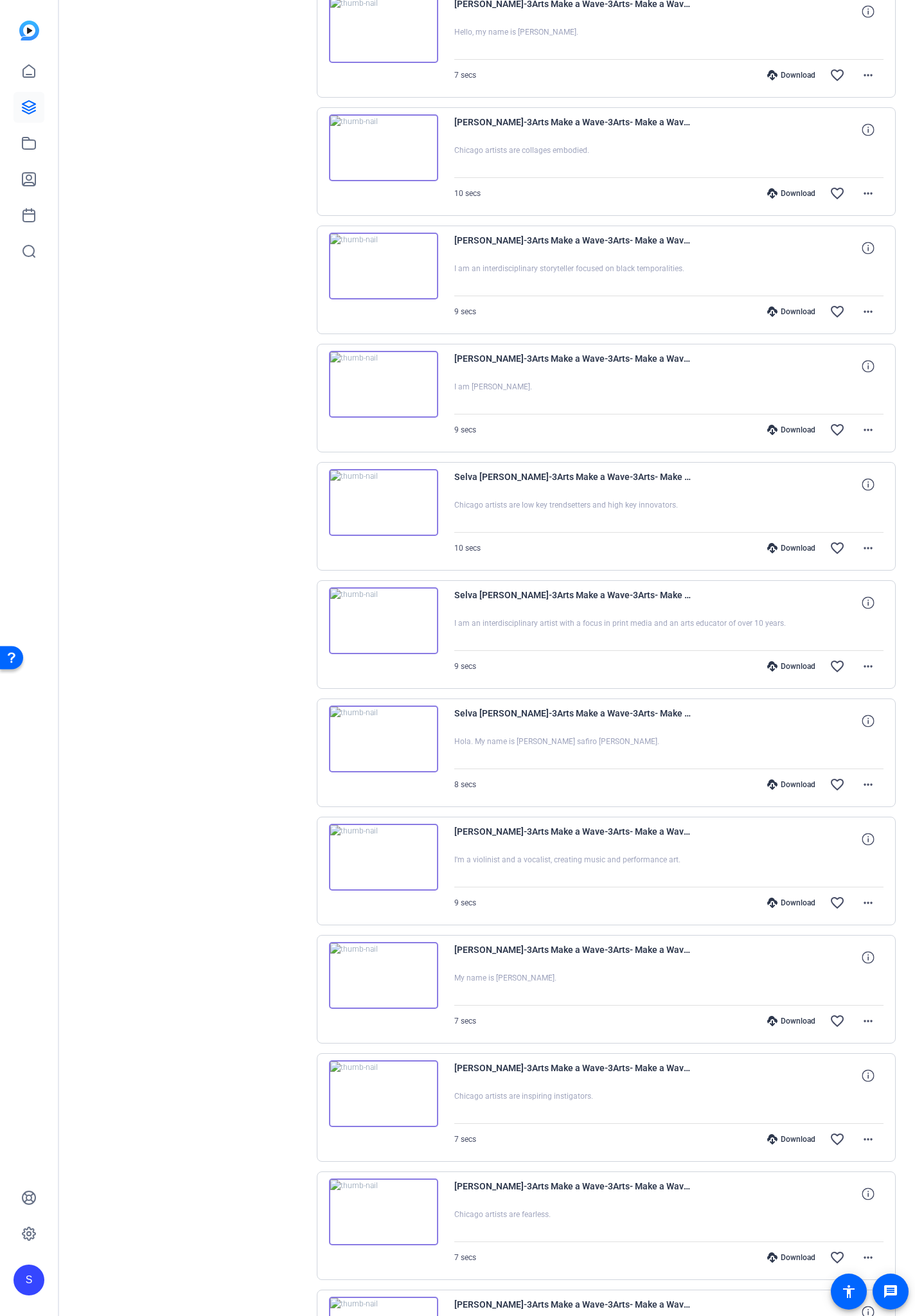
click at [794, 550] on div "Download" at bounding box center [792, 548] width 61 height 10
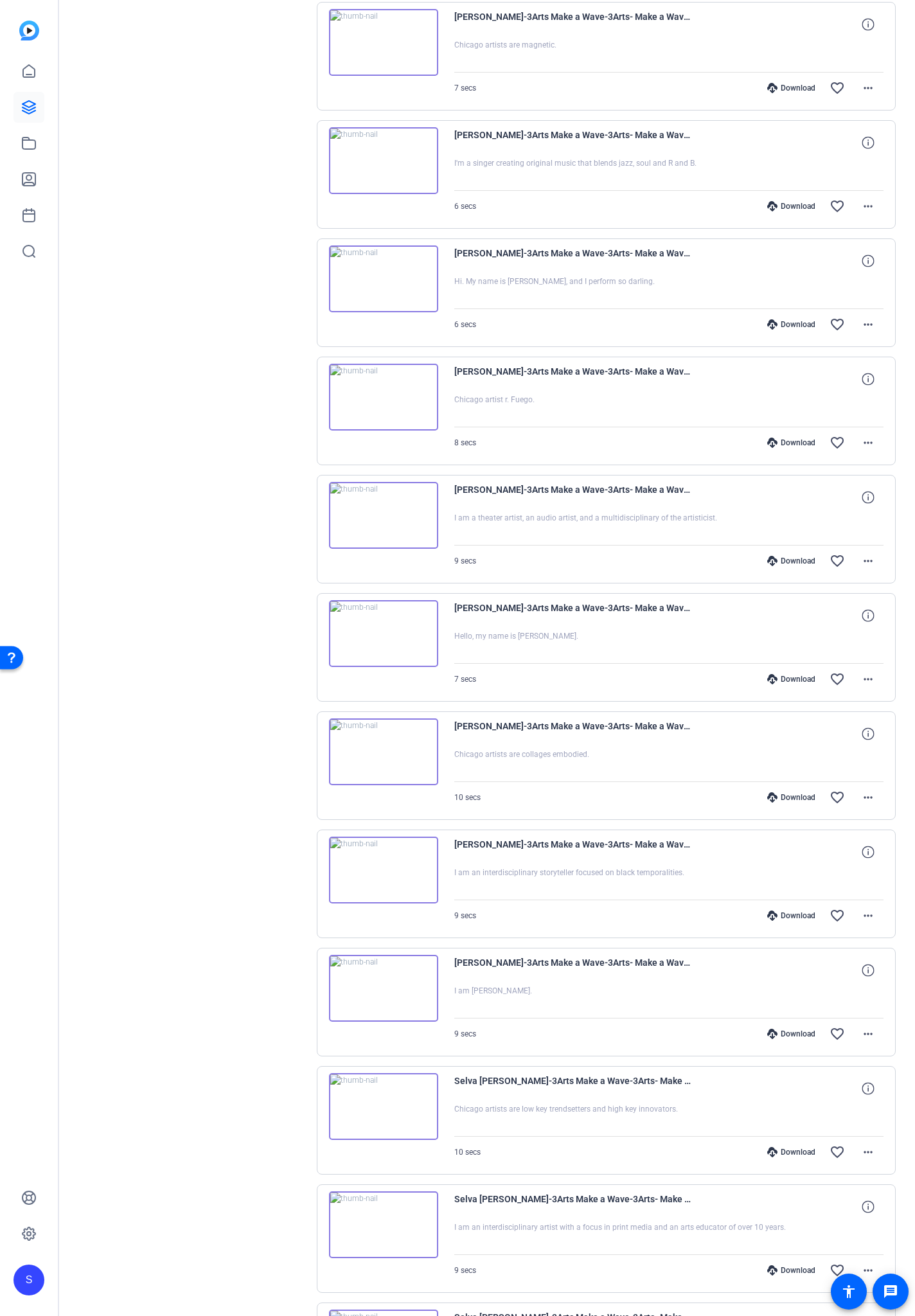
scroll to position [2853, 0]
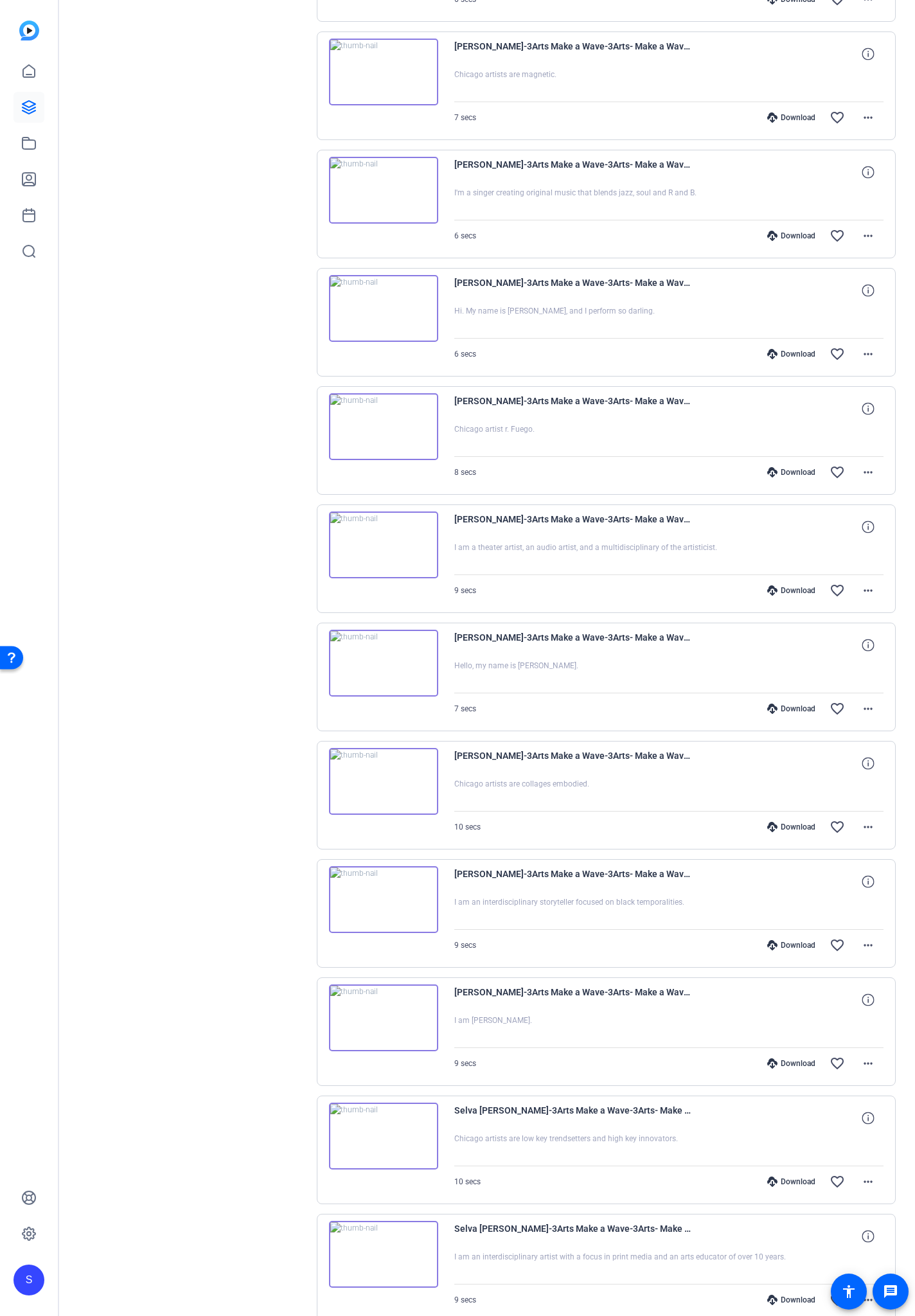
click at [789, 771] on div "Download" at bounding box center [792, 1063] width 61 height 10
click at [789, 771] on div "Download" at bounding box center [792, 945] width 61 height 10
click at [788, 771] on div "Download" at bounding box center [792, 827] width 61 height 10
click at [801, 706] on div "Download" at bounding box center [792, 708] width 61 height 10
click at [797, 590] on div "Download" at bounding box center [792, 590] width 61 height 10
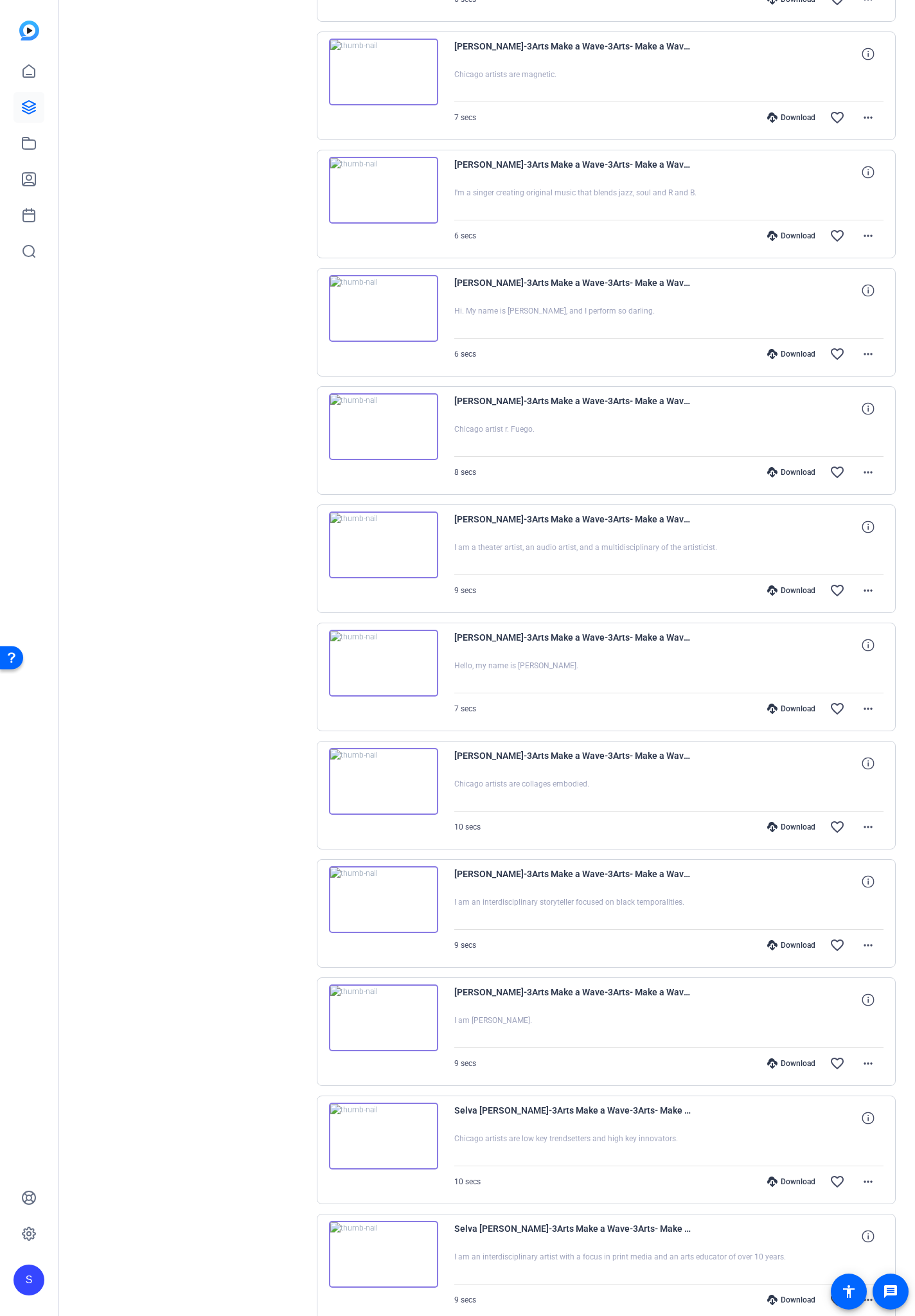
click at [796, 470] on div "Download" at bounding box center [792, 472] width 61 height 10
click at [791, 352] on div "Download" at bounding box center [792, 354] width 61 height 10
click at [789, 235] on div "Download" at bounding box center [792, 236] width 61 height 10
click at [789, 120] on div "Download" at bounding box center [792, 117] width 61 height 10
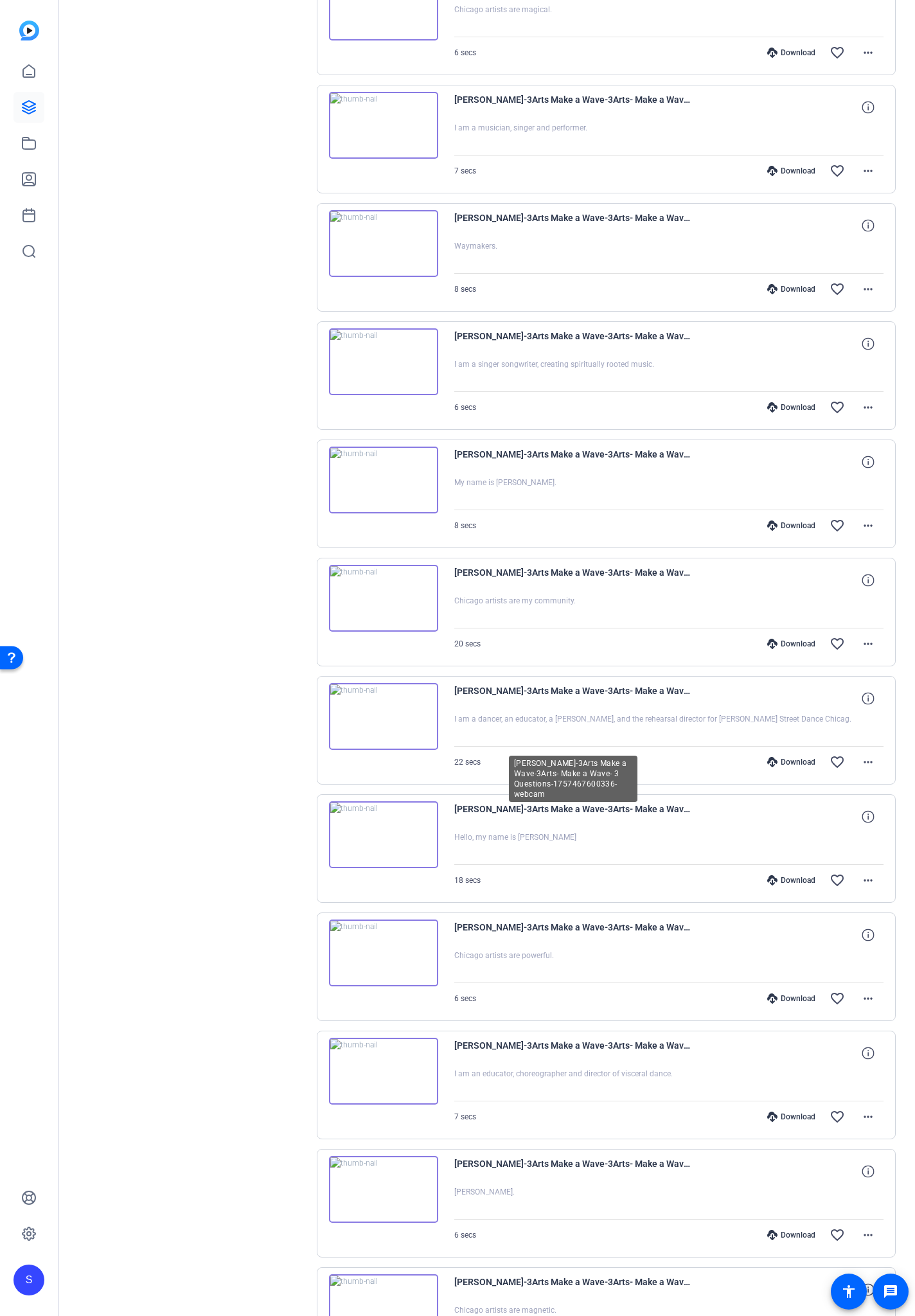
scroll to position [1614, 0]
click at [792, 771] on div "Download" at bounding box center [792, 1238] width 61 height 10
click at [783, 771] on div "Download" at bounding box center [792, 1119] width 61 height 10
click at [787, 771] on div "Download" at bounding box center [792, 1001] width 61 height 10
click at [786, 771] on div "Download" at bounding box center [792, 882] width 61 height 10
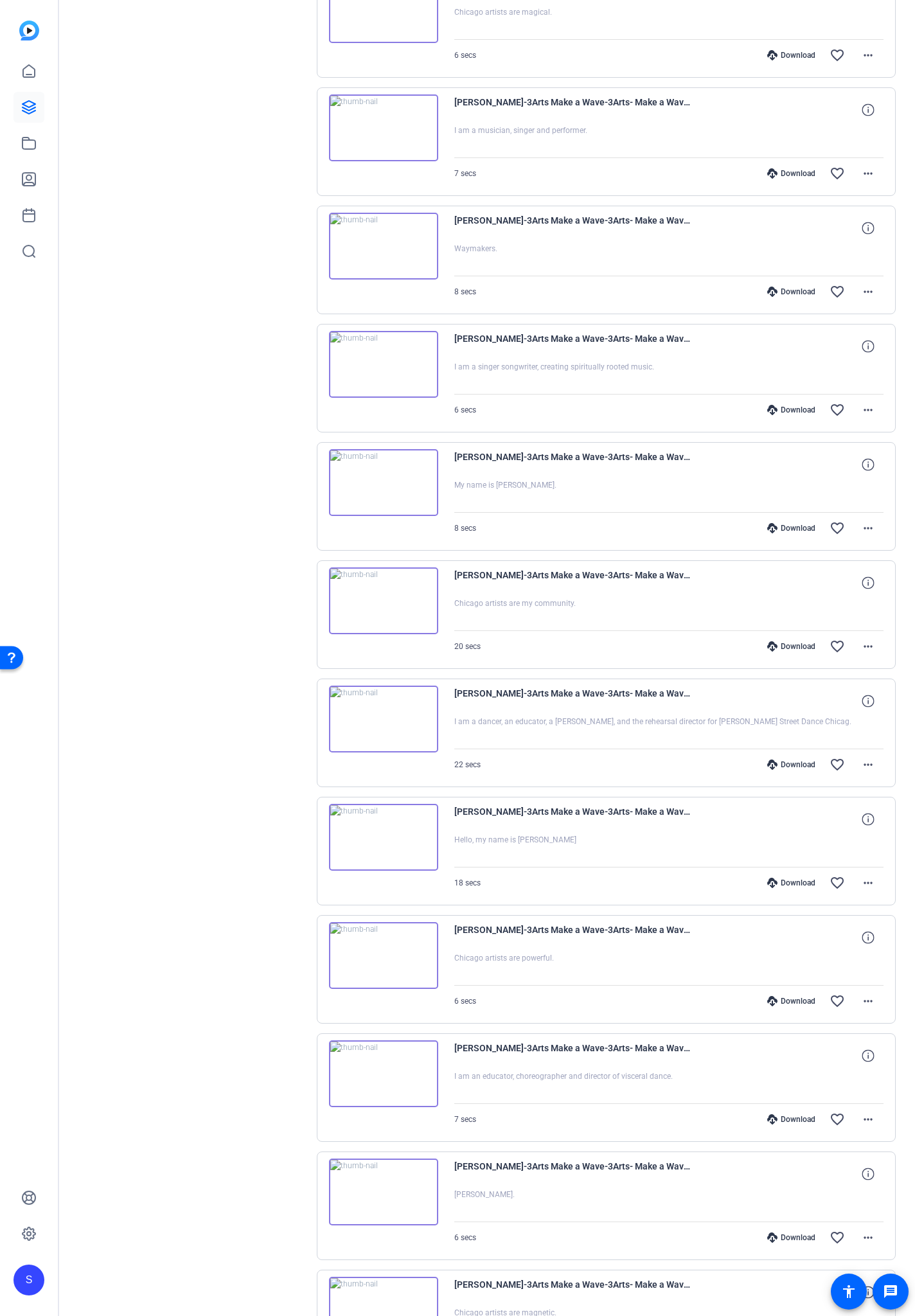
click at [789, 753] on div "Download favorite_border more_horiz" at bounding box center [733, 764] width 301 height 31
click at [789, 762] on div "Download" at bounding box center [792, 764] width 61 height 10
click at [795, 644] on div "Download" at bounding box center [792, 646] width 61 height 10
click at [800, 530] on div "Download" at bounding box center [792, 528] width 61 height 10
click at [790, 409] on div "Download" at bounding box center [792, 410] width 61 height 10
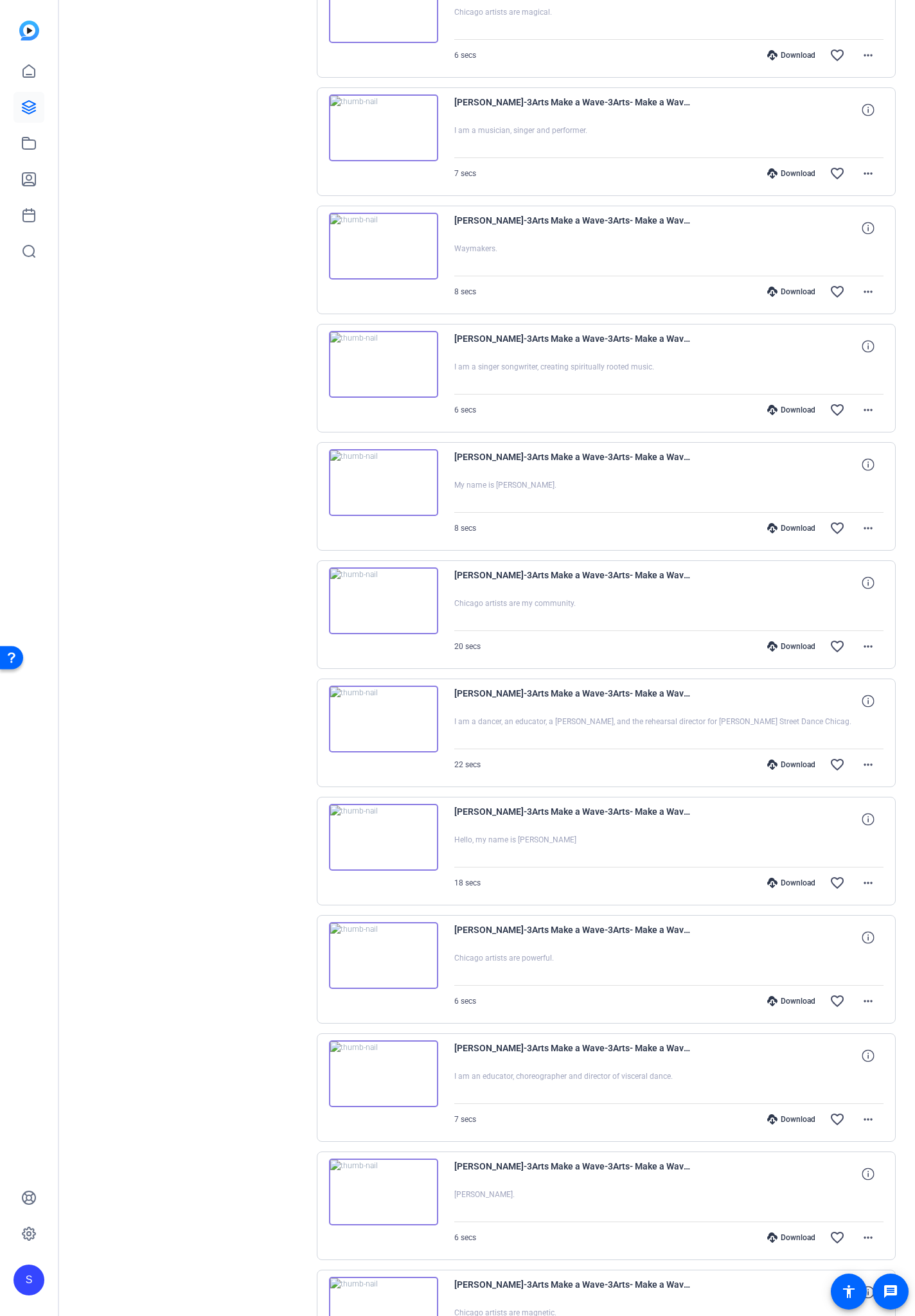
click at [796, 292] on div "Download" at bounding box center [792, 291] width 61 height 10
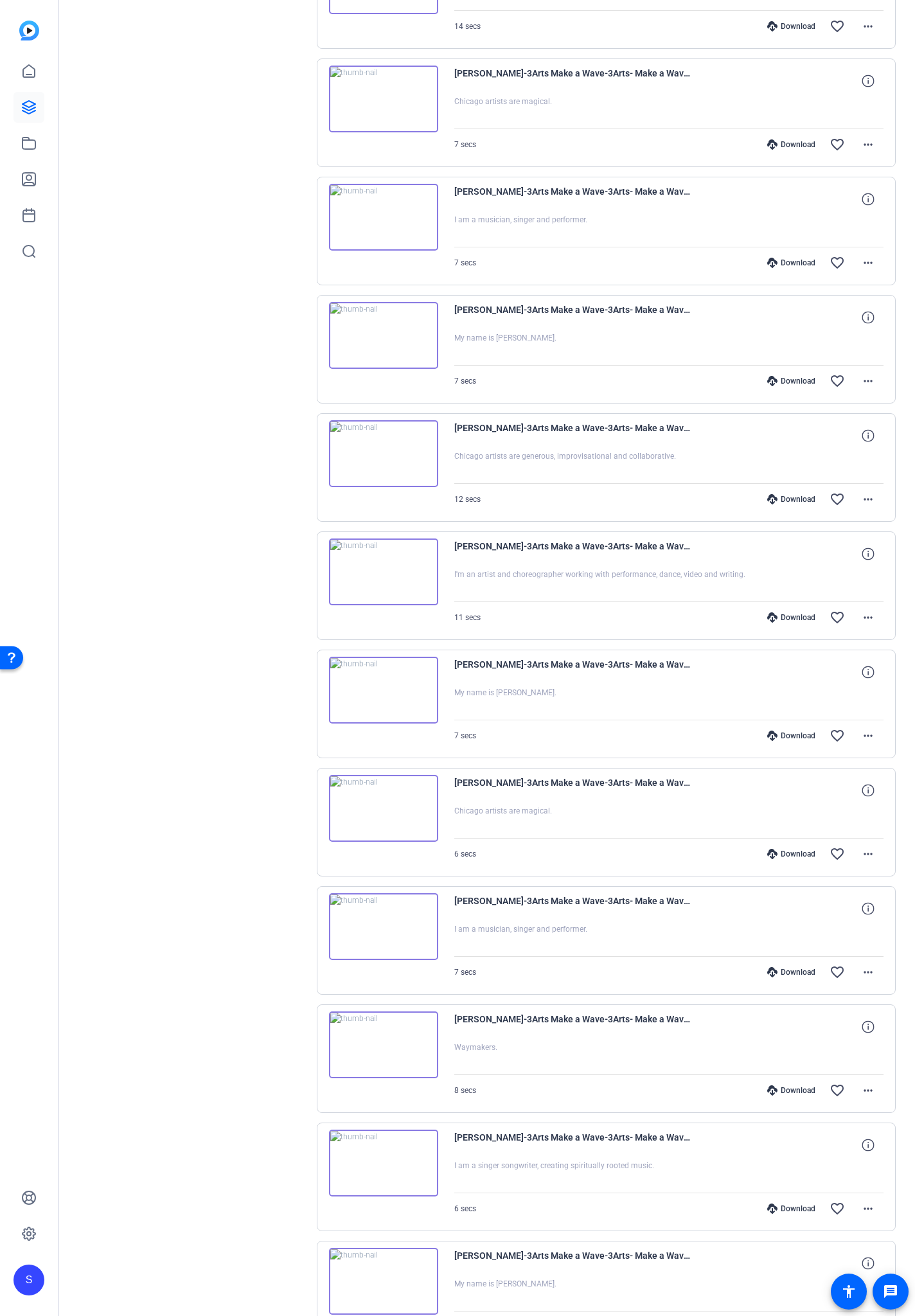
scroll to position [746, 0]
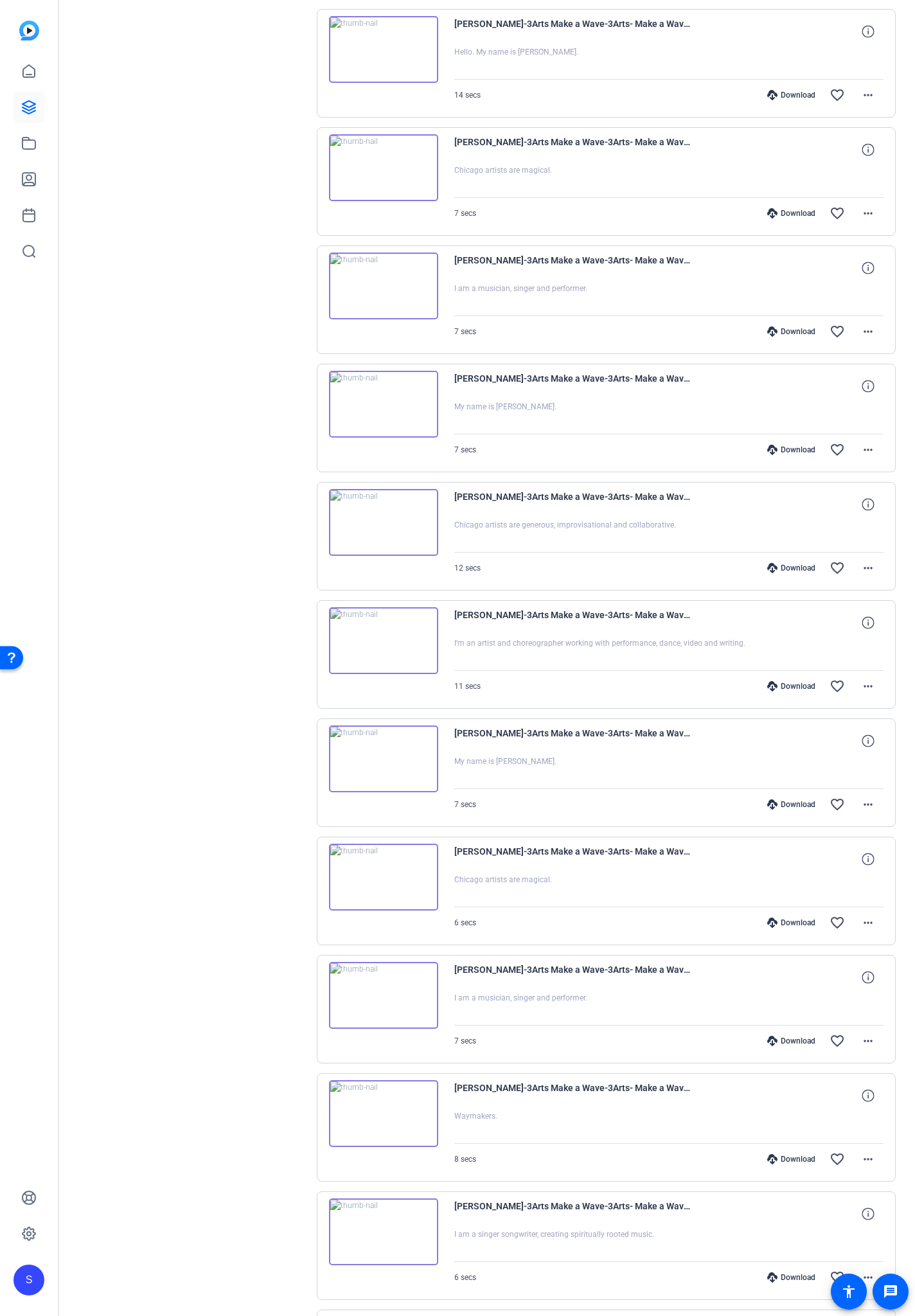
click at [789, 771] on div "Download" at bounding box center [792, 1041] width 61 height 10
click at [789, 771] on div "Download" at bounding box center [792, 923] width 61 height 10
click at [790, 771] on div "Download" at bounding box center [792, 804] width 61 height 10
click at [787, 688] on div "Download" at bounding box center [792, 686] width 61 height 10
click at [789, 570] on div "Download" at bounding box center [792, 567] width 61 height 10
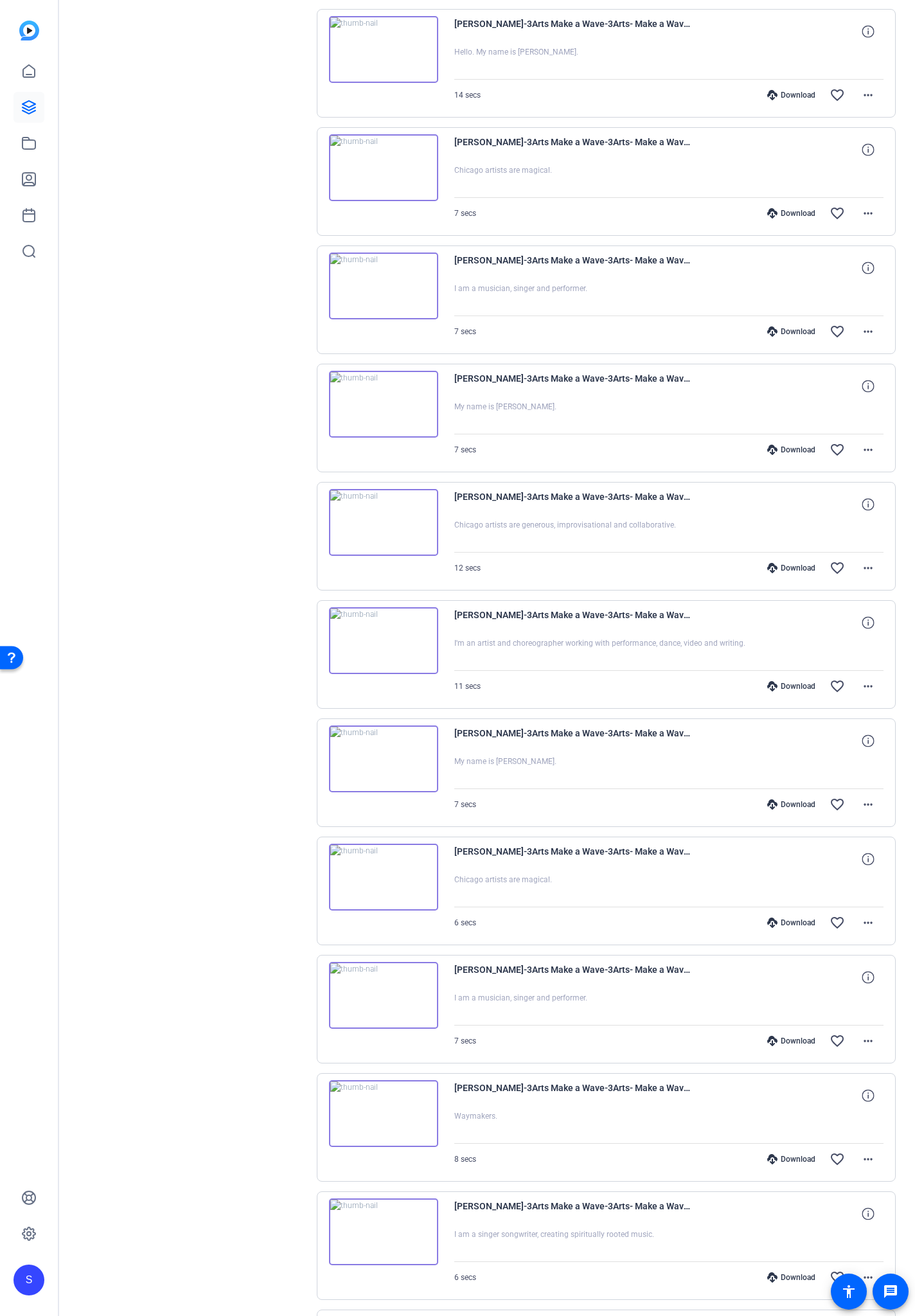
click at [785, 449] on div "Download" at bounding box center [792, 450] width 61 height 10
click at [793, 334] on div "Download" at bounding box center [792, 332] width 61 height 10
click at [796, 218] on div "Download" at bounding box center [792, 213] width 61 height 10
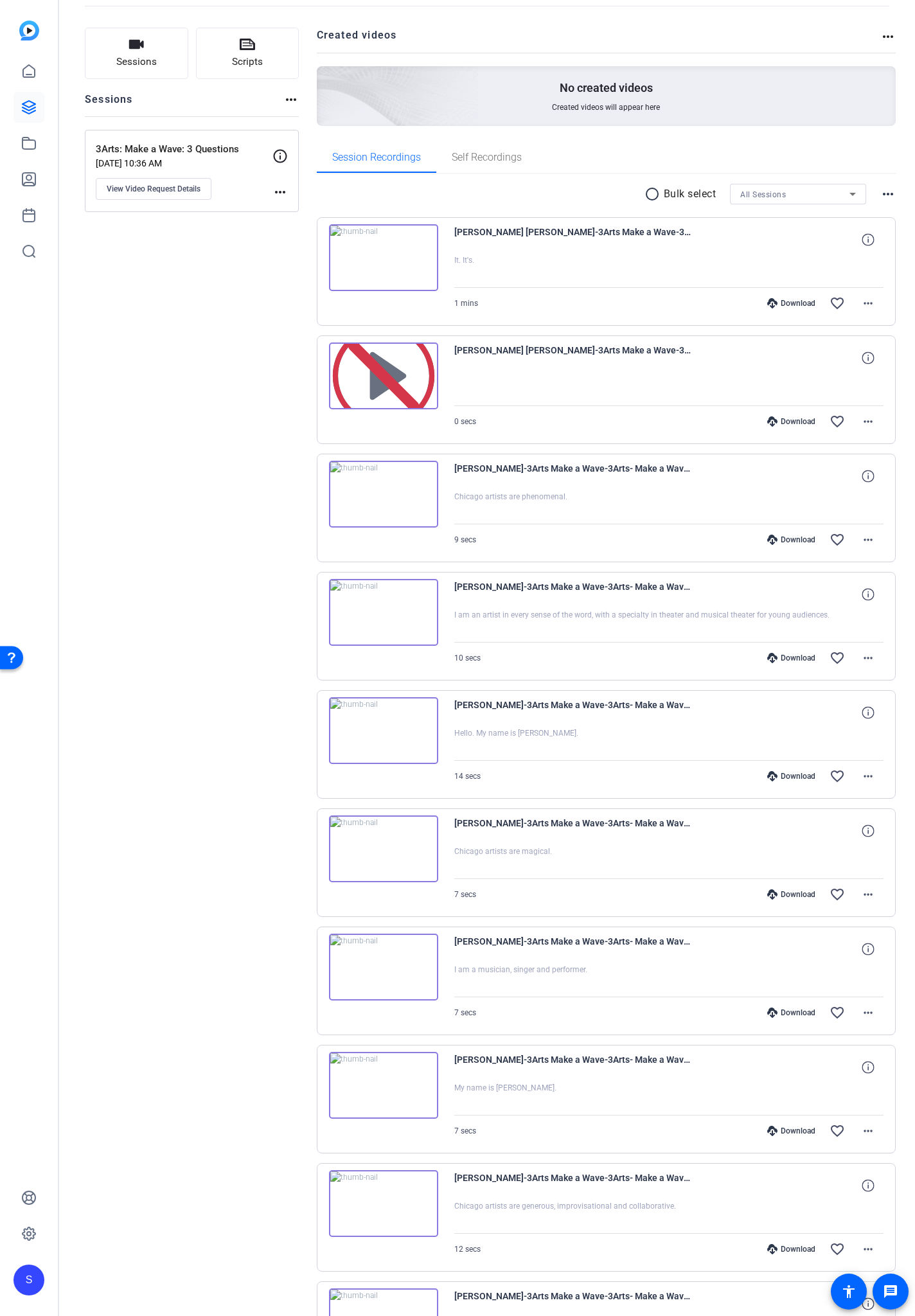
scroll to position [0, 0]
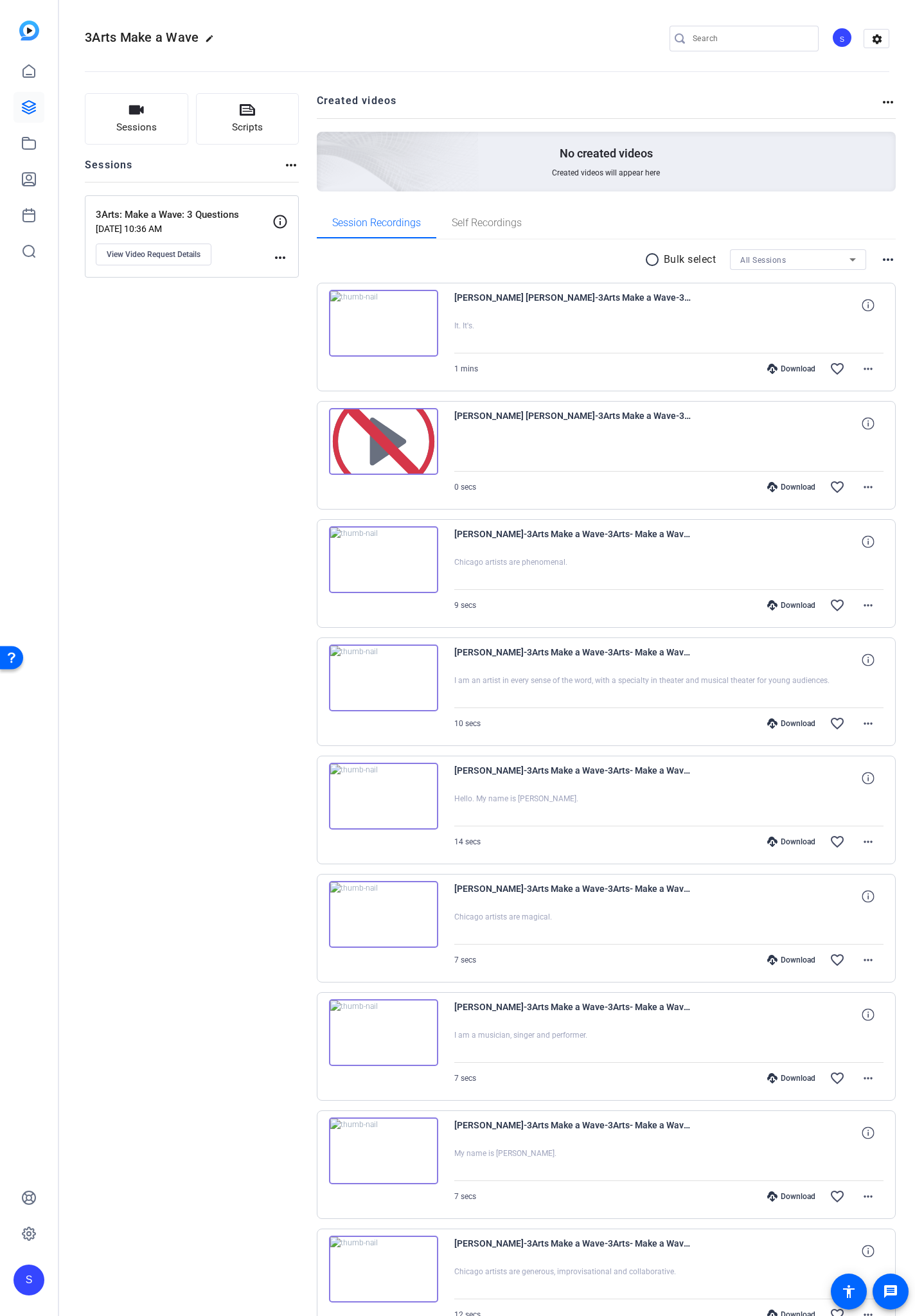
click at [787, 771] on div "Download" at bounding box center [792, 841] width 61 height 10
click at [790, 725] on div "Download" at bounding box center [792, 724] width 61 height 10
click at [790, 601] on div "Download" at bounding box center [792, 605] width 61 height 10
click at [783, 369] on div "Download" at bounding box center [792, 368] width 61 height 10
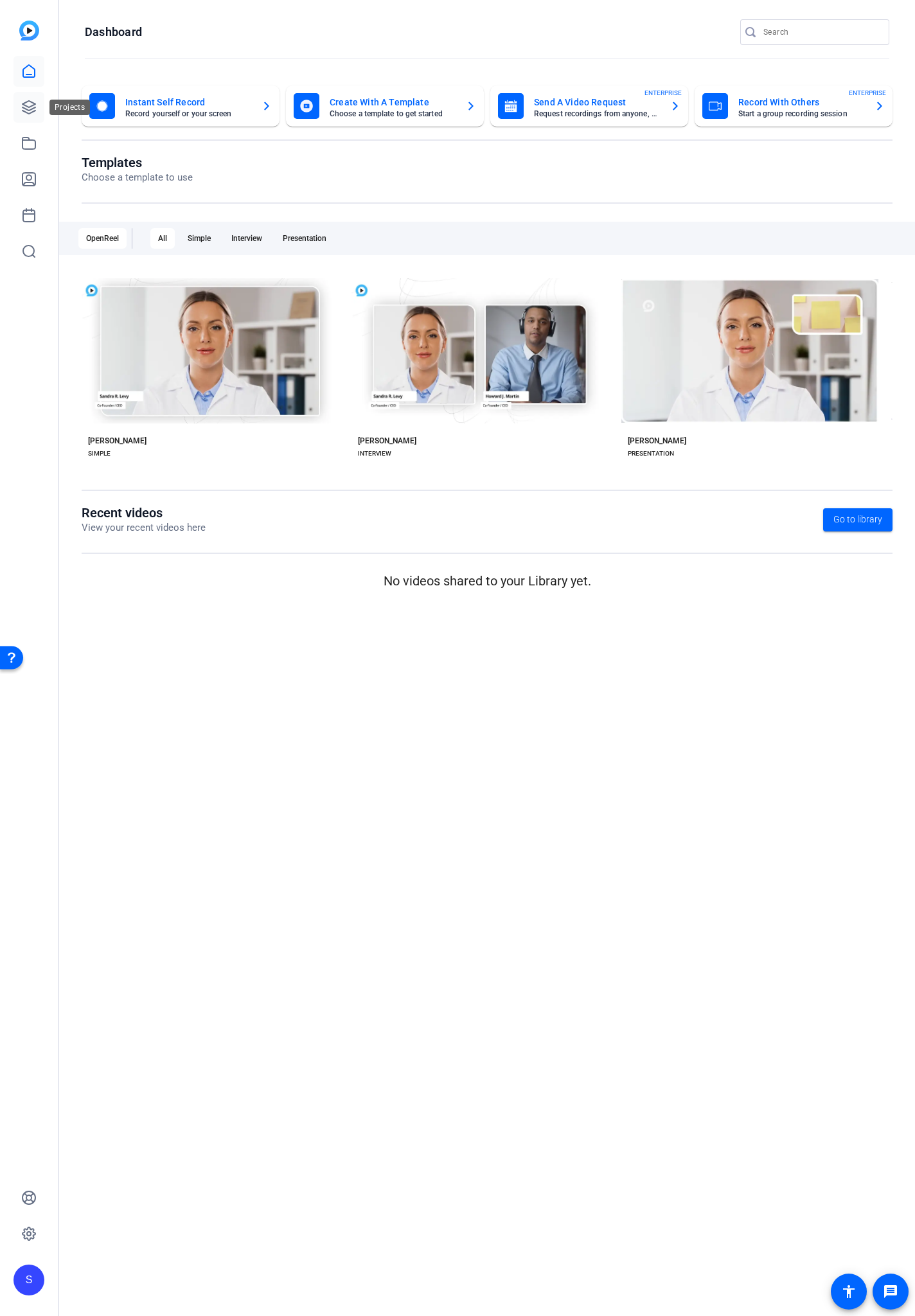
click at [30, 101] on icon at bounding box center [28, 107] width 13 height 13
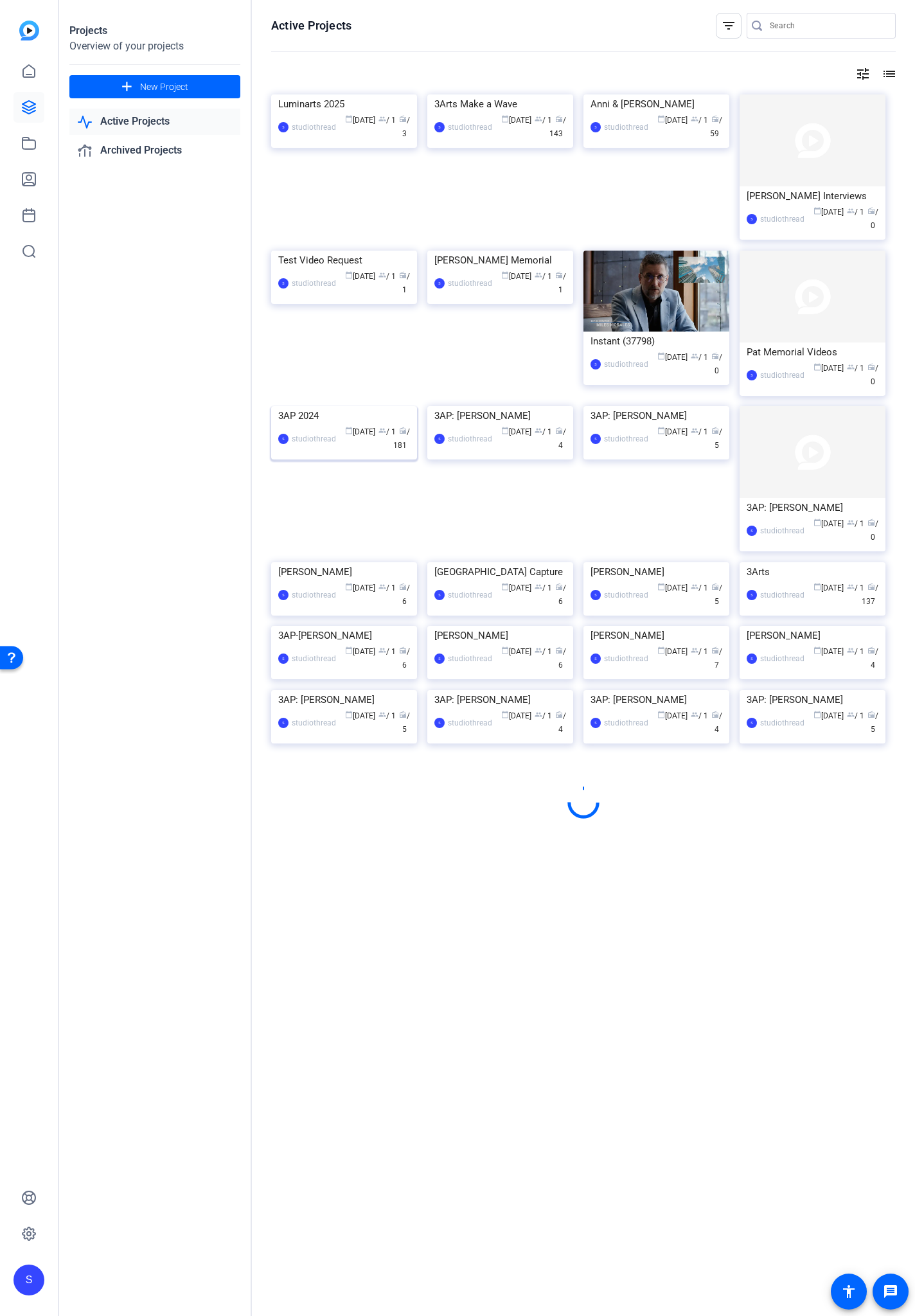
click at [352, 406] on img at bounding box center [344, 406] width 146 height 0
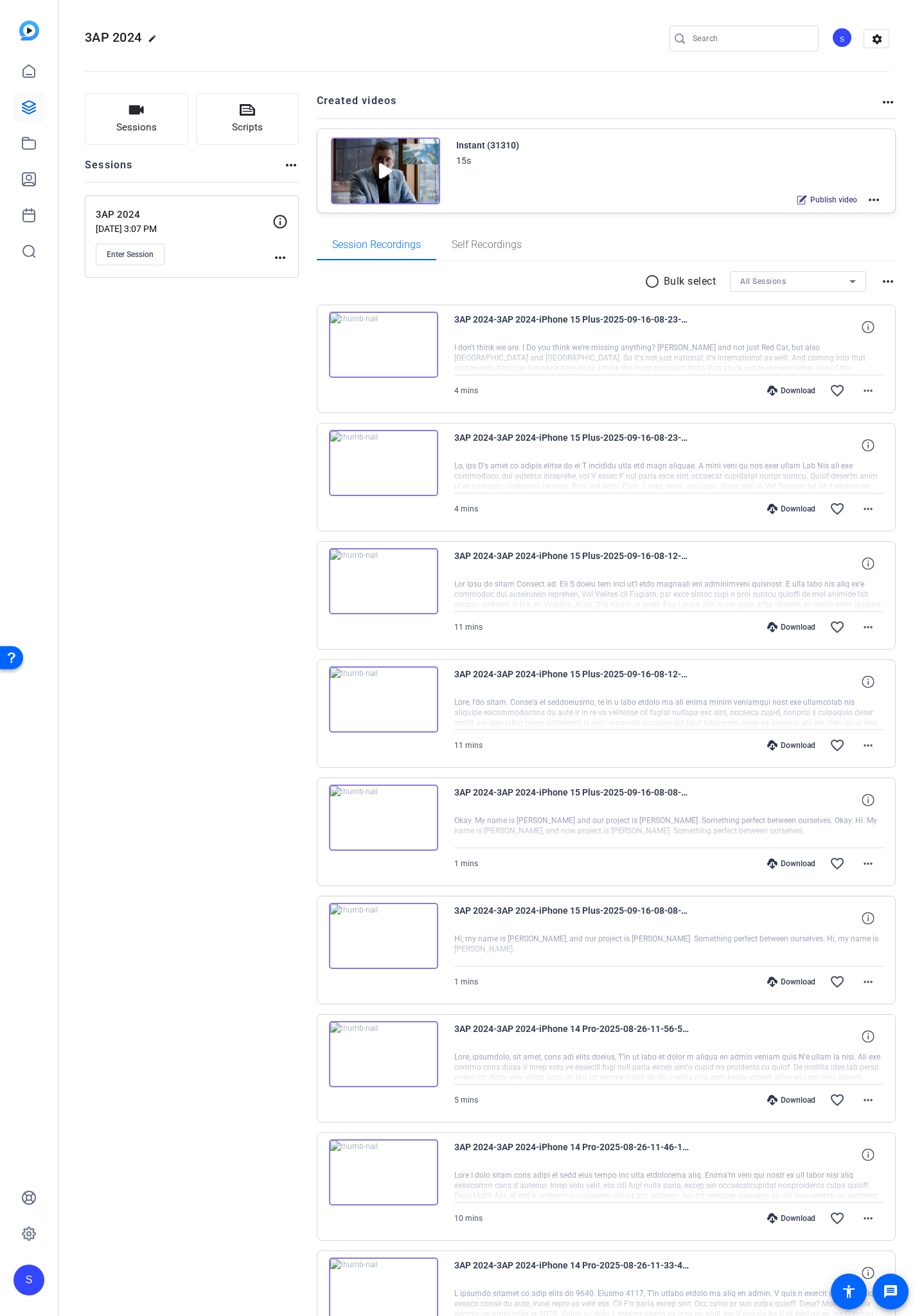
click at [794, 393] on div "Download" at bounding box center [792, 391] width 61 height 10
click at [787, 504] on div "Download" at bounding box center [792, 509] width 61 height 10
click at [795, 627] on div "Download" at bounding box center [792, 627] width 61 height 10
click at [789, 741] on div "Download" at bounding box center [792, 745] width 61 height 10
click at [785, 863] on div "Download" at bounding box center [792, 864] width 61 height 10
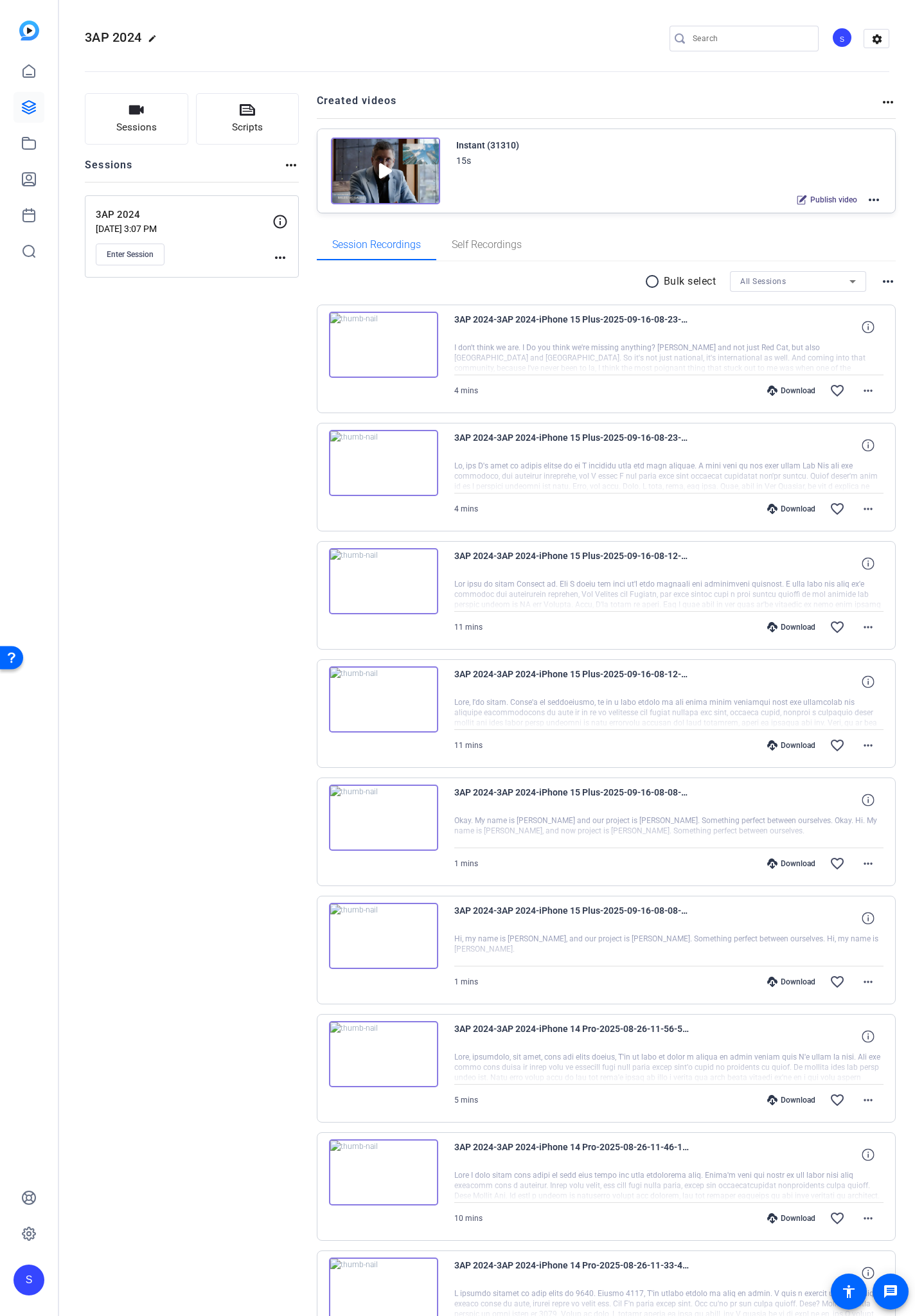
click at [794, 982] on div "Download" at bounding box center [792, 982] width 61 height 10
